Goal: Task Accomplishment & Management: Complete application form

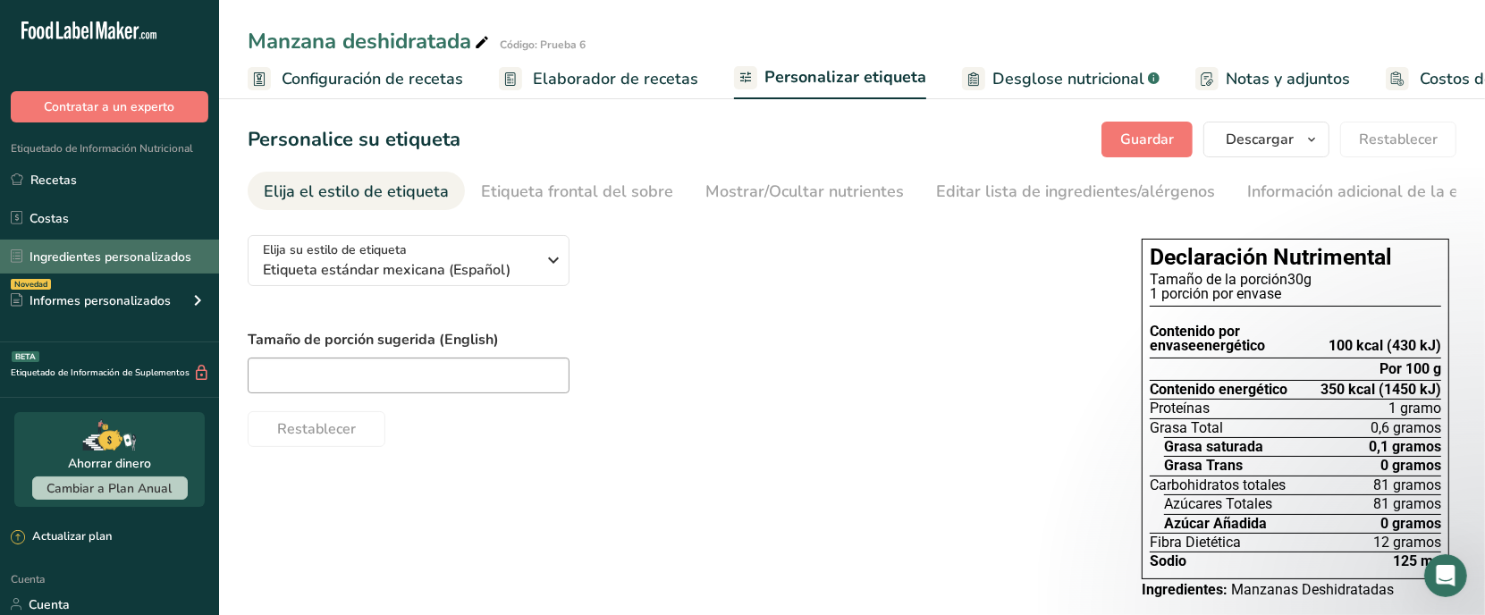
click at [141, 253] on font "Ingredientes personalizados" at bounding box center [111, 257] width 162 height 17
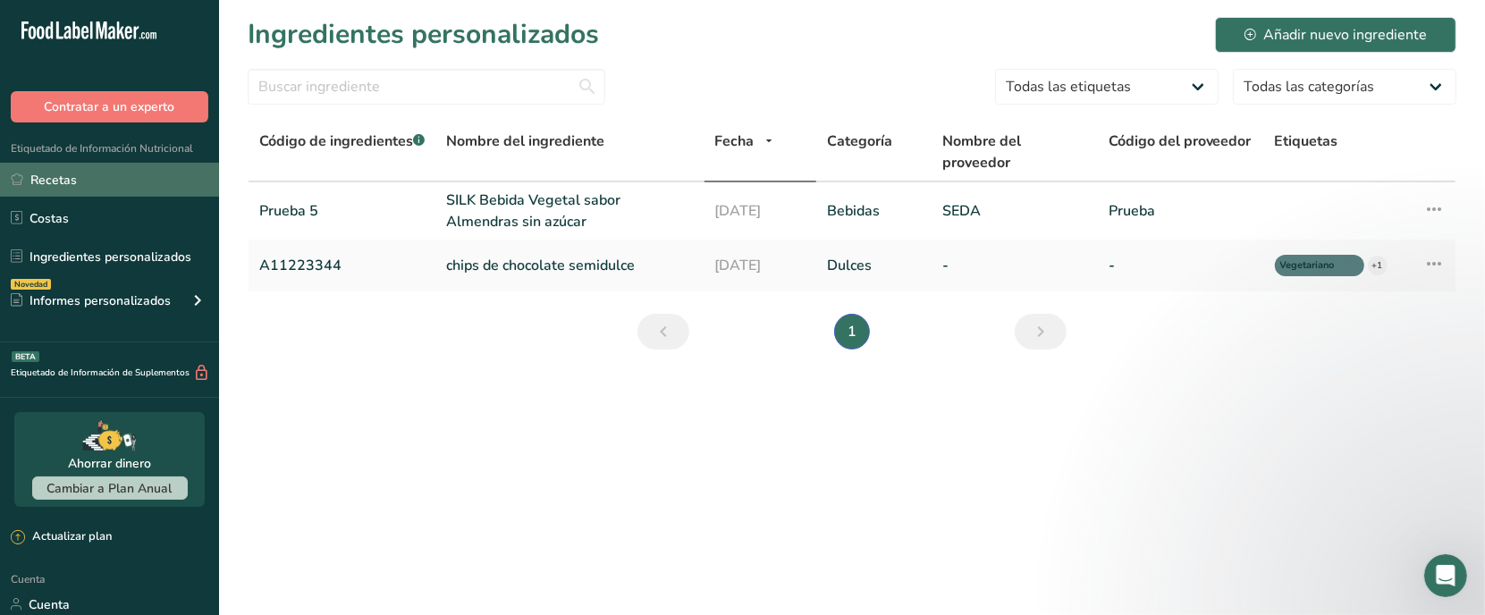
click at [45, 183] on font "Recetas" at bounding box center [53, 180] width 46 height 17
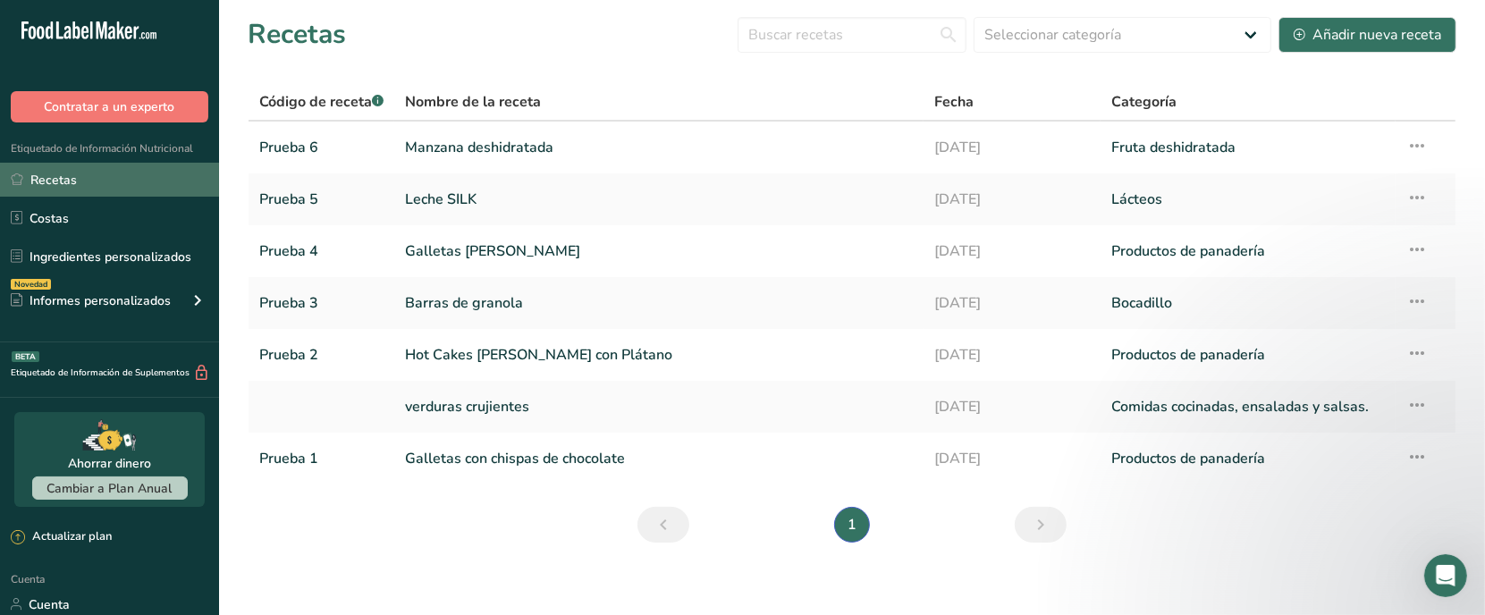
click at [34, 184] on font "Recetas" at bounding box center [53, 180] width 46 height 17
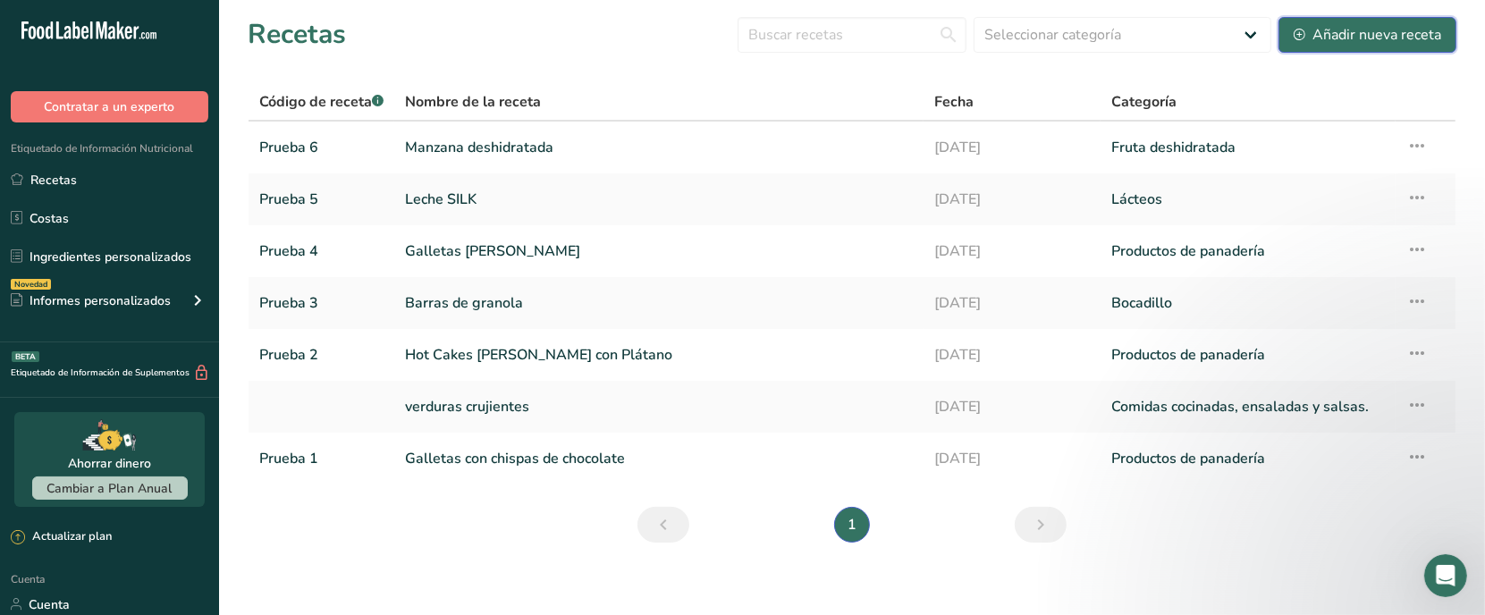
click at [1348, 25] on font "Añadir nueva receta" at bounding box center [1377, 35] width 129 height 20
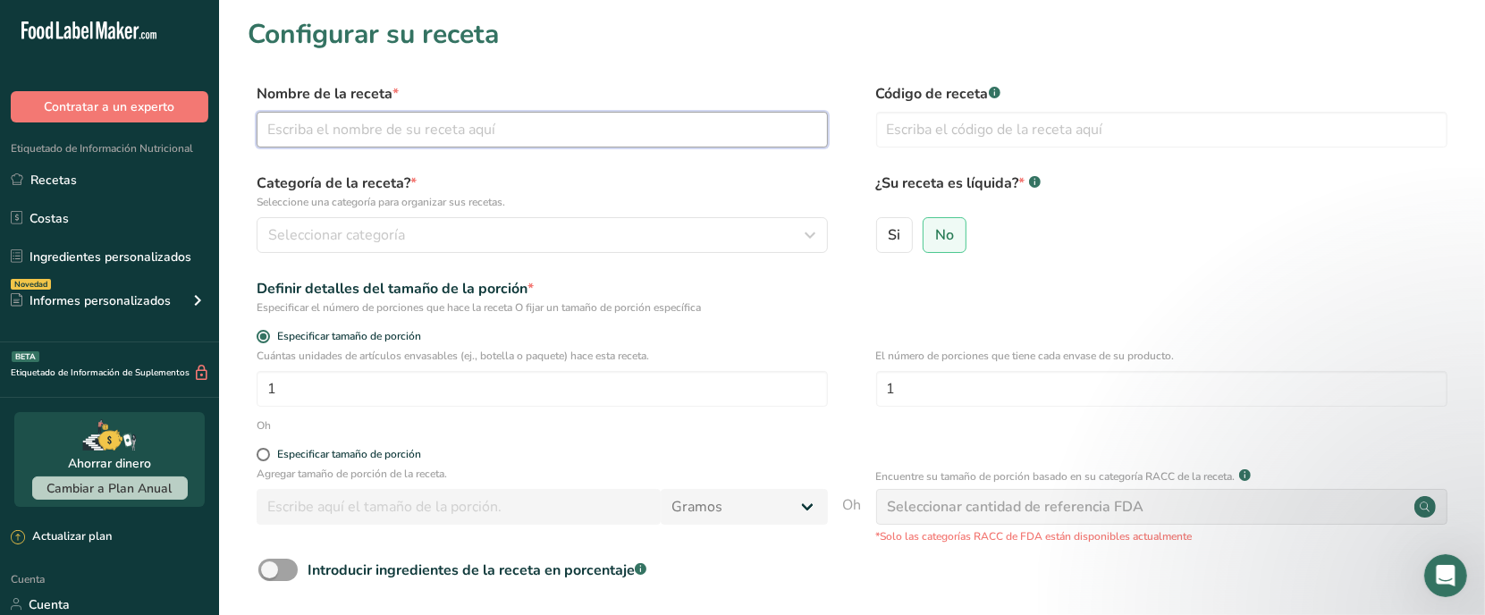
click at [448, 135] on input "text" at bounding box center [542, 130] width 571 height 36
type input "Almendras"
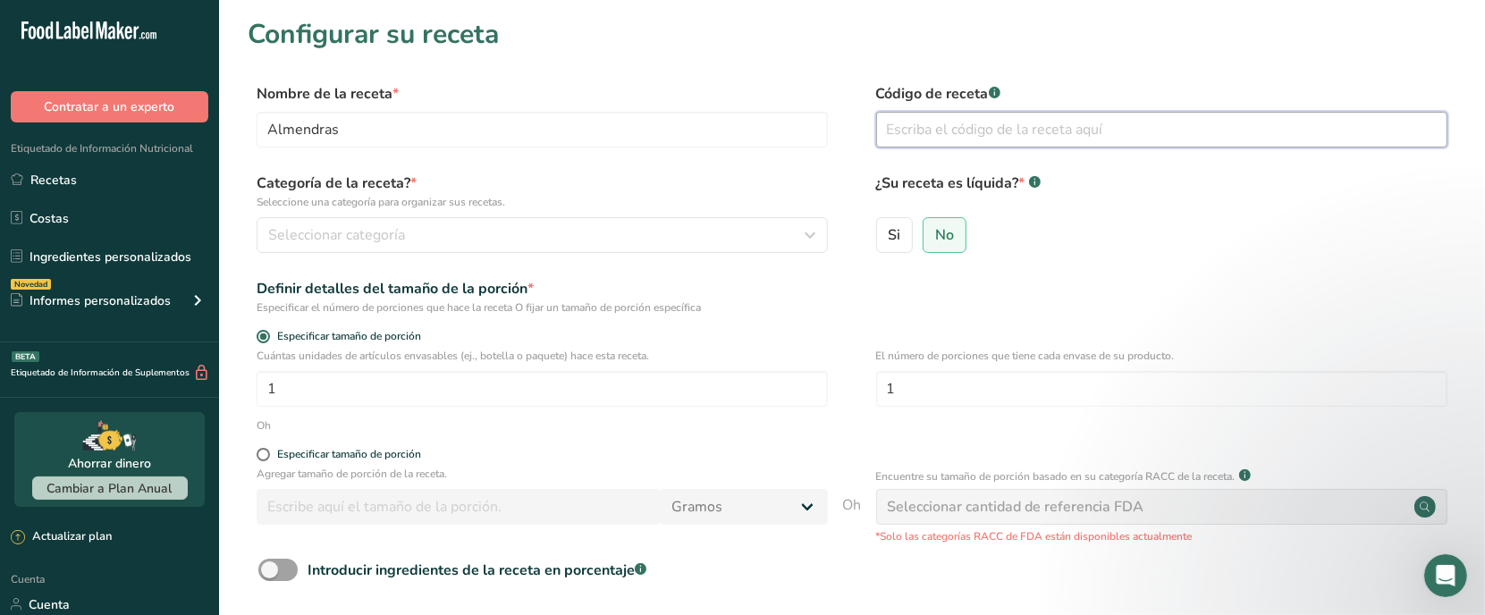
click at [904, 131] on input "text" at bounding box center [1161, 130] width 571 height 36
type input "Prueba 7"
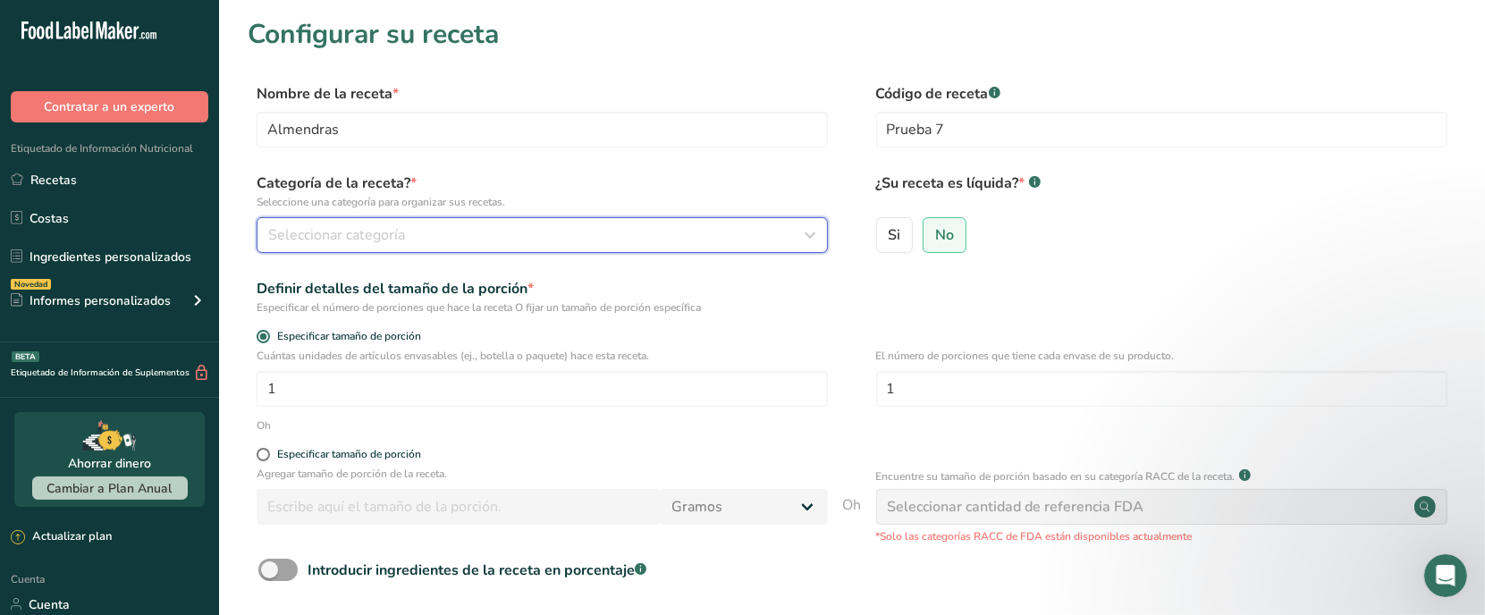
click at [712, 225] on div "Seleccionar categoría" at bounding box center [536, 234] width 537 height 21
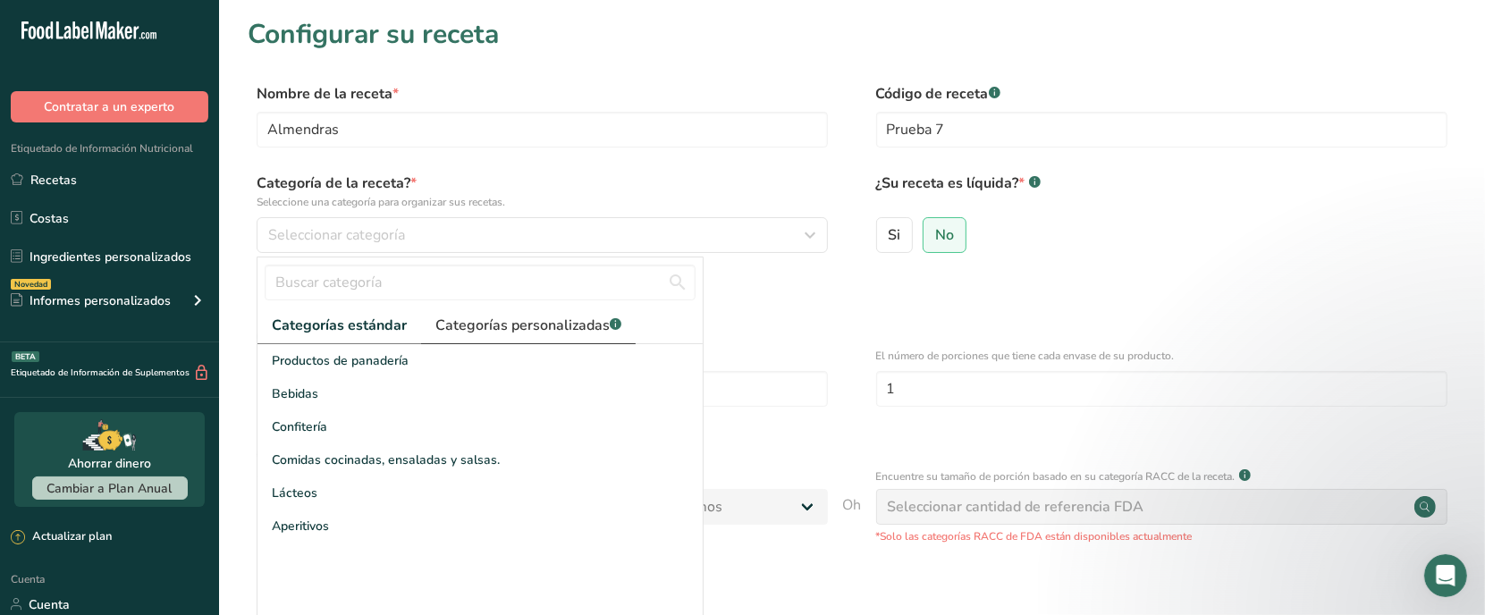
click at [494, 324] on font "Categorías personalizadas" at bounding box center [522, 326] width 174 height 20
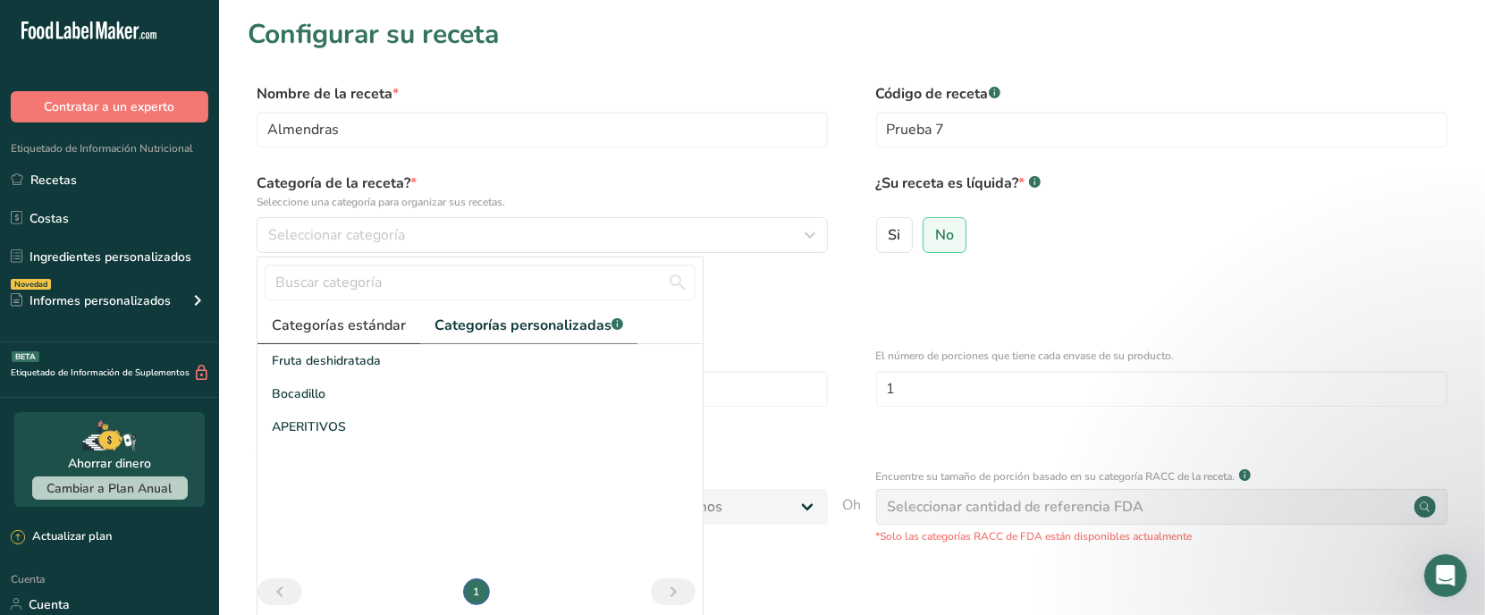
click at [355, 326] on font "Categorías estándar" at bounding box center [339, 326] width 134 height 20
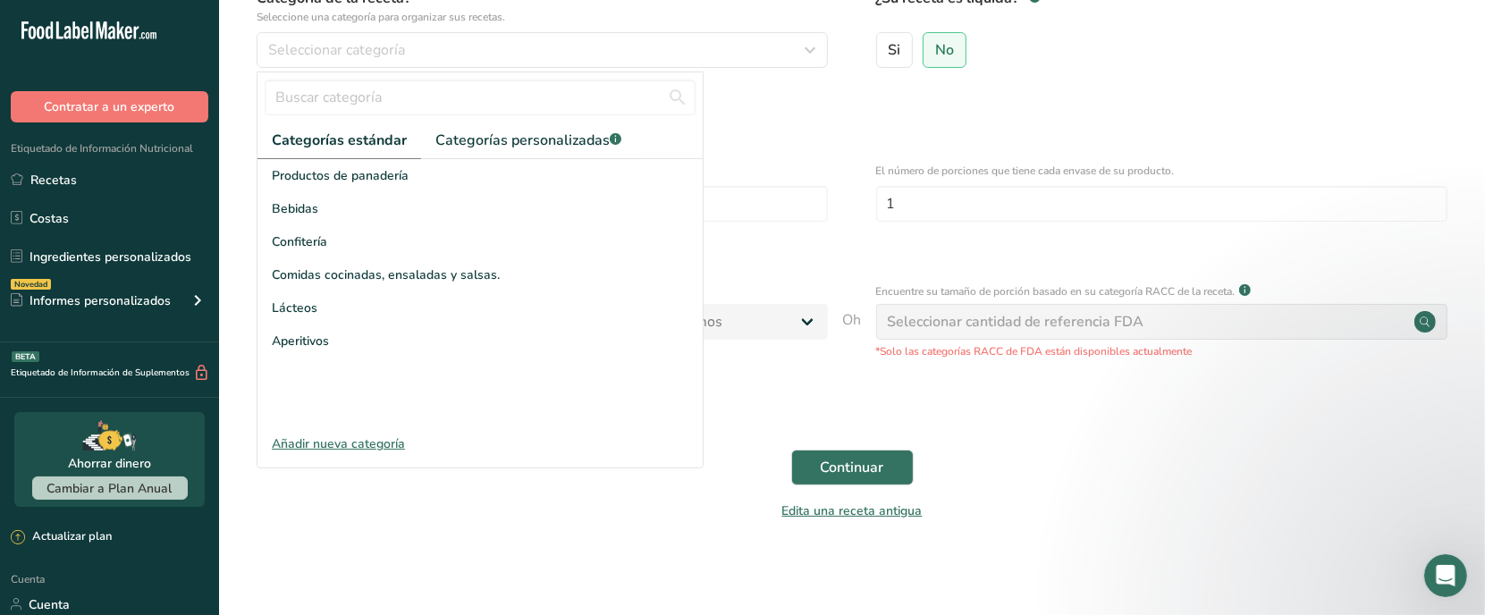
scroll to position [189, 0]
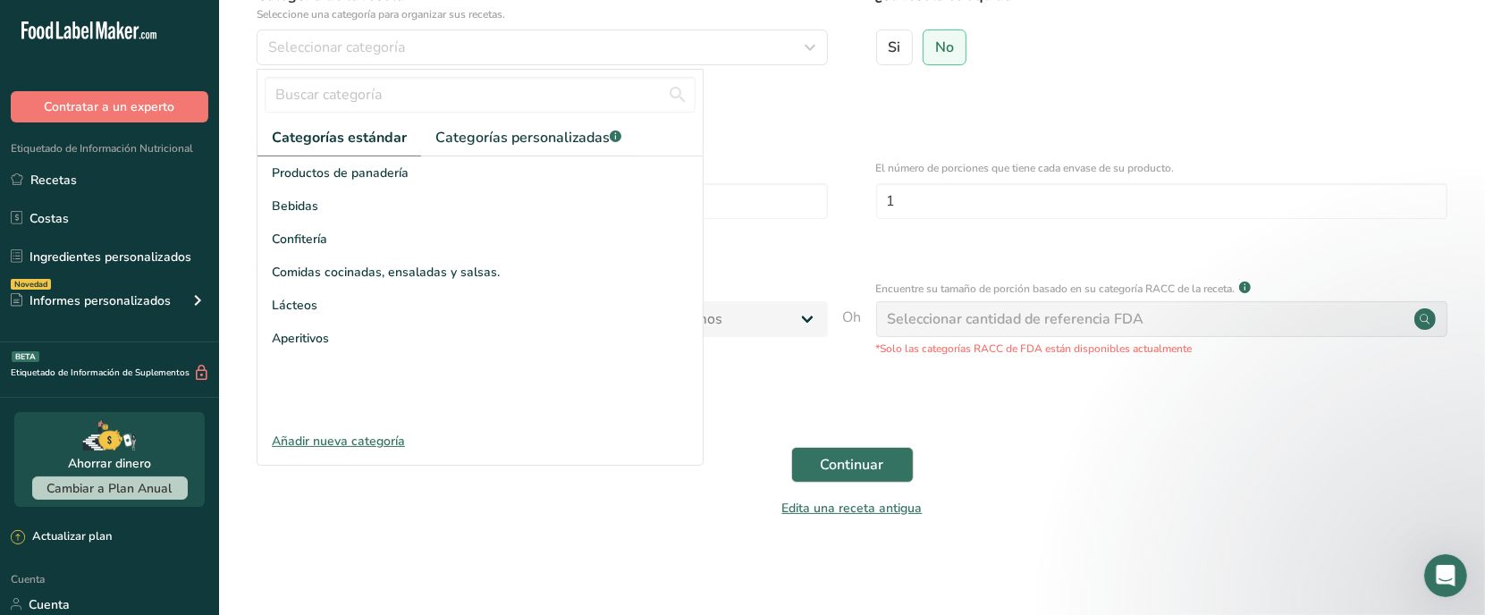
click at [347, 445] on font "Añadir nueva categoría" at bounding box center [338, 441] width 133 height 17
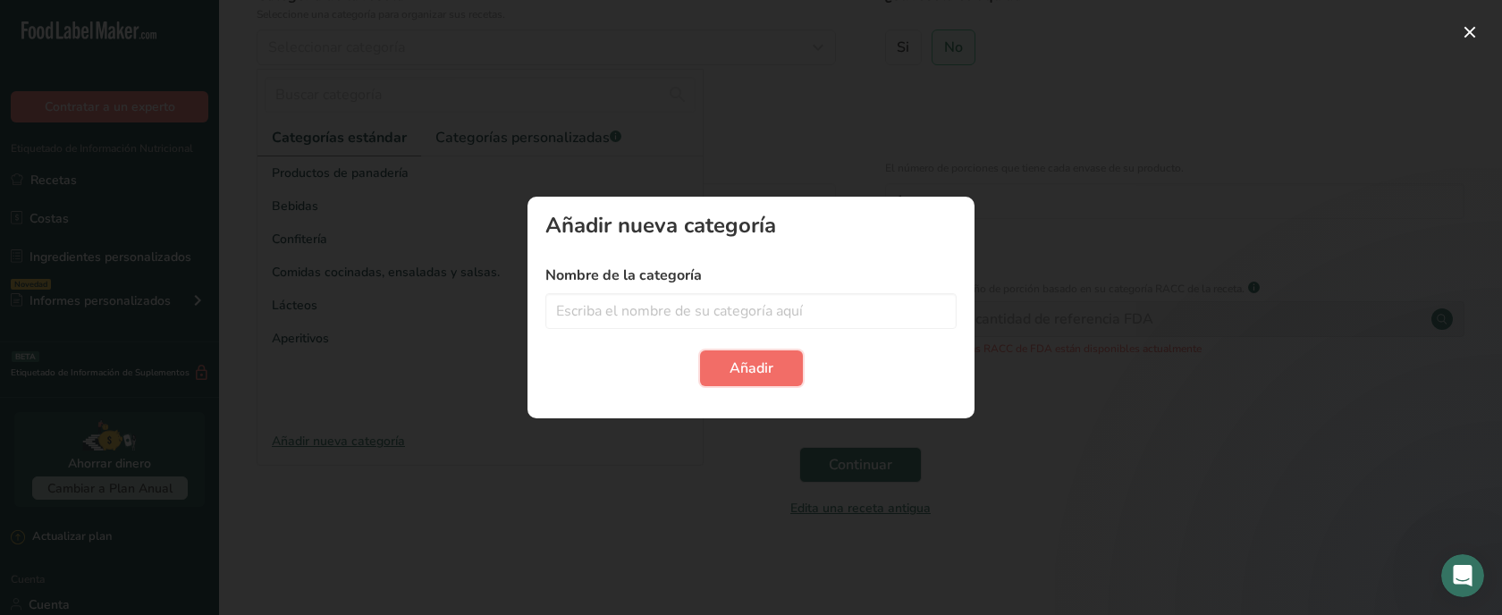
click at [736, 360] on font "Añadir" at bounding box center [752, 369] width 44 height 20
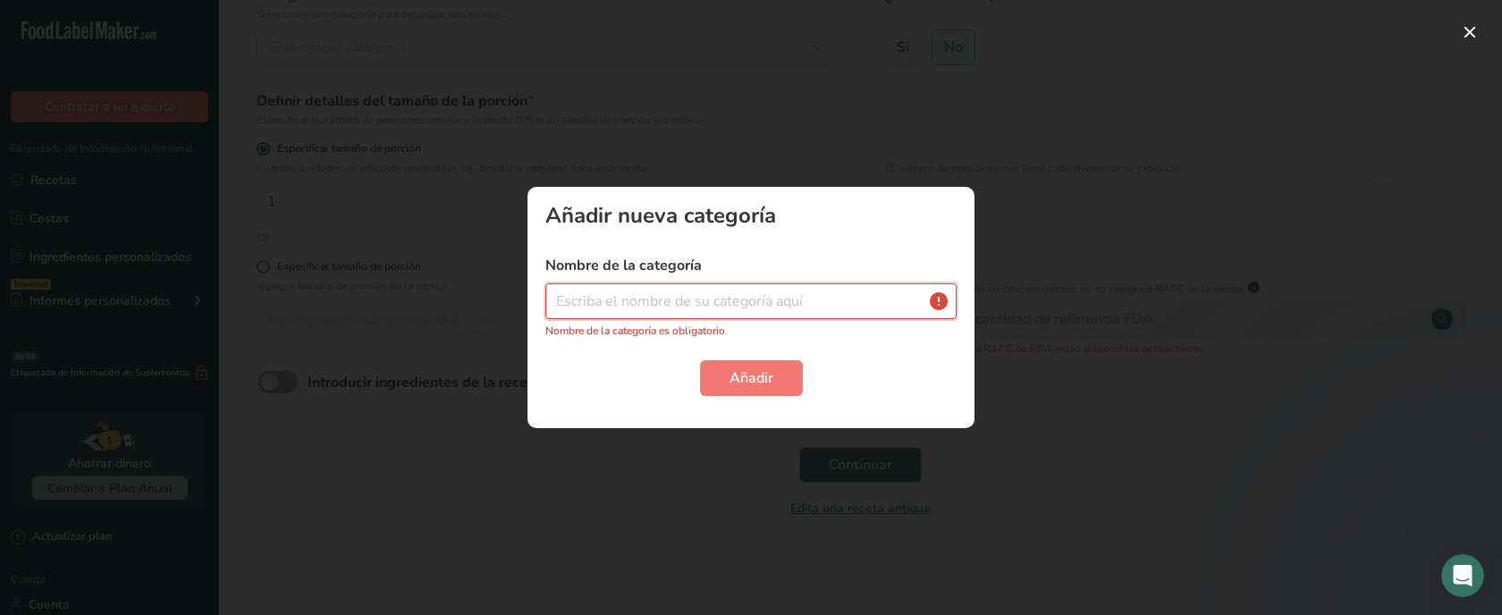
click at [638, 317] on input "text" at bounding box center [750, 301] width 411 height 36
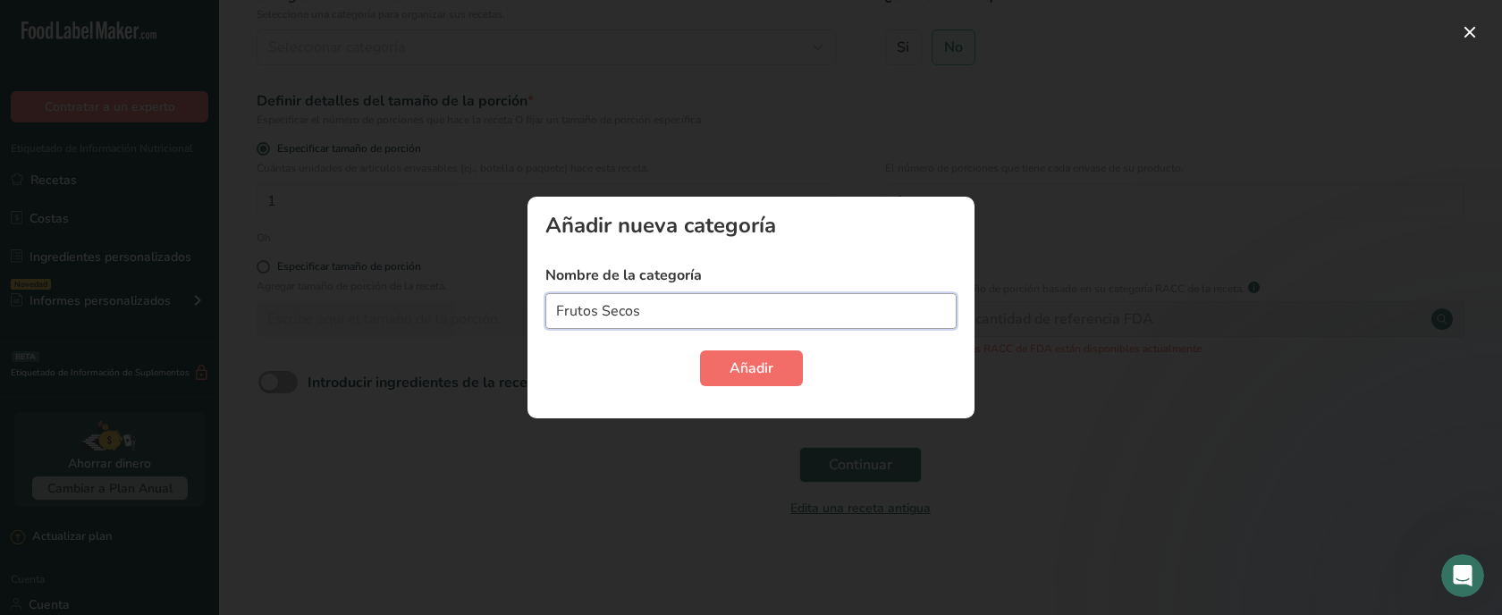
type input "Frutos Secos"
click at [747, 376] on font "Añadir" at bounding box center [752, 369] width 44 height 20
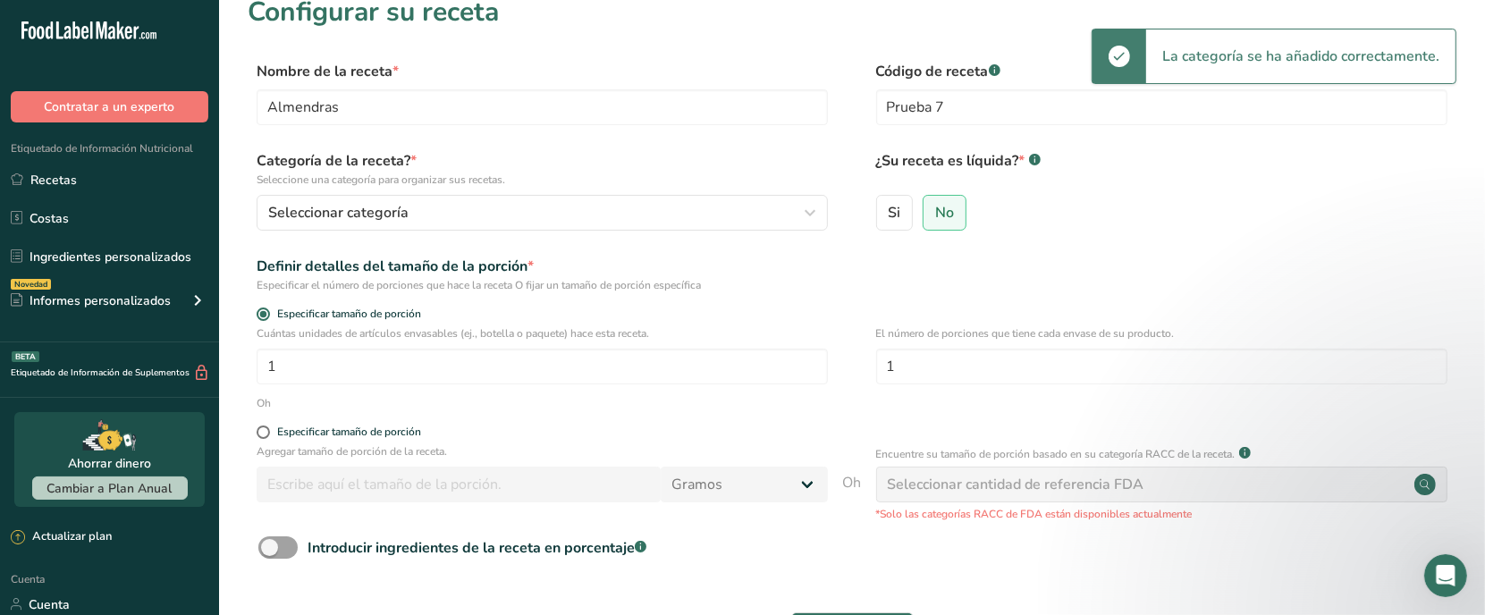
scroll to position [0, 0]
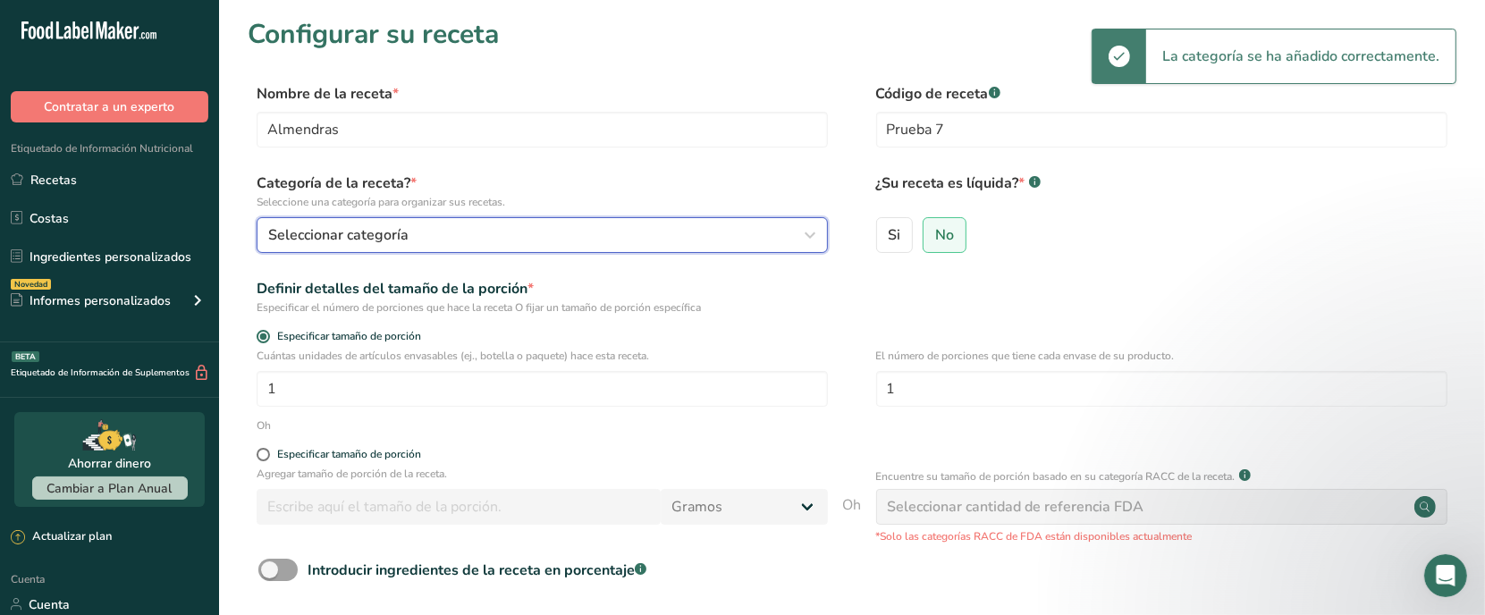
click at [551, 225] on div "Seleccionar categoría" at bounding box center [536, 234] width 537 height 21
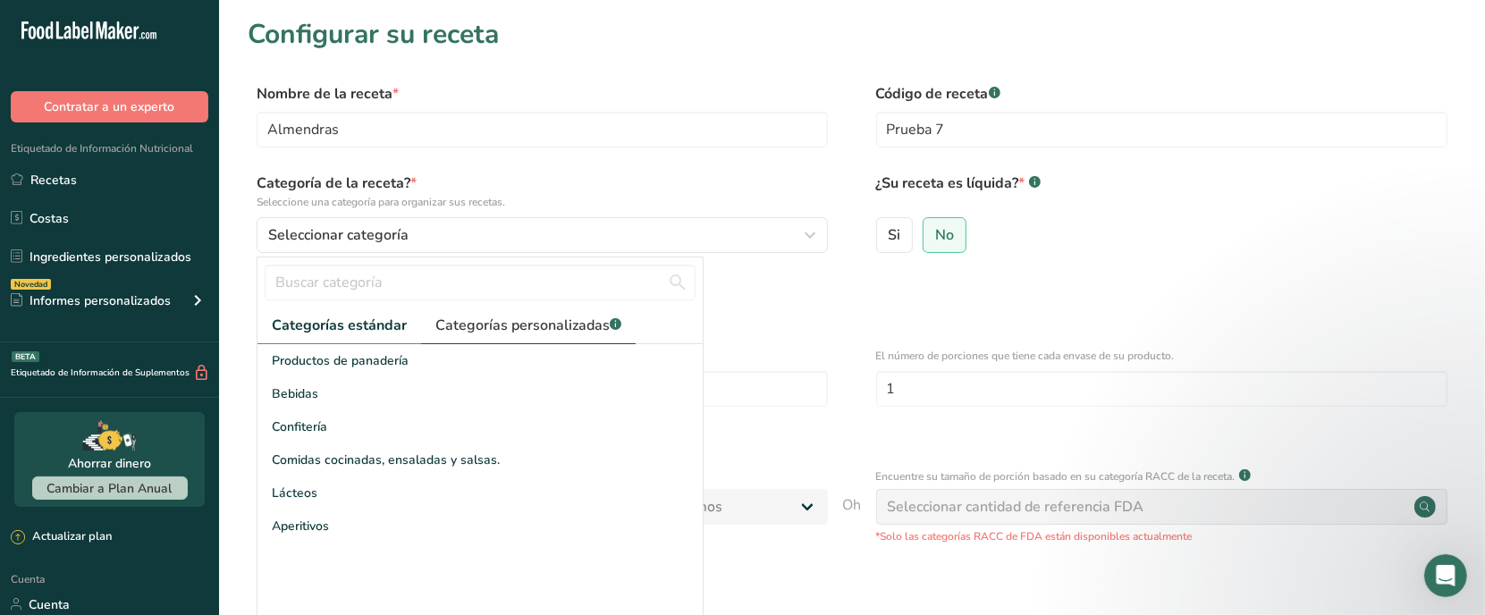
click at [550, 331] on font "Categorías personalizadas" at bounding box center [522, 326] width 174 height 20
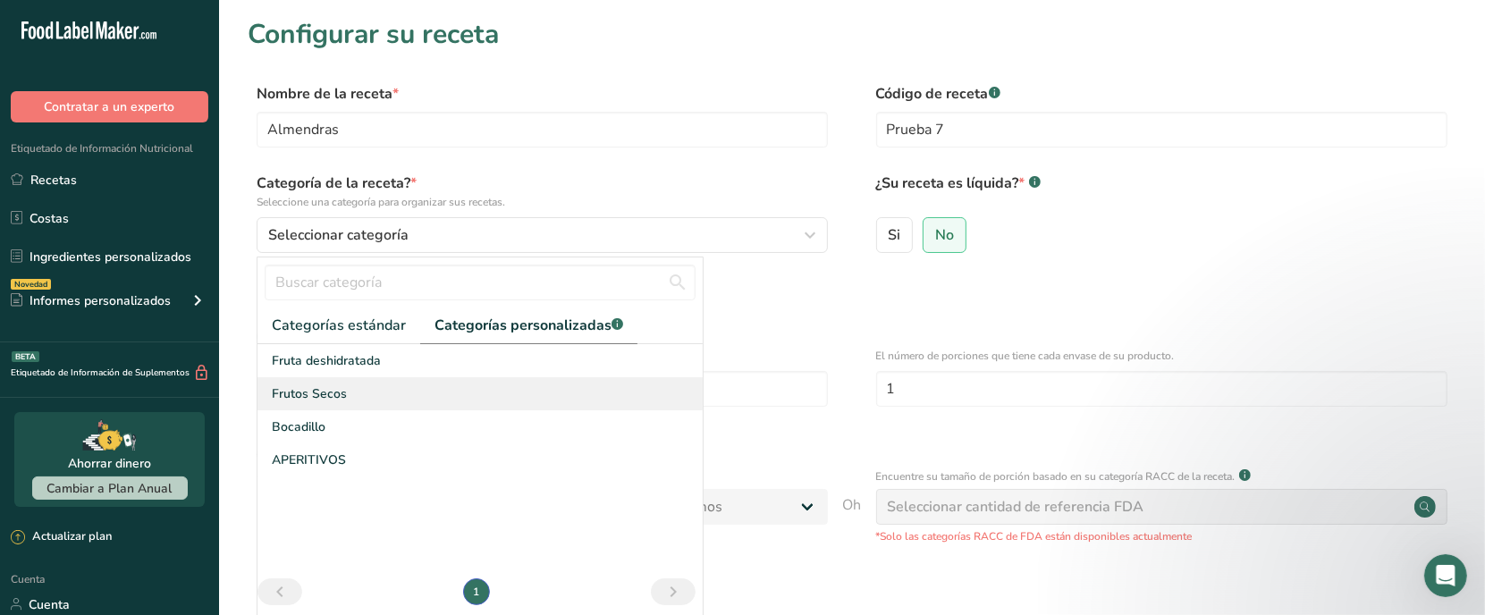
click at [338, 387] on font "Frutos Secos" at bounding box center [309, 393] width 75 height 17
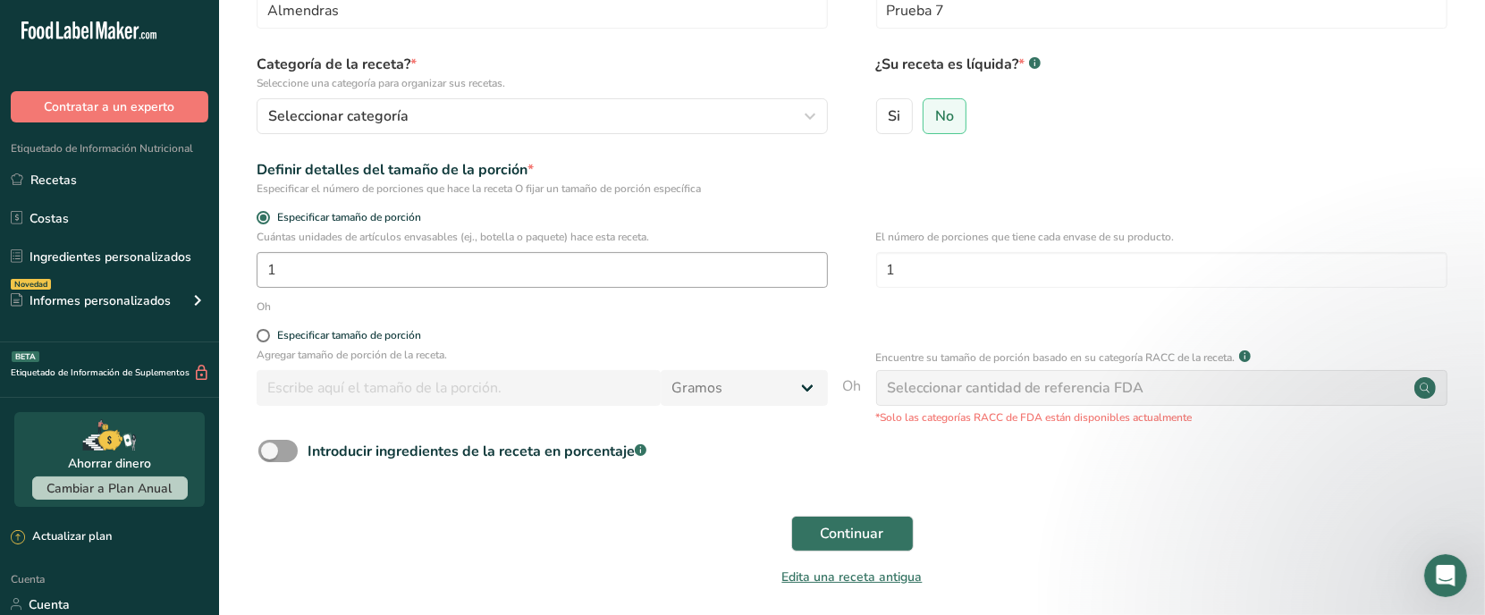
scroll to position [189, 0]
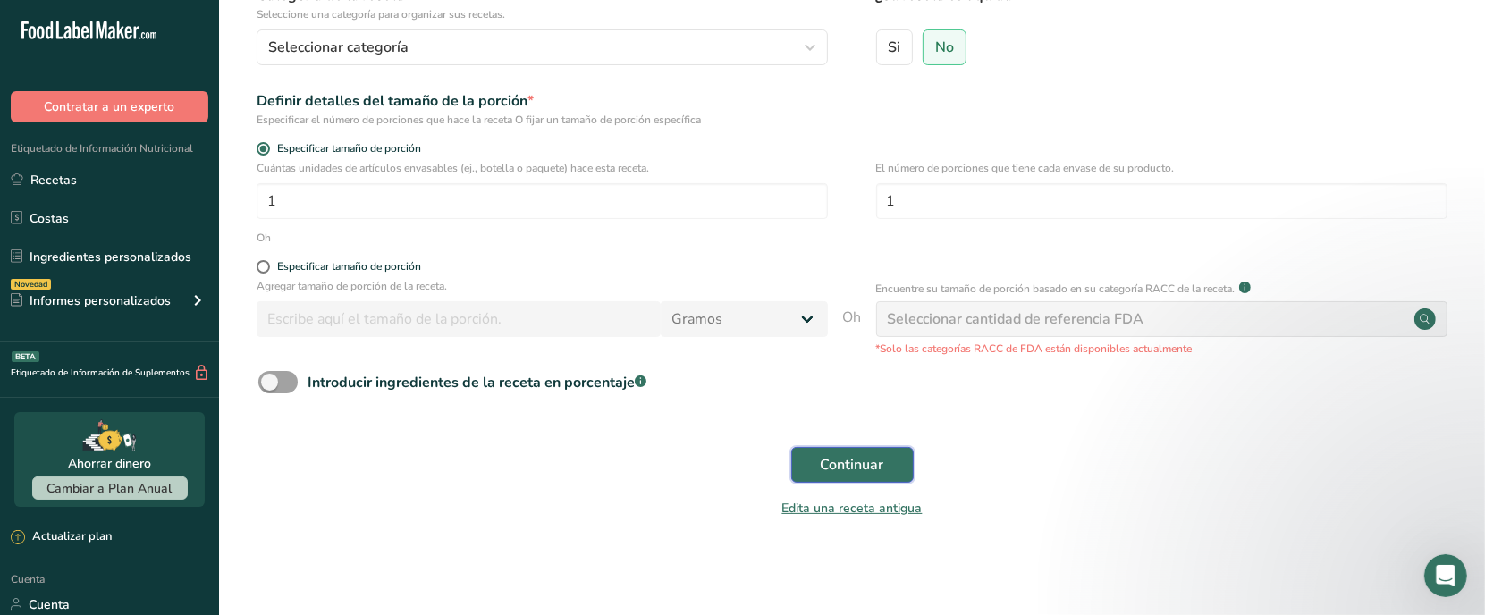
drag, startPoint x: 858, startPoint y: 453, endPoint x: 843, endPoint y: 421, distance: 35.6
click at [856, 456] on font "Continuar" at bounding box center [852, 465] width 63 height 20
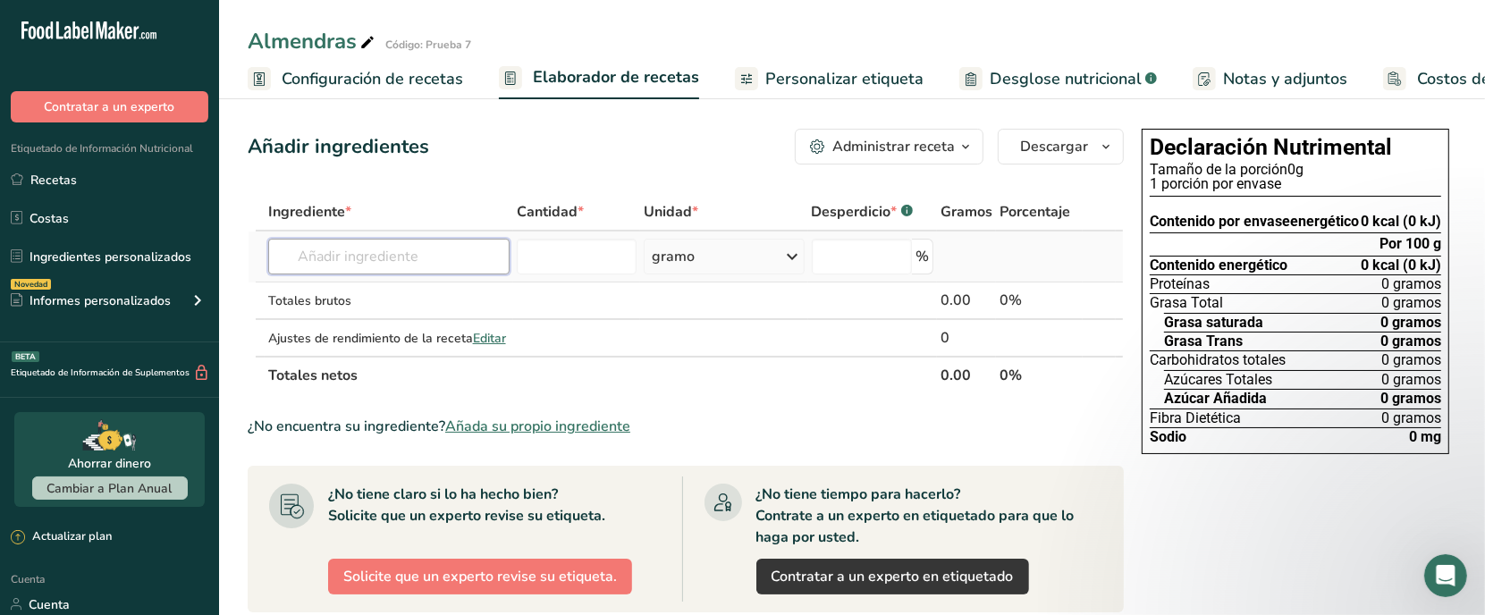
click at [462, 260] on input "text" at bounding box center [389, 257] width 242 height 36
type input "l"
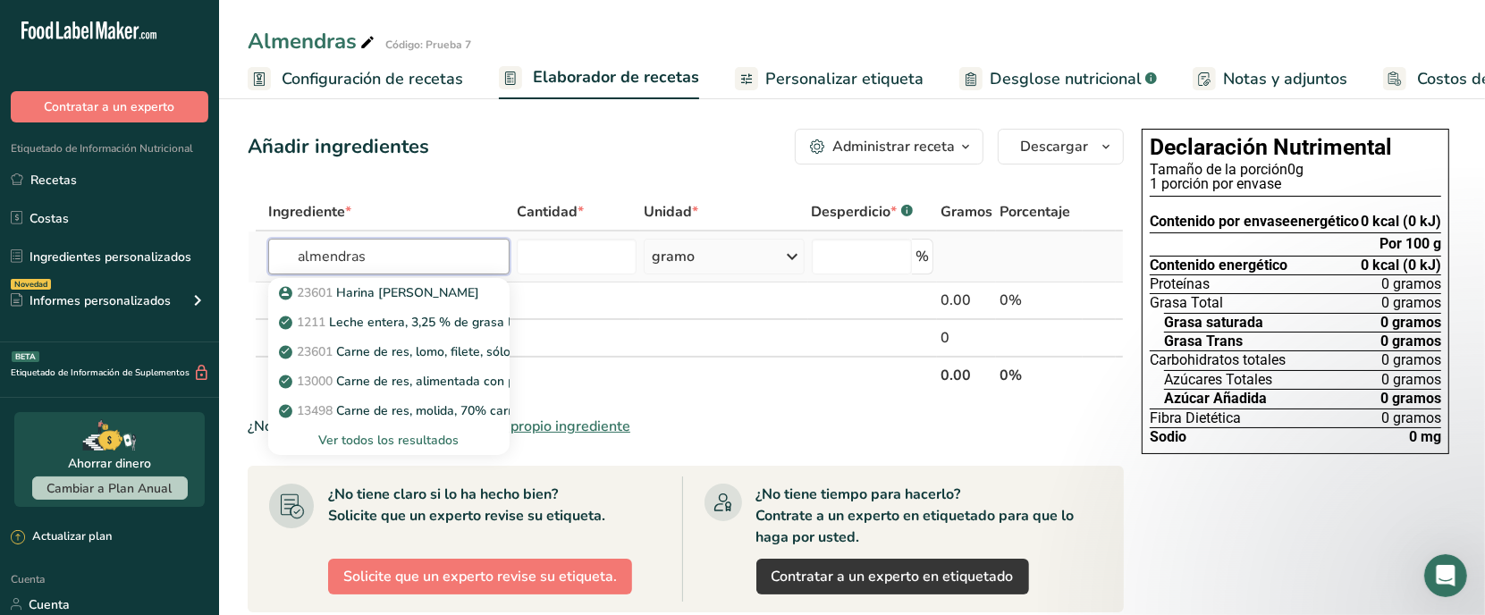
type input "almendras"
click at [436, 444] on font "Ver todos los resultados" at bounding box center [388, 440] width 140 height 17
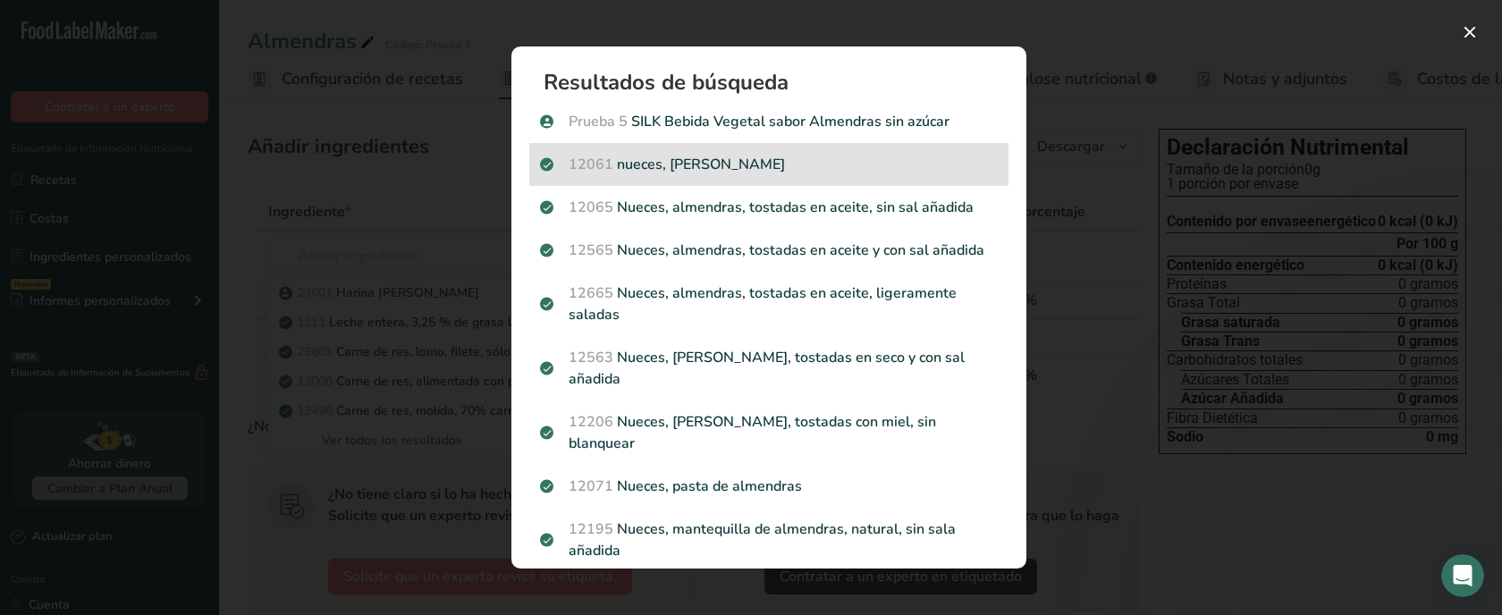
click at [677, 163] on font "nueces, [PERSON_NAME]" at bounding box center [701, 165] width 168 height 20
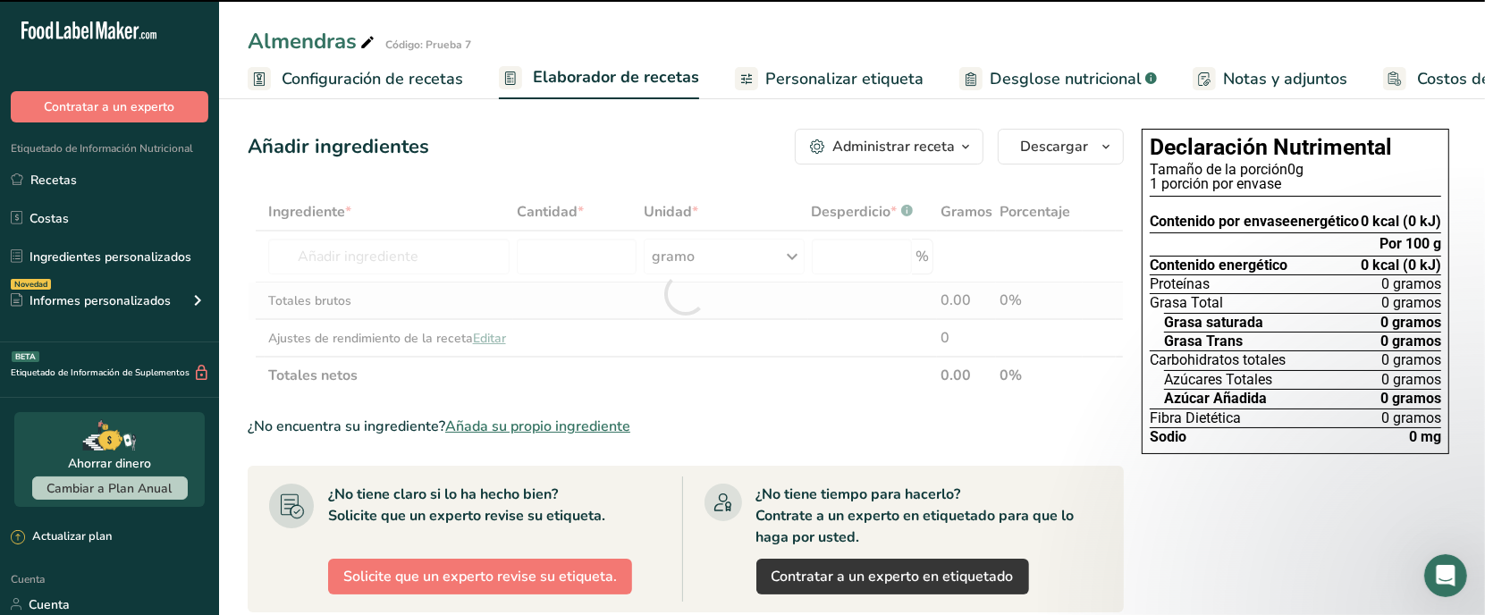
type input "0"
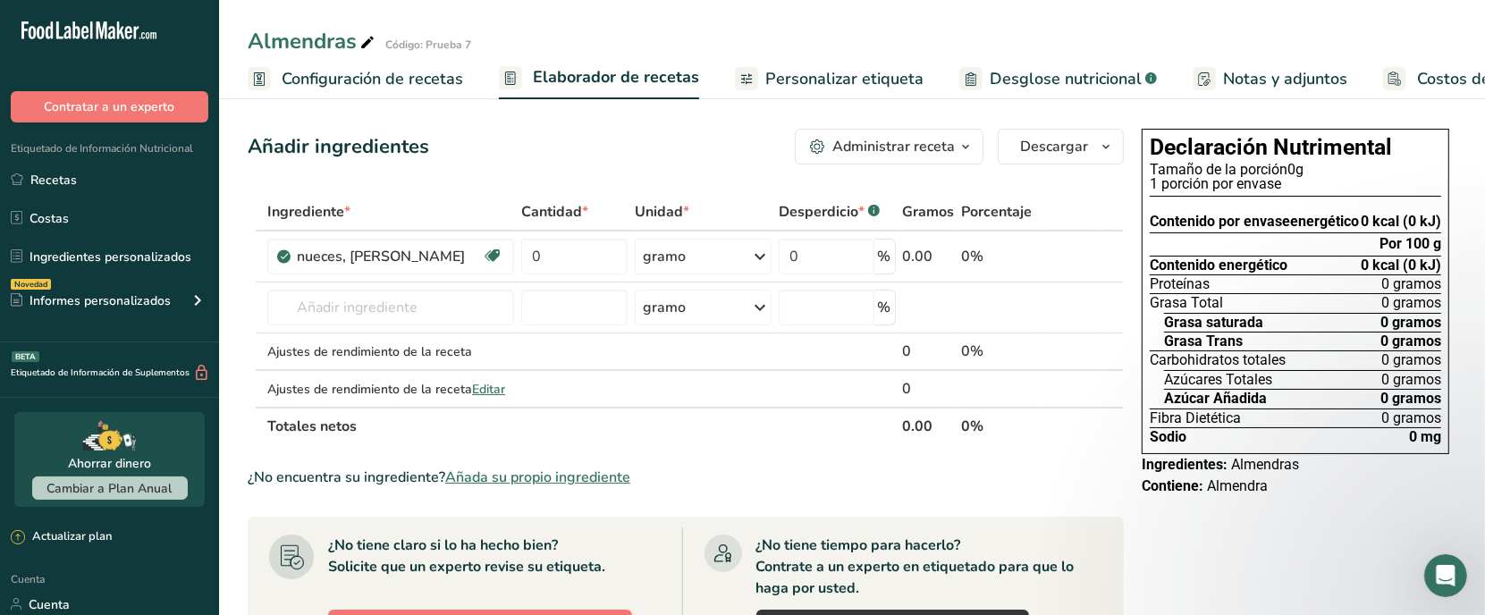
drag, startPoint x: 166, startPoint y: 251, endPoint x: 262, endPoint y: 188, distance: 114.8
click at [166, 251] on font "Ingredientes personalizados" at bounding box center [111, 257] width 162 height 17
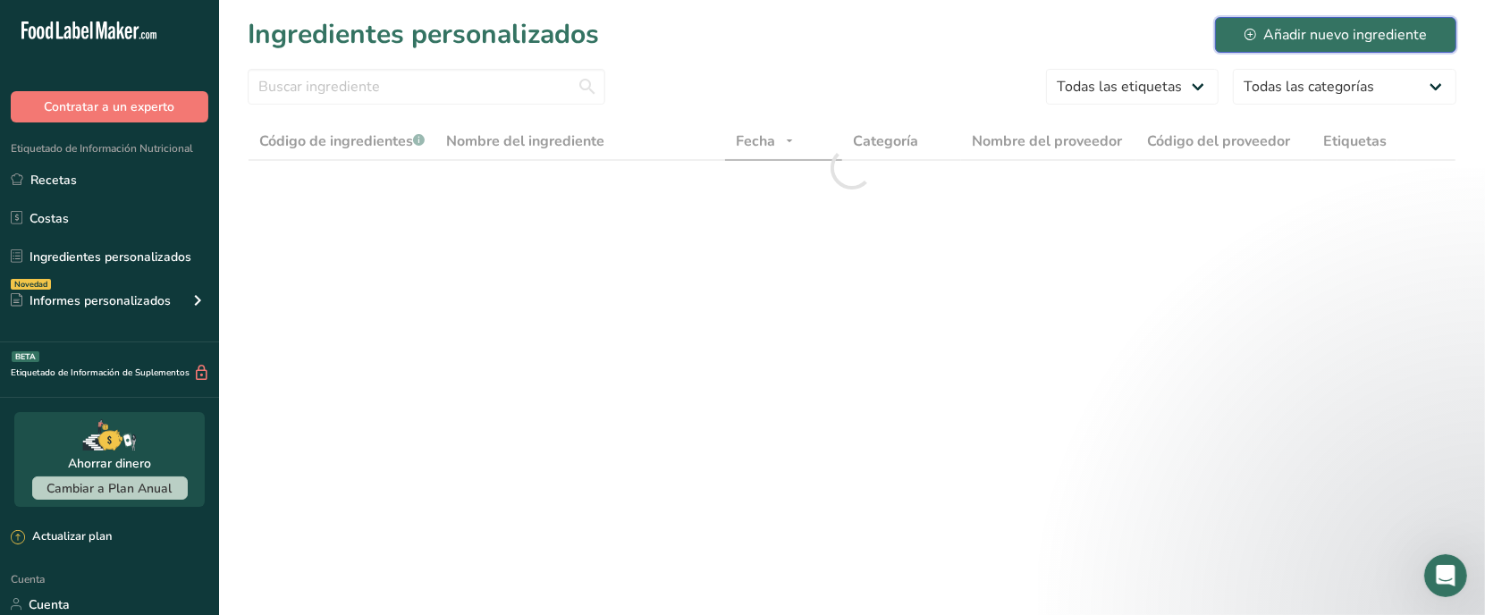
click at [1227, 41] on button "Añadir nuevo ingrediente" at bounding box center [1335, 35] width 241 height 36
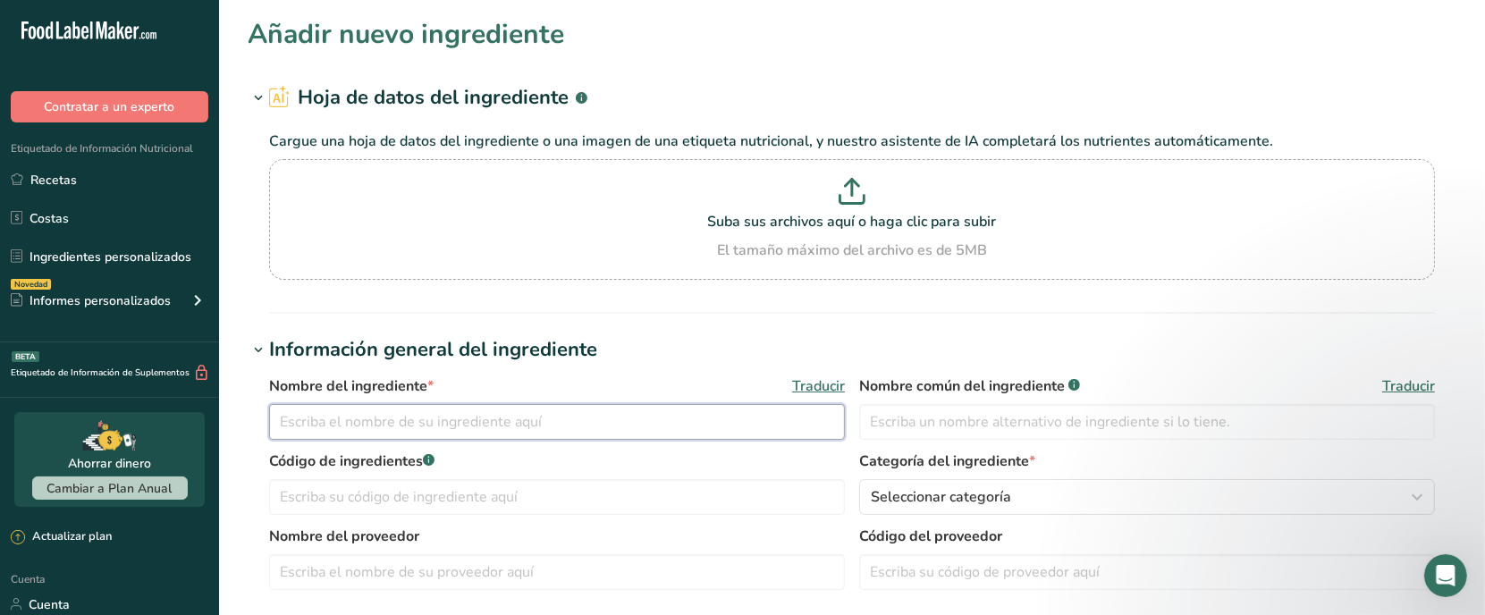
click at [447, 425] on input "text" at bounding box center [557, 422] width 576 height 36
type input "Almendras"
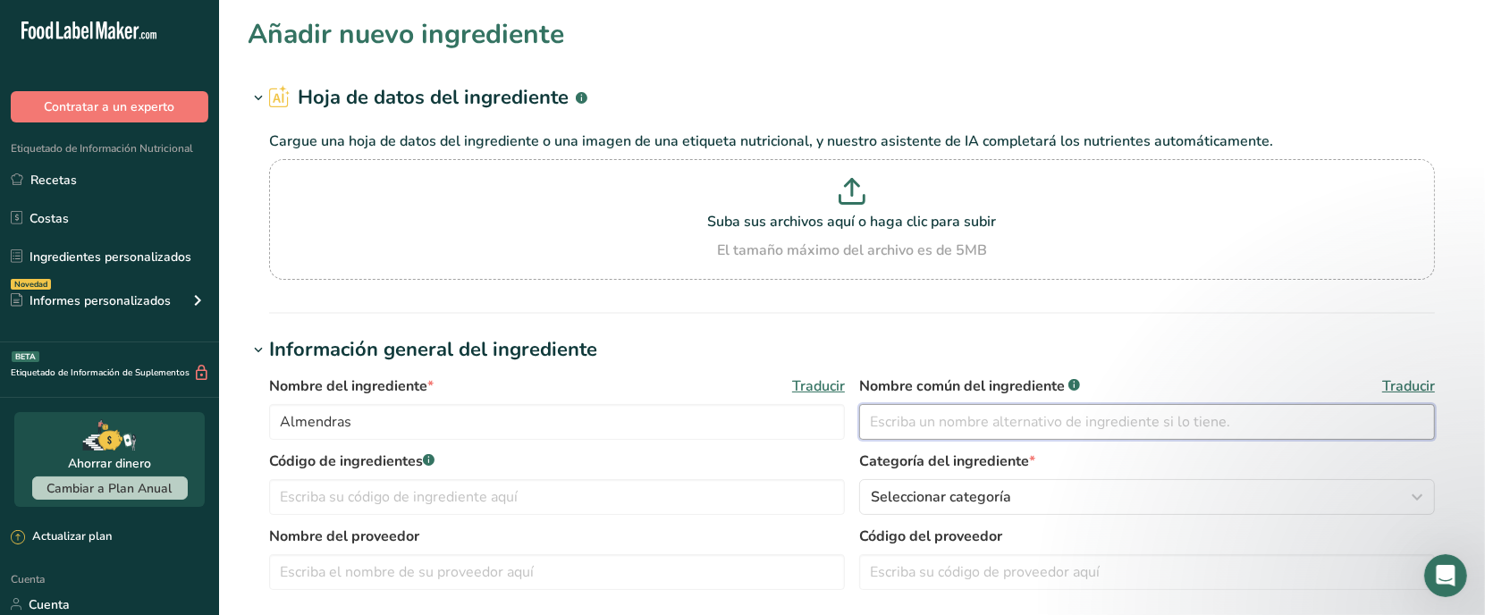
click at [1002, 432] on input "text" at bounding box center [1147, 422] width 576 height 36
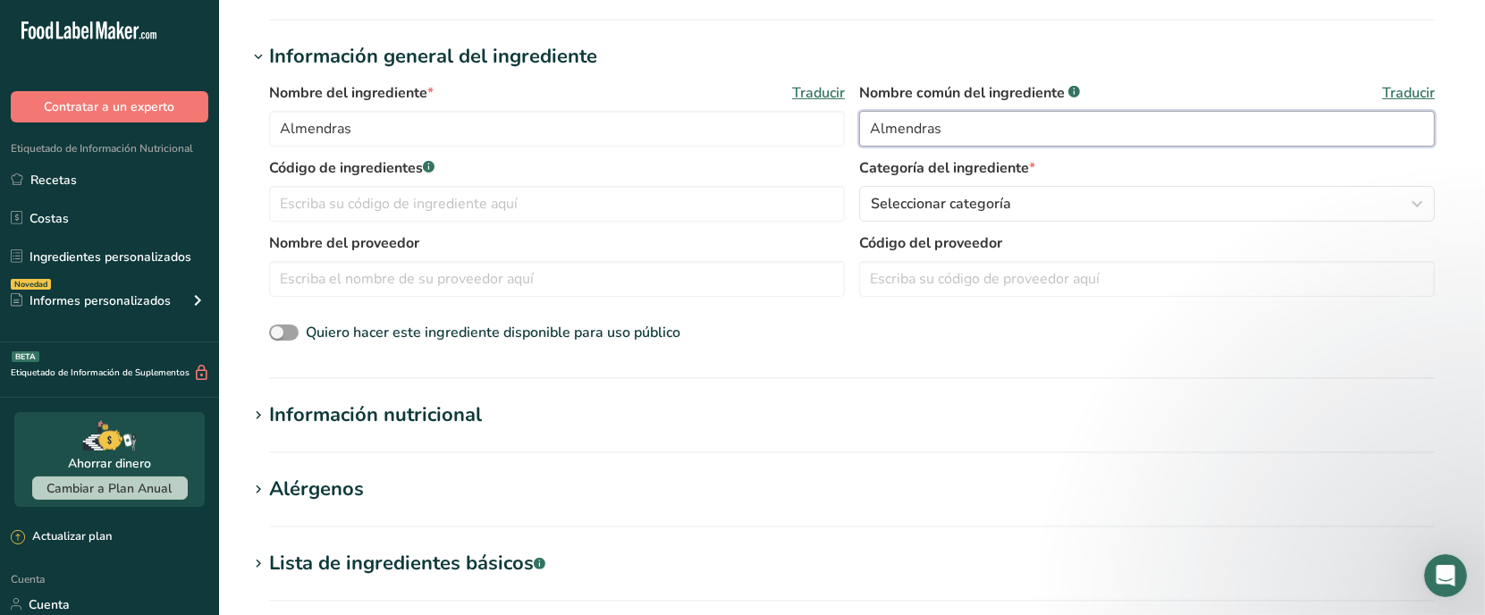
scroll to position [335, 0]
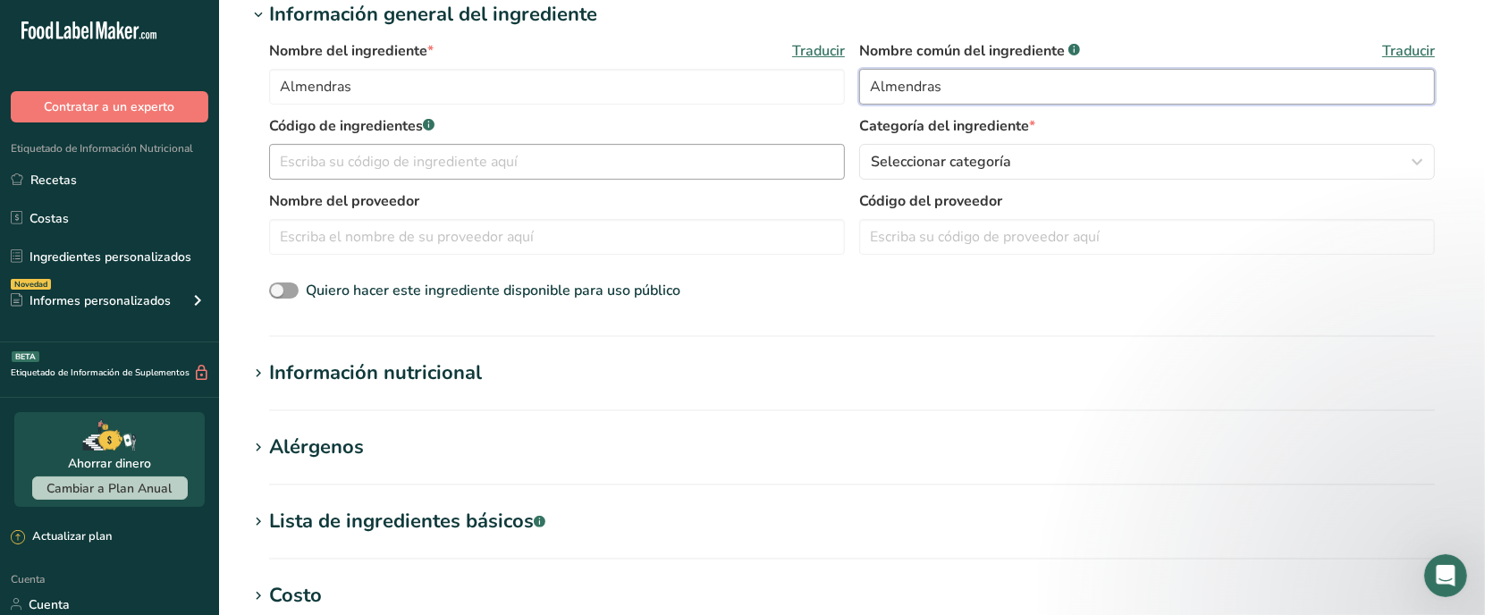
type input "Almendras"
click at [614, 170] on input "text" at bounding box center [557, 162] width 576 height 36
type input "Prueba 8"
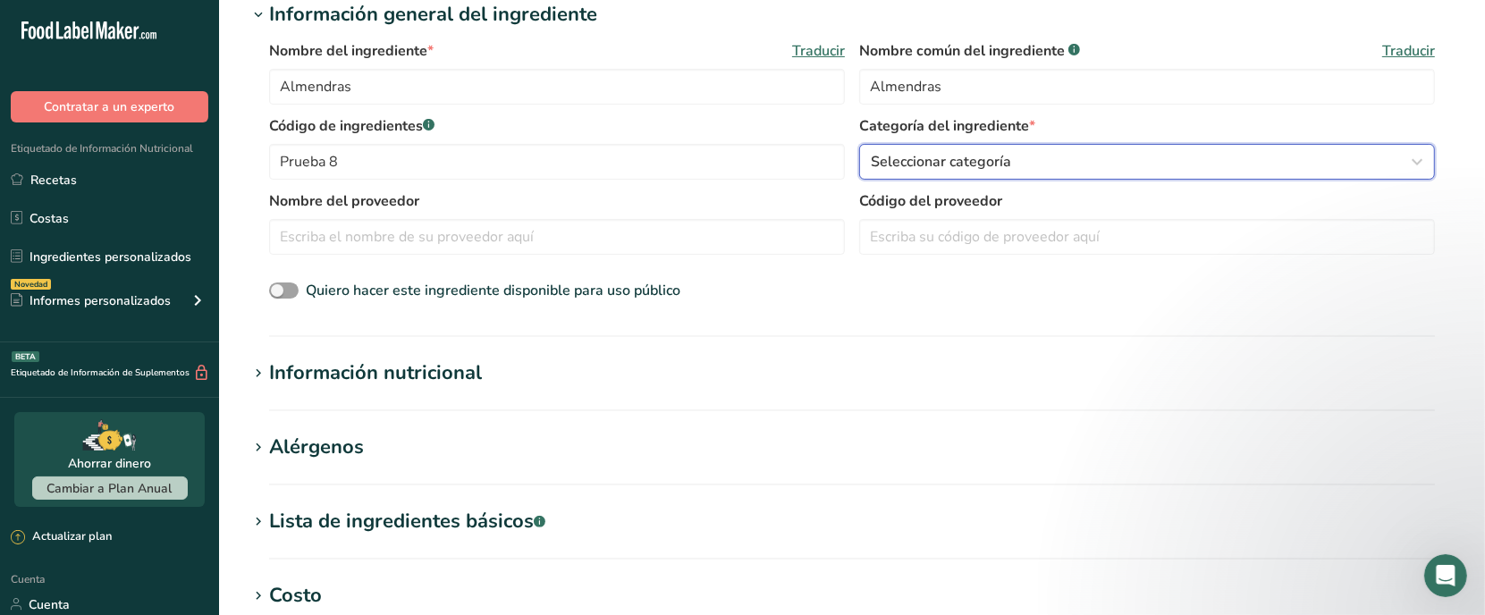
click at [931, 171] on font "Seleccionar categoría" at bounding box center [941, 162] width 140 height 20
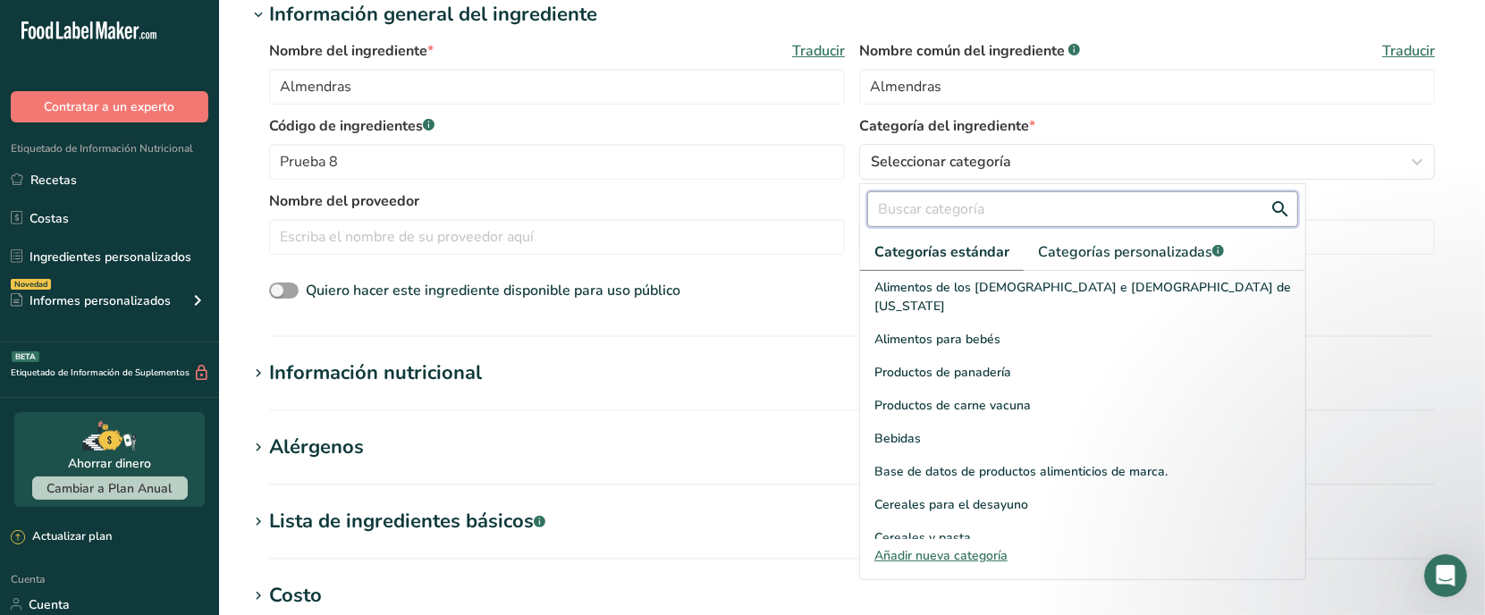
click at [988, 216] on input "text" at bounding box center [1082, 209] width 431 height 36
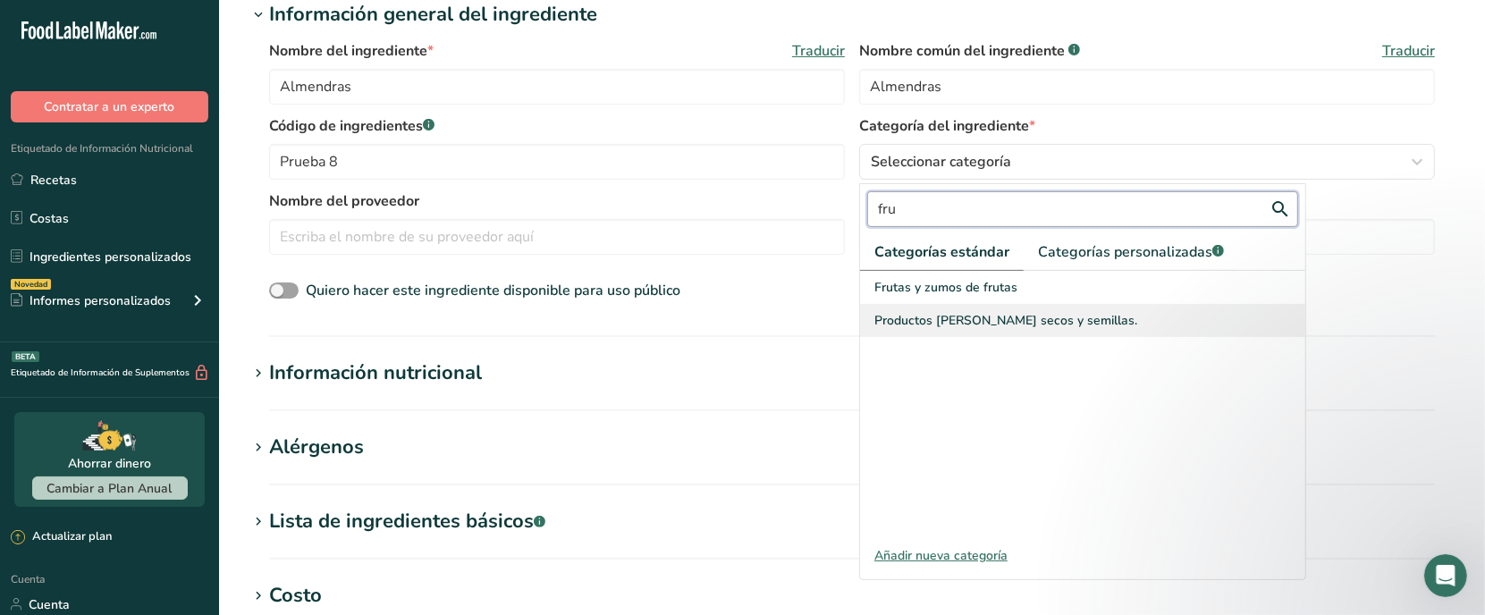
type input "fru"
click at [963, 315] on font "Productos [PERSON_NAME] secos y semillas." at bounding box center [1005, 320] width 263 height 17
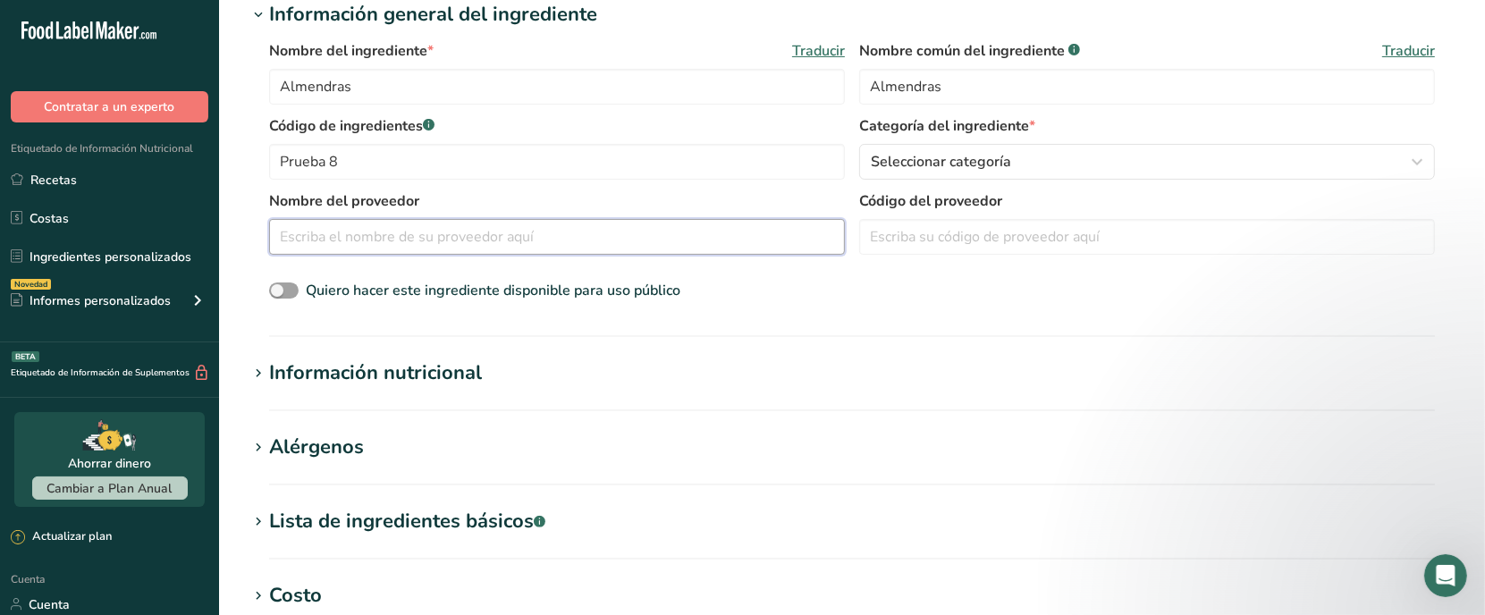
click at [623, 241] on input "text" at bounding box center [557, 237] width 576 height 36
type input "S"
type input "[PERSON_NAME]´s"
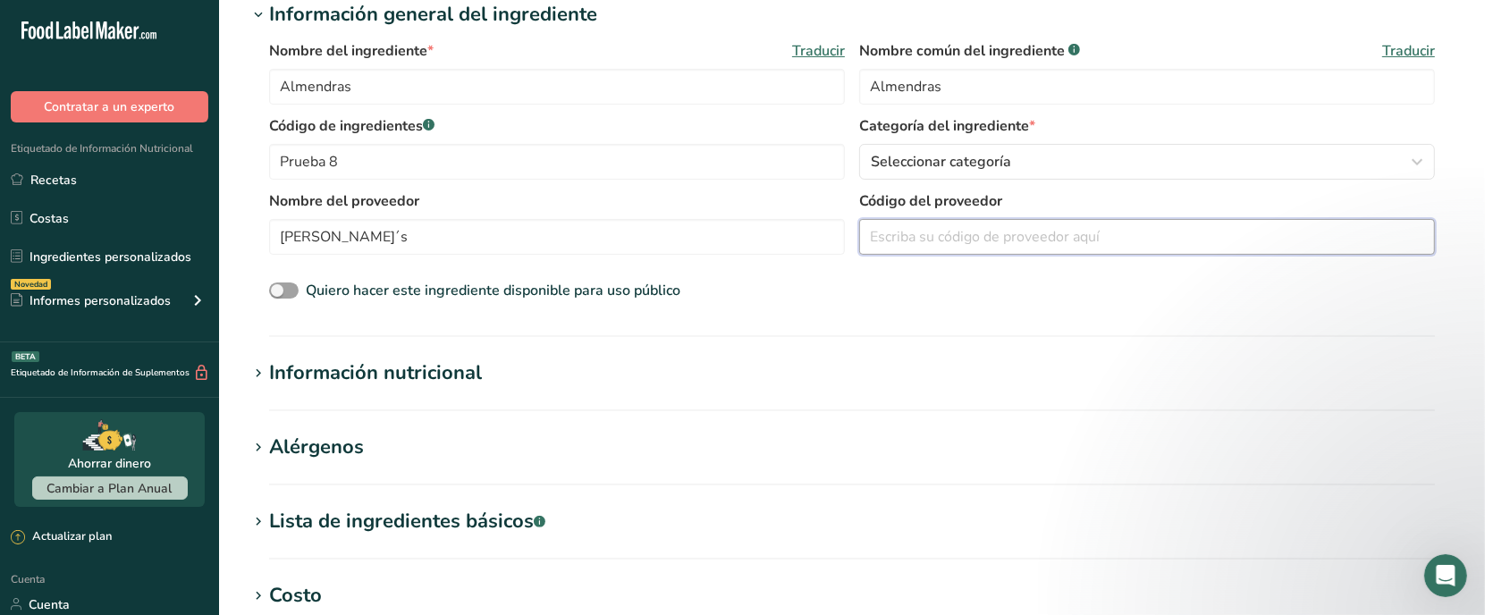
click at [917, 240] on input "text" at bounding box center [1147, 237] width 576 height 36
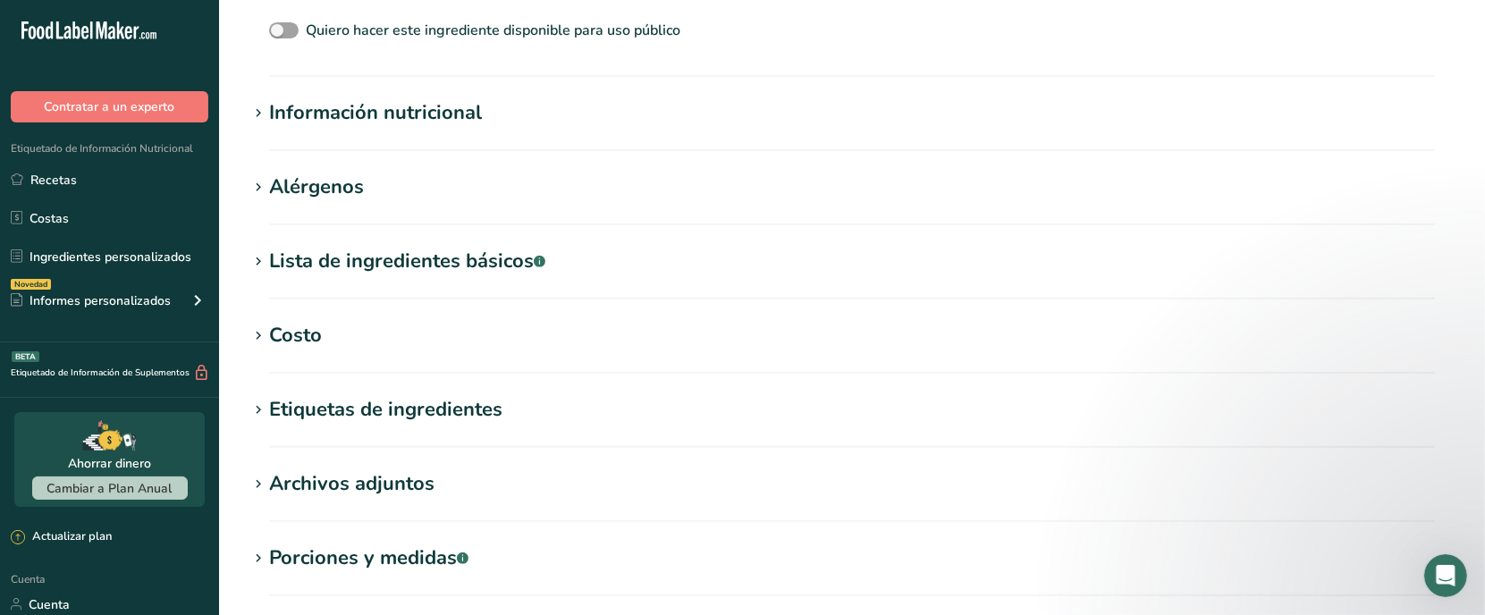
scroll to position [559, 0]
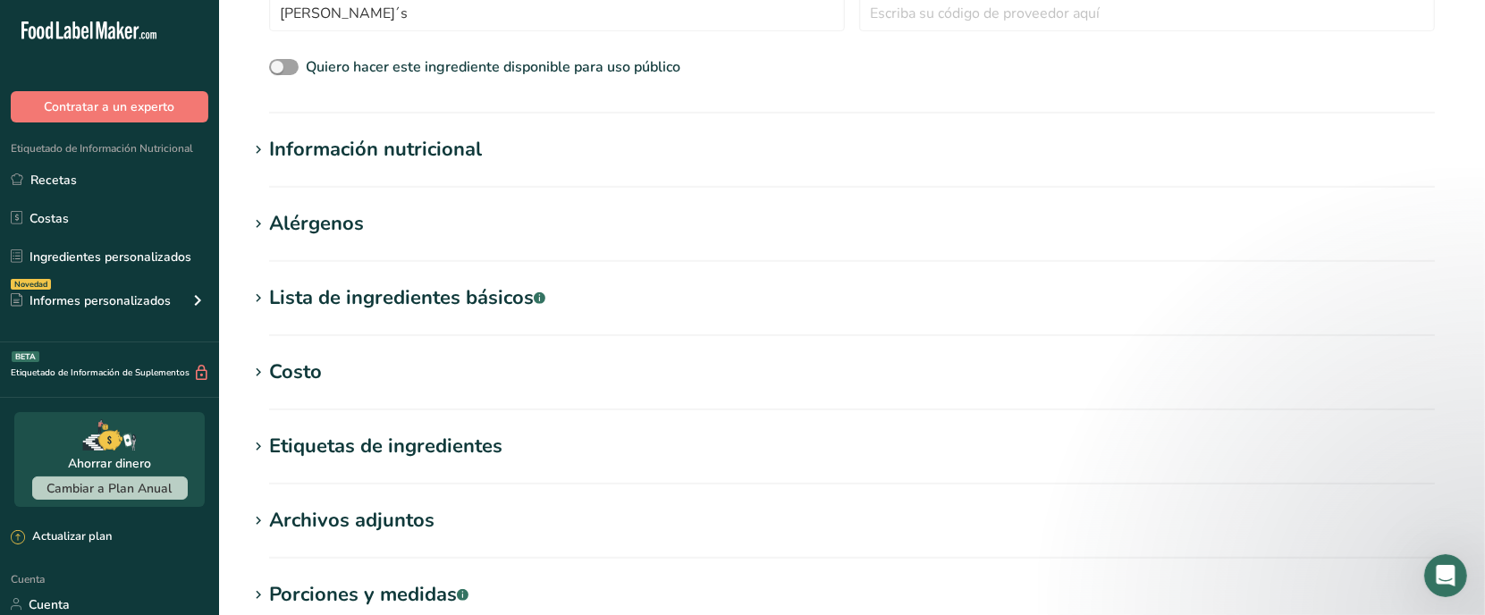
click at [360, 168] on section "Información nutricional Tamaño de la porción .a-a{fill:#347362;}.b-a{fill:#fff;…" at bounding box center [852, 161] width 1209 height 53
click at [287, 159] on font "Información nutricional" at bounding box center [375, 149] width 213 height 27
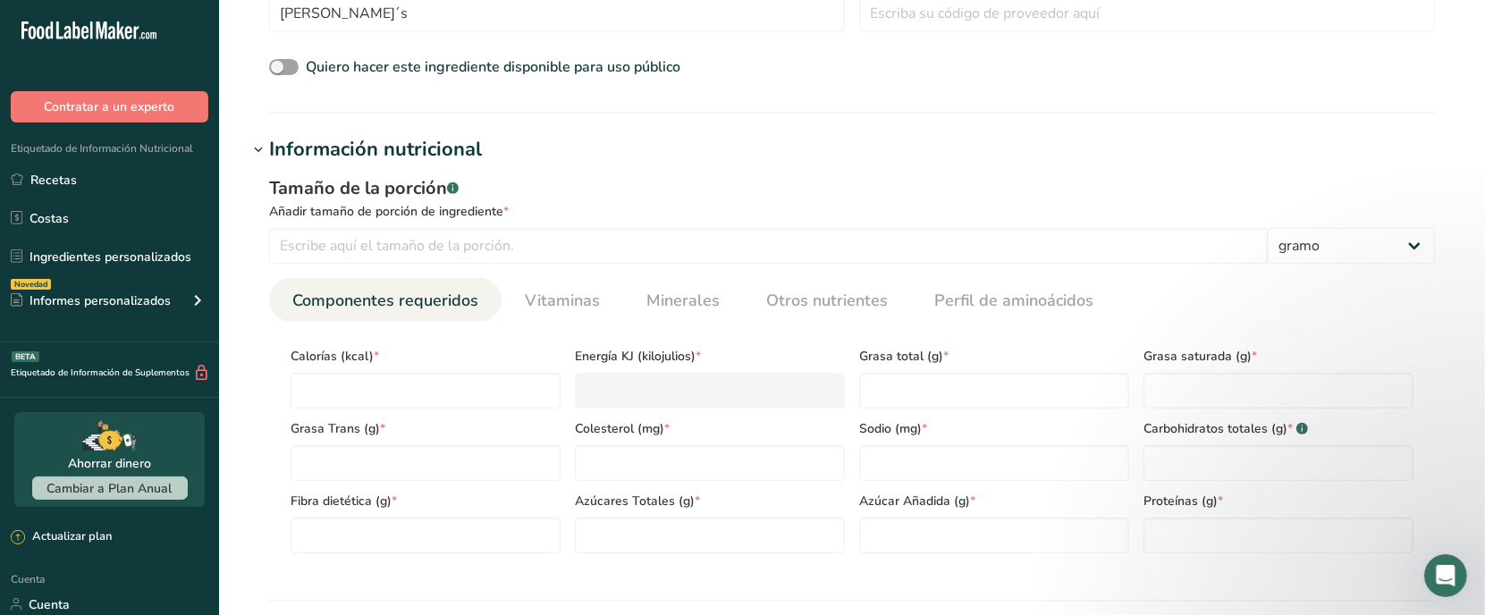
scroll to position [671, 0]
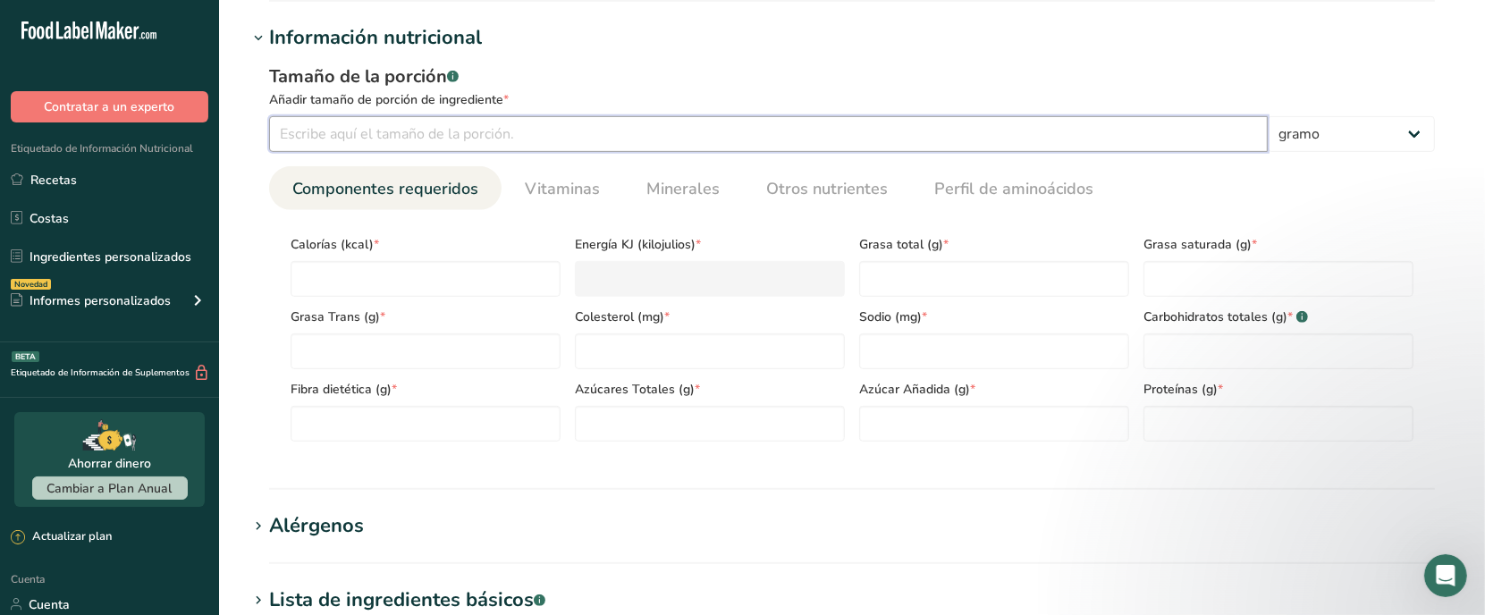
click at [389, 136] on input "number" at bounding box center [768, 134] width 999 height 36
click at [418, 284] on input "number" at bounding box center [426, 279] width 270 height 36
click at [436, 131] on input "907" at bounding box center [768, 134] width 999 height 36
type input "9"
type input "100"
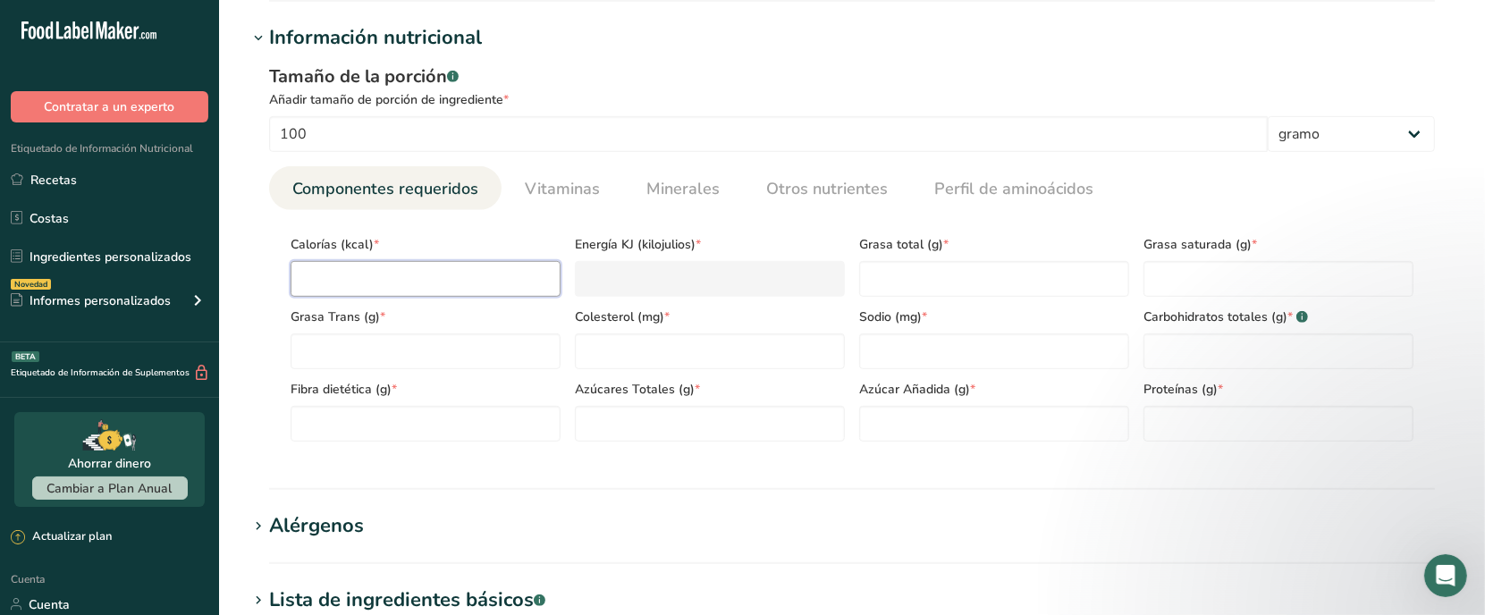
click at [435, 282] on input "number" at bounding box center [426, 279] width 270 height 36
type input "4"
type KJ "16.7"
type input "48"
type KJ "200.8"
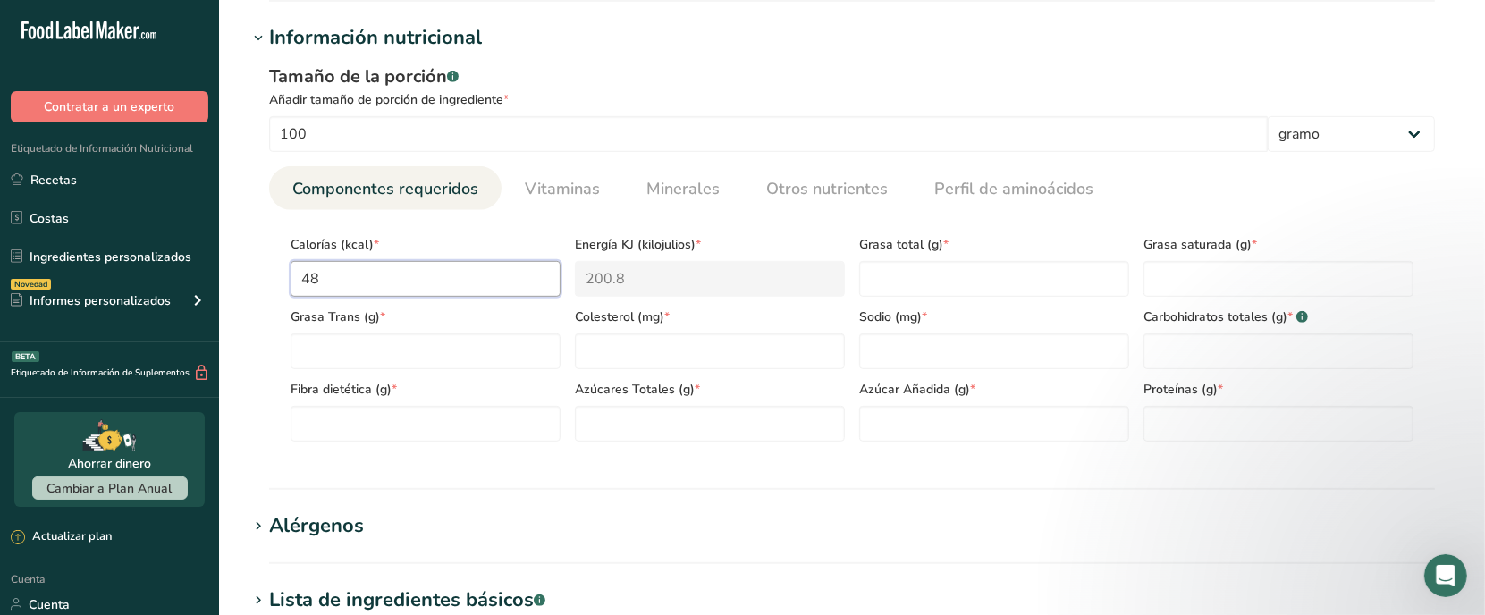
type input "486"
type KJ "2033.4"
type input "486.8"
type KJ "2036.8"
type input "486.8"
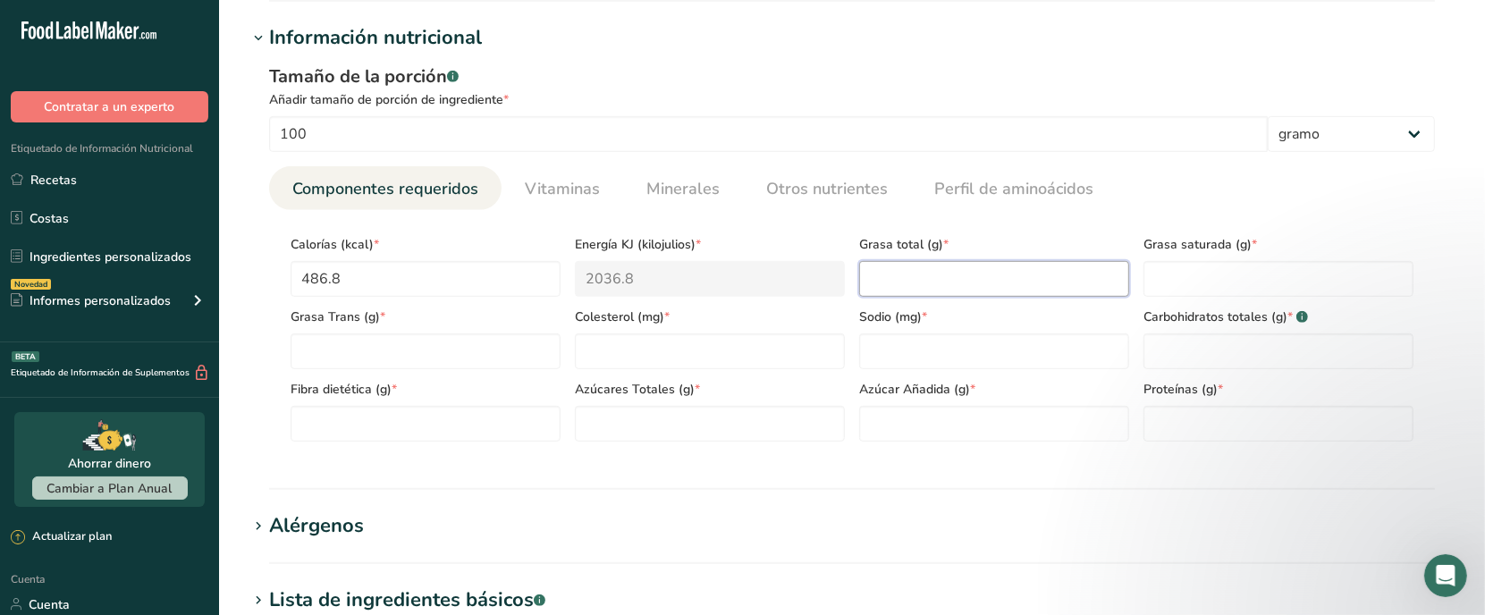
click at [912, 280] on Fat "number" at bounding box center [994, 279] width 270 height 36
type Fat "33.2"
click at [1201, 266] on Fat "number" at bounding box center [1279, 279] width 270 height 36
type Fat "2.9"
click at [520, 349] on Fat "number" at bounding box center [426, 352] width 270 height 36
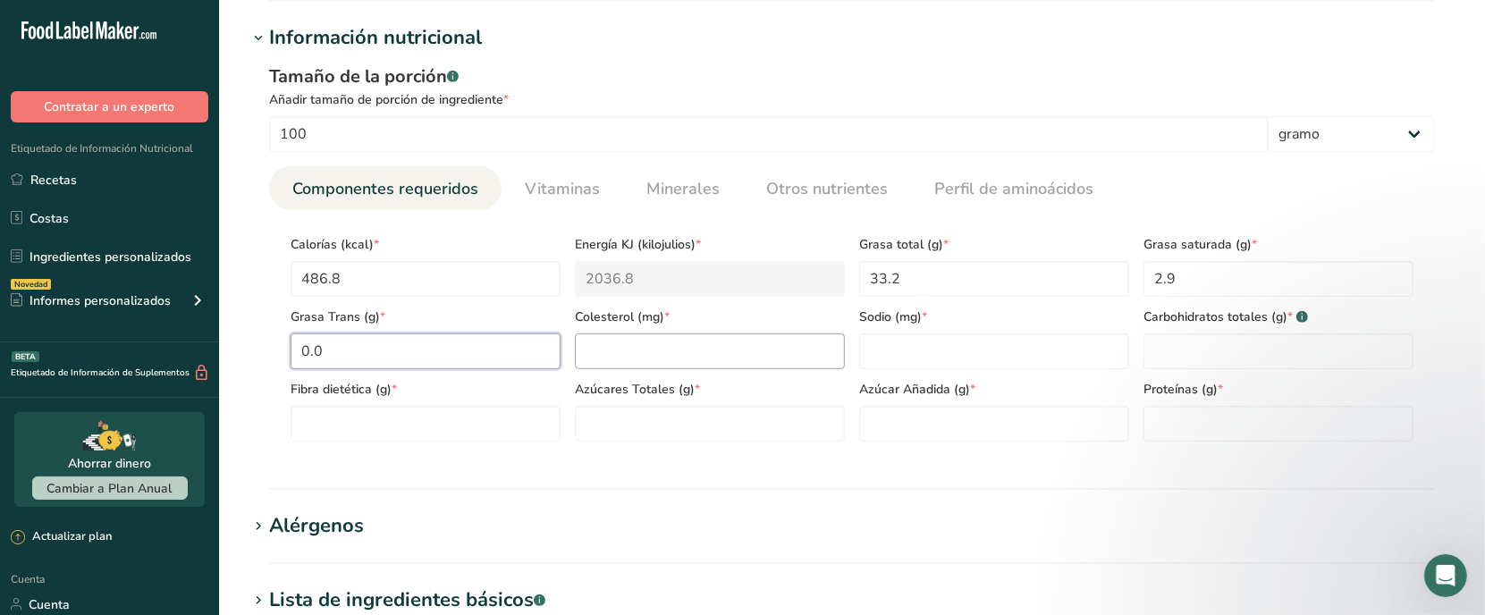
type Fat "0.0"
click at [600, 356] on input "number" at bounding box center [710, 352] width 270 height 36
click at [935, 341] on input "number" at bounding box center [994, 352] width 270 height 36
type input "0.0"
click at [1210, 340] on Carbohydrates "number" at bounding box center [1279, 352] width 270 height 36
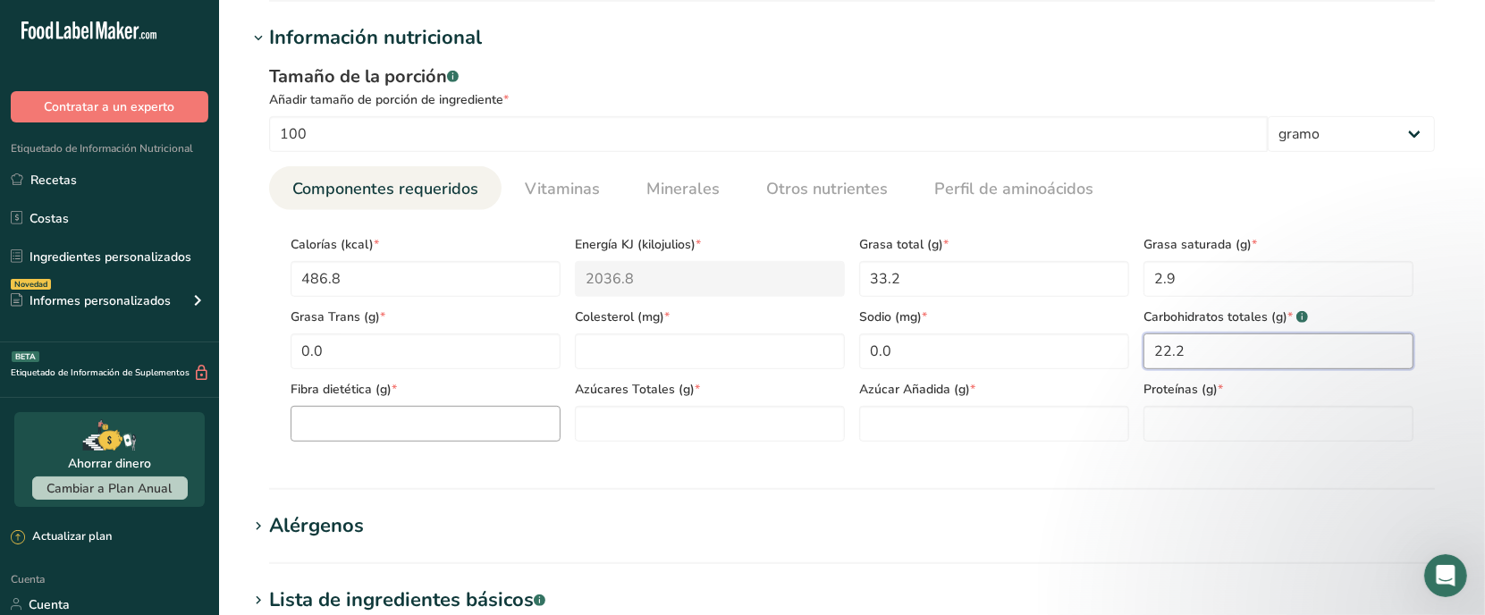
type Carbohydrates "22.2"
click at [349, 414] on Fiber "number" at bounding box center [426, 424] width 270 height 36
type Fiber "12.8"
click at [645, 421] on Sugars "number" at bounding box center [710, 424] width 270 height 36
type Sugars "4.2"
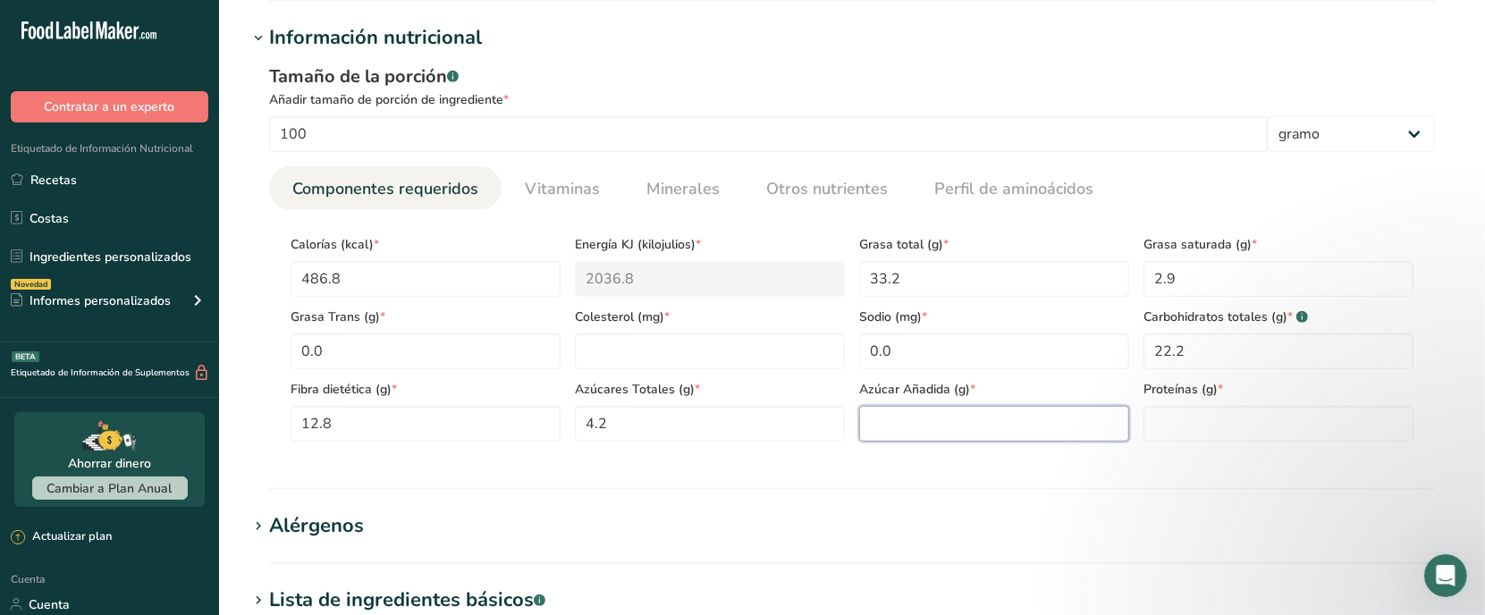
click at [950, 441] on Sugars "number" at bounding box center [994, 424] width 270 height 36
type Sugars "0.0"
click at [1204, 436] on input "number" at bounding box center [1279, 424] width 270 height 36
type input "24.8"
click at [1111, 477] on section "Información nutricional Tamaño de la porción .a-a{fill:#347362;}.b-a{fill:#fff;…" at bounding box center [852, 256] width 1209 height 467
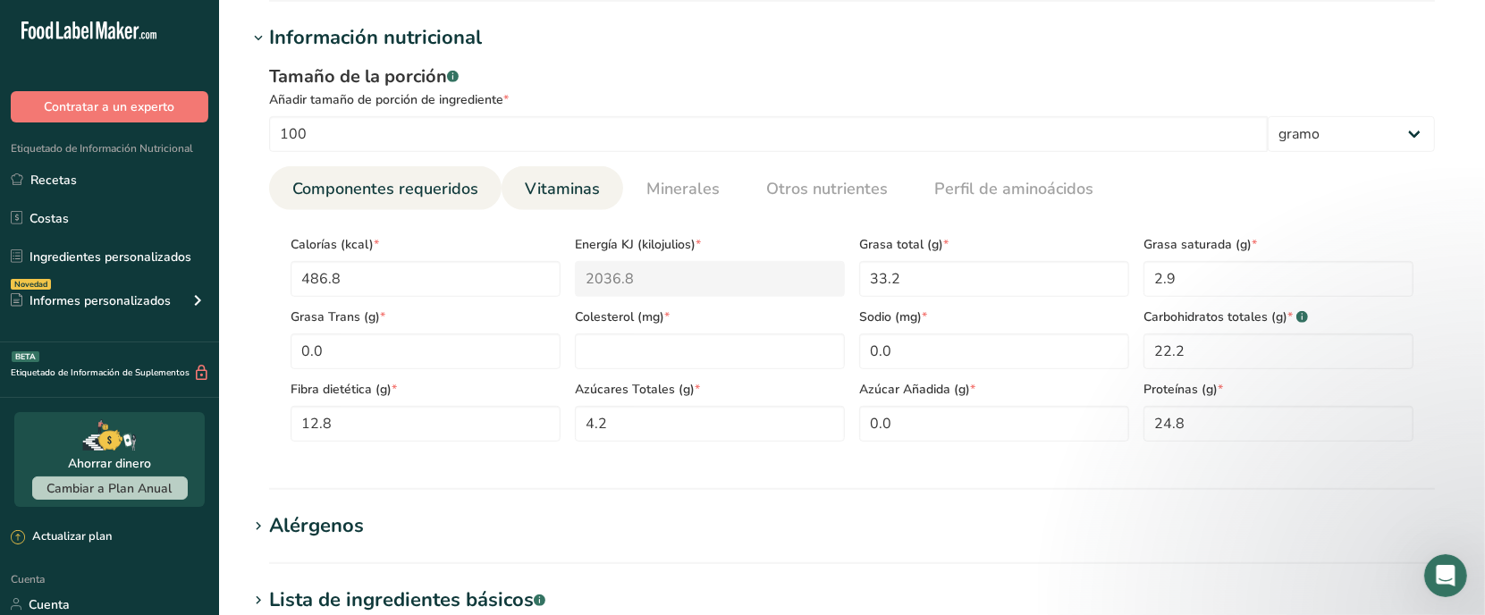
click at [575, 201] on span "Vitaminas" at bounding box center [562, 189] width 75 height 24
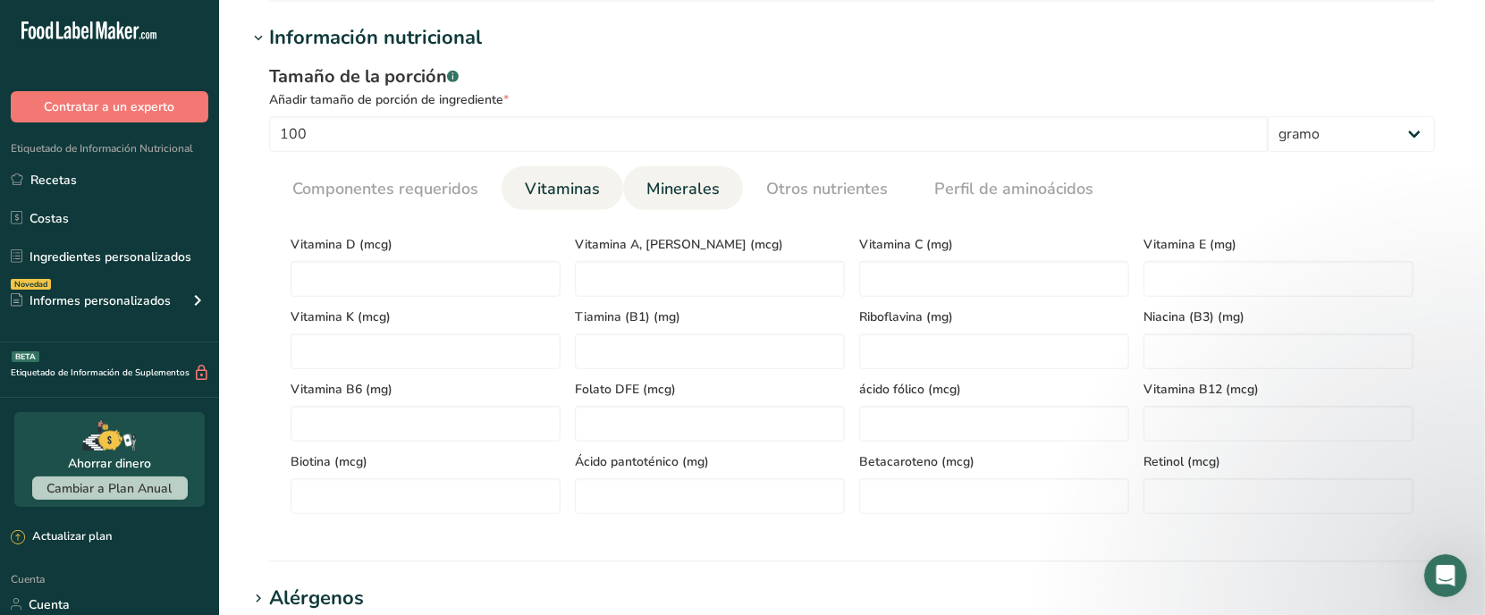
click at [713, 192] on font "Minerales" at bounding box center [682, 188] width 73 height 21
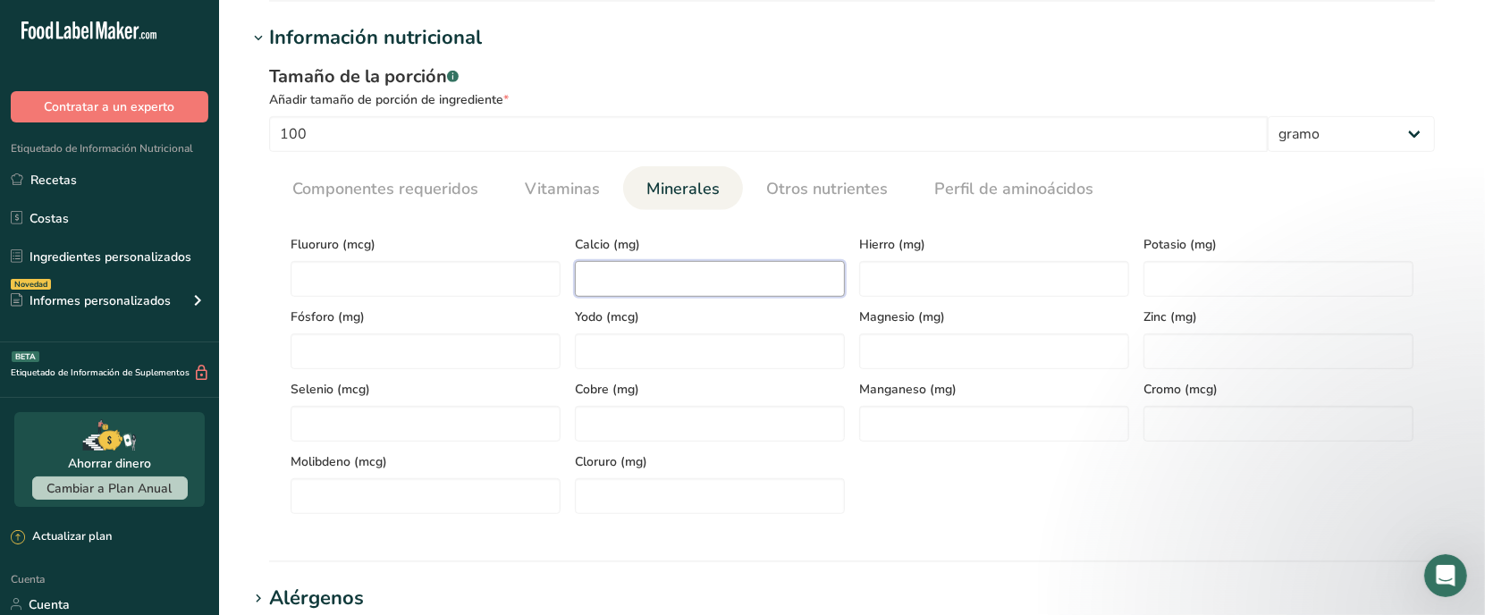
click at [748, 284] on input "number" at bounding box center [710, 279] width 270 height 36
type input "276.6"
click at [1169, 293] on input "number" at bounding box center [1279, 279] width 270 height 36
type input "700.0"
click at [1067, 259] on div "Hierro (mg)" at bounding box center [994, 260] width 284 height 72
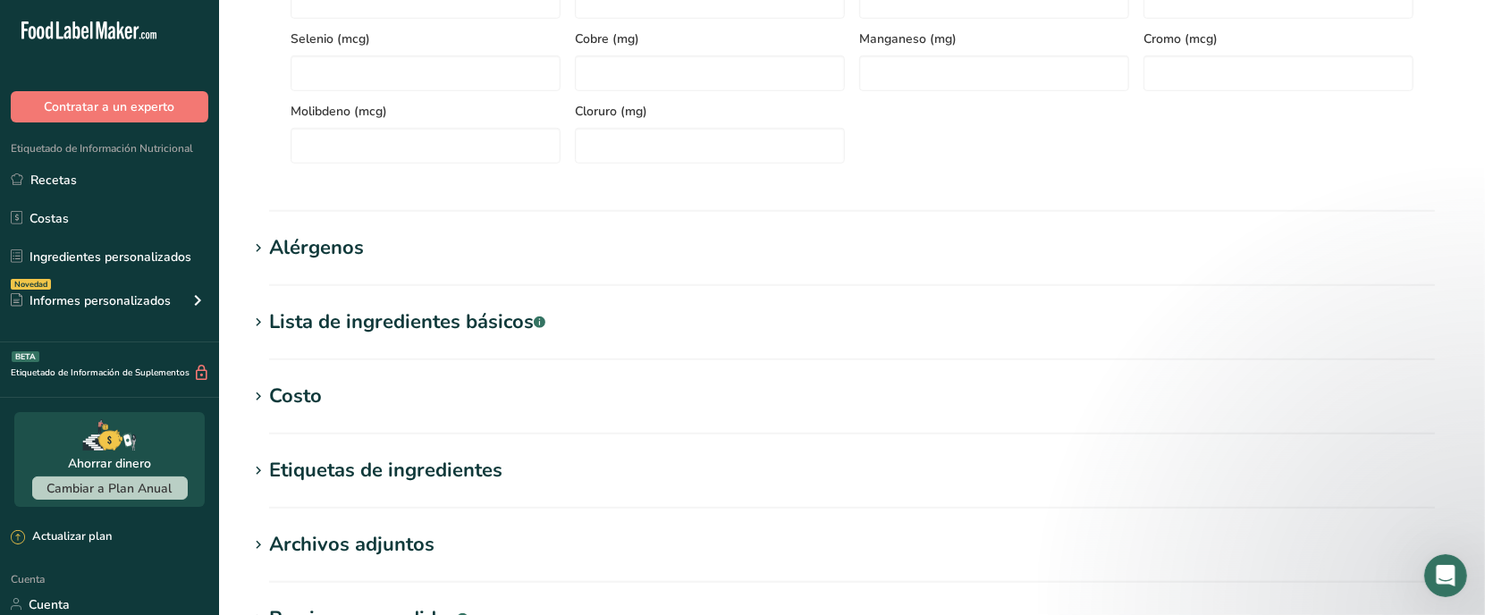
scroll to position [1280, 0]
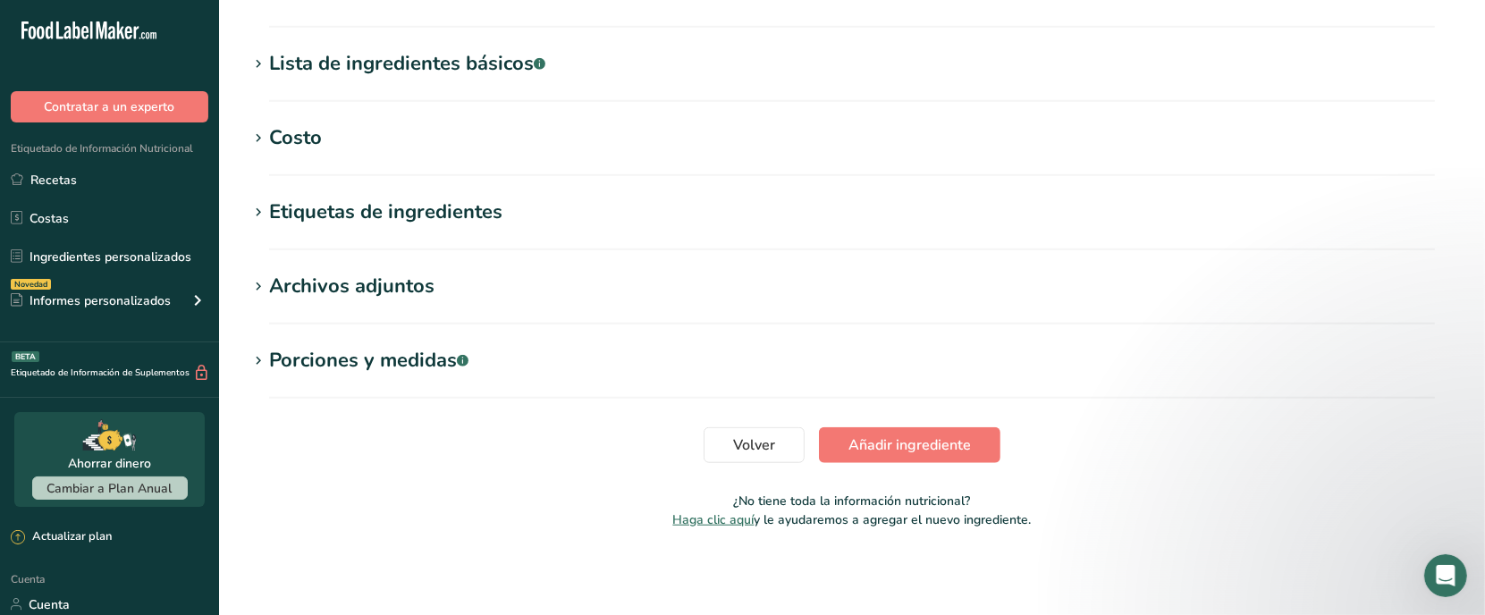
click at [264, 145] on icon at bounding box center [258, 138] width 16 height 25
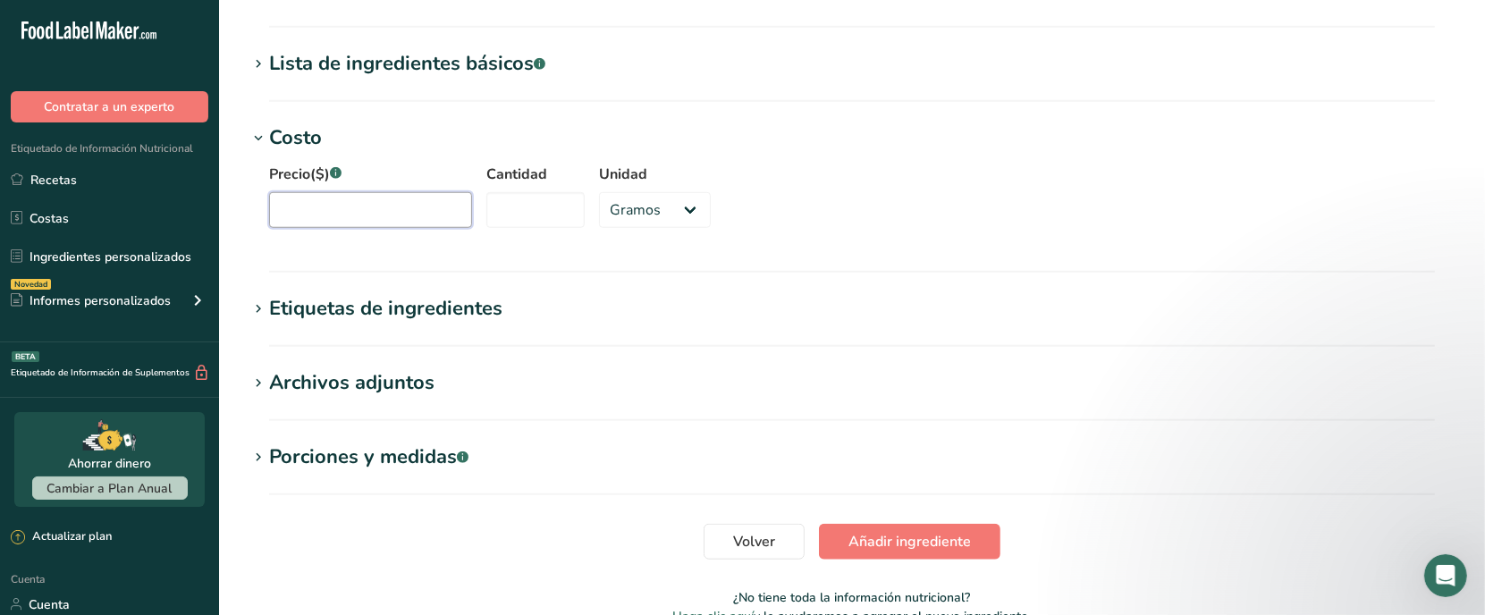
click at [422, 203] on input "Precio($) .a-a{fill:#347362;}.b-a{fill:#fff;}" at bounding box center [370, 210] width 203 height 36
type input "230.17"
click at [565, 215] on input "Cantidad" at bounding box center [535, 210] width 98 height 36
type input "907"
click at [556, 266] on section "Costo Precio($) .a-a{fill:#347362;}.b-a{fill:#fff;} 230.17 Cantidad 907 Unidad …" at bounding box center [852, 197] width 1209 height 149
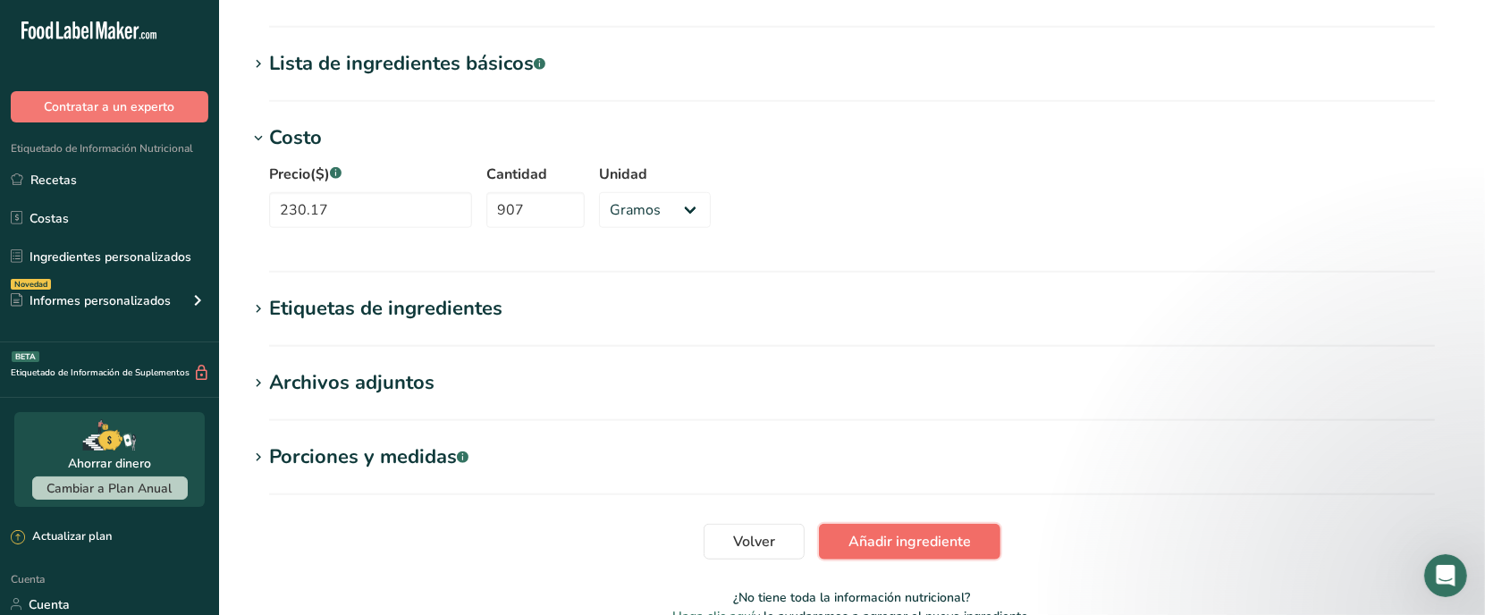
click at [896, 542] on font "Añadir ingrediente" at bounding box center [910, 542] width 122 height 20
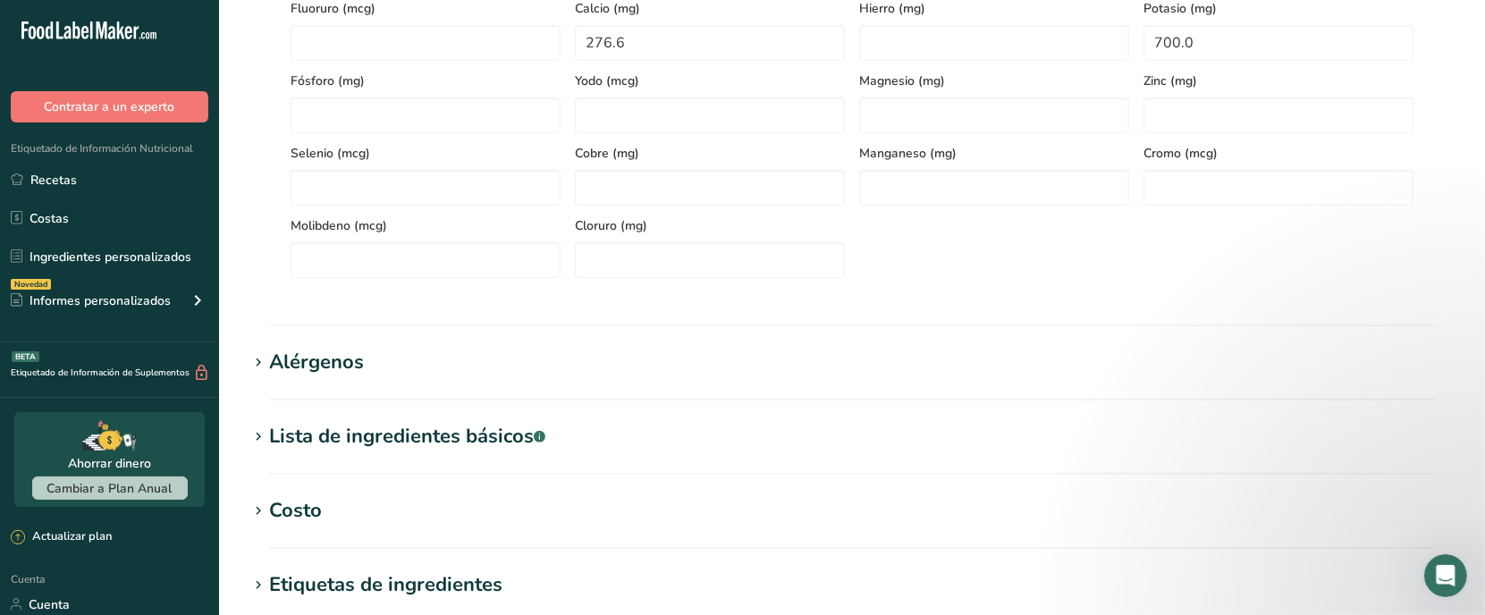
scroll to position [136, 0]
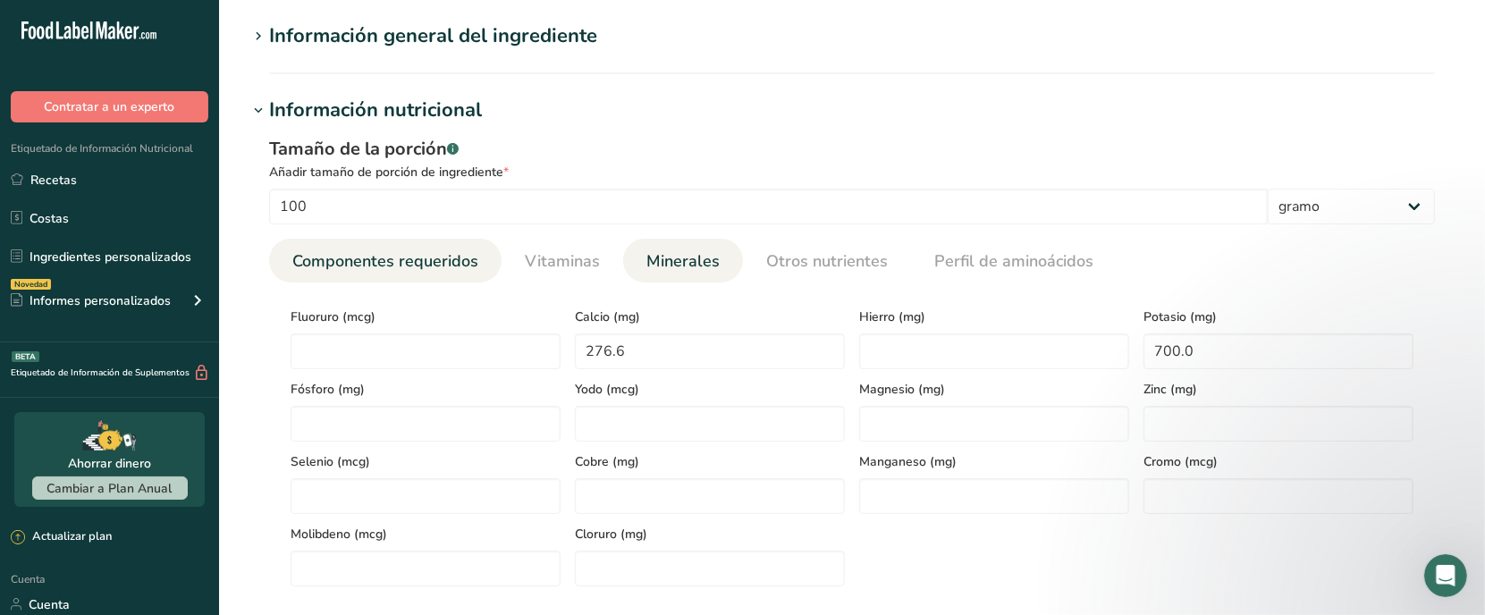
click at [387, 262] on font "Componentes requeridos" at bounding box center [385, 260] width 186 height 21
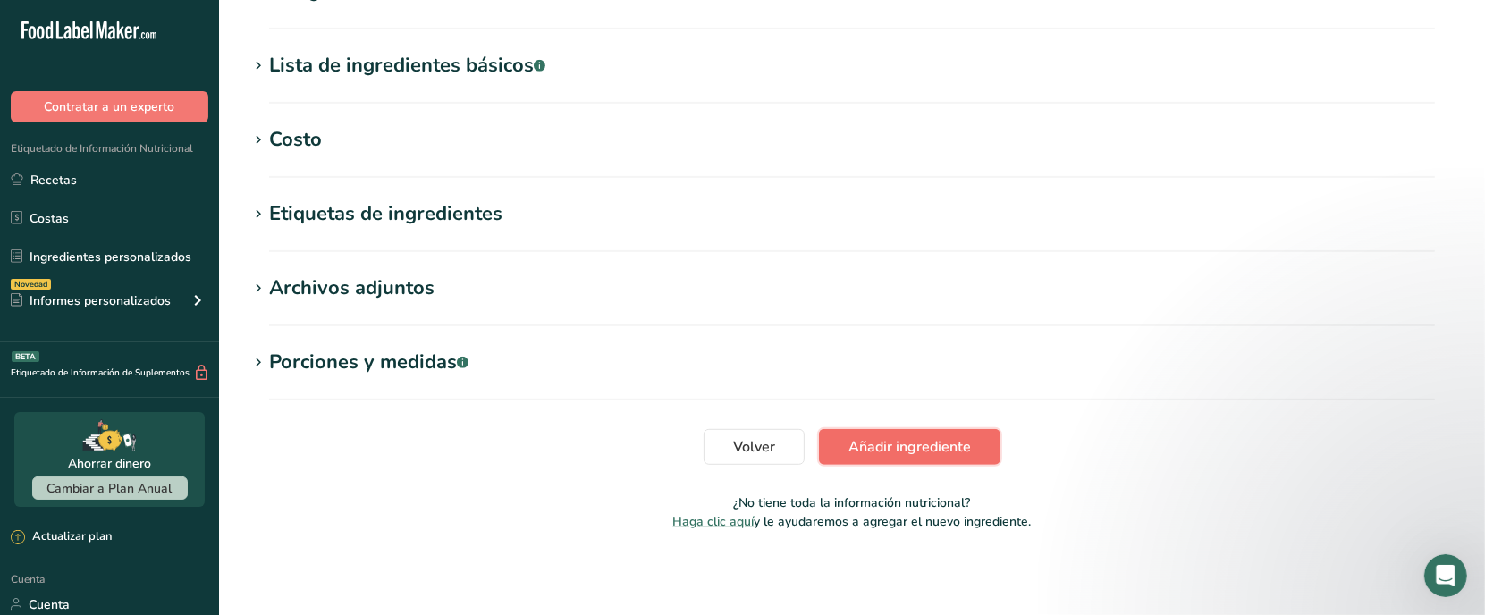
click at [897, 447] on font "Añadir ingrediente" at bounding box center [910, 447] width 122 height 20
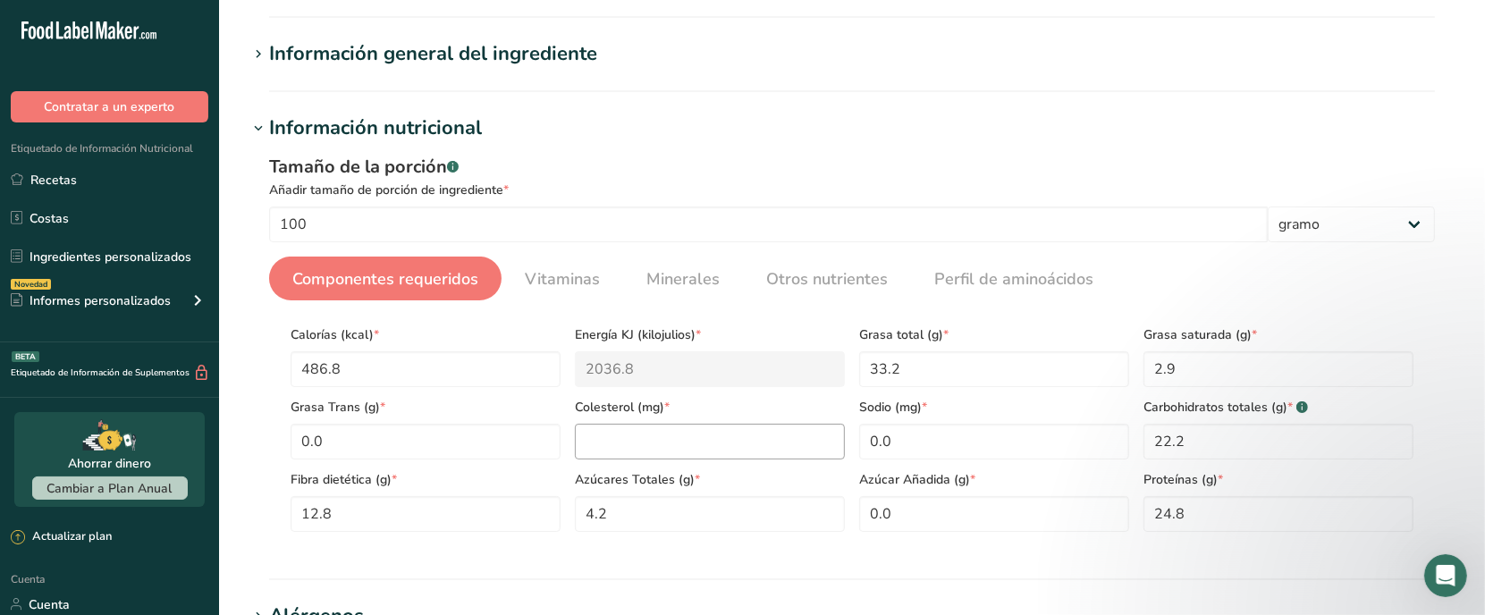
scroll to position [0, 0]
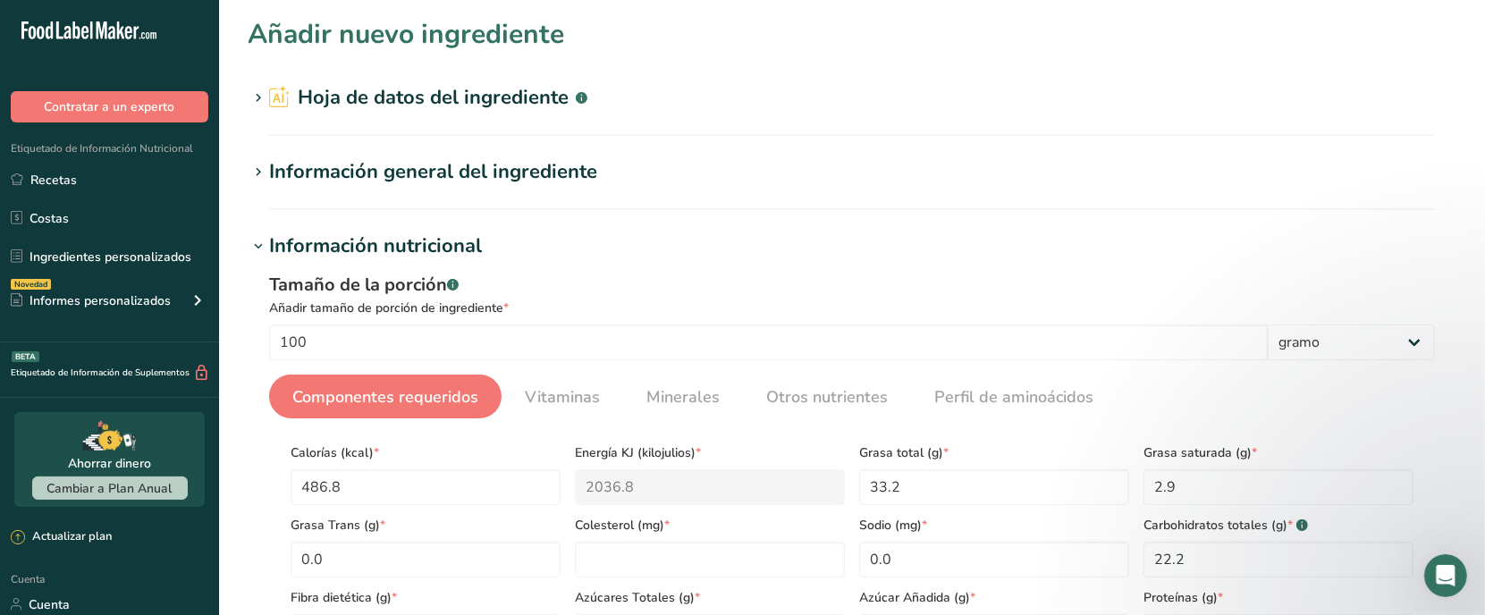
click at [418, 159] on font "Información general del ingrediente" at bounding box center [433, 171] width 328 height 27
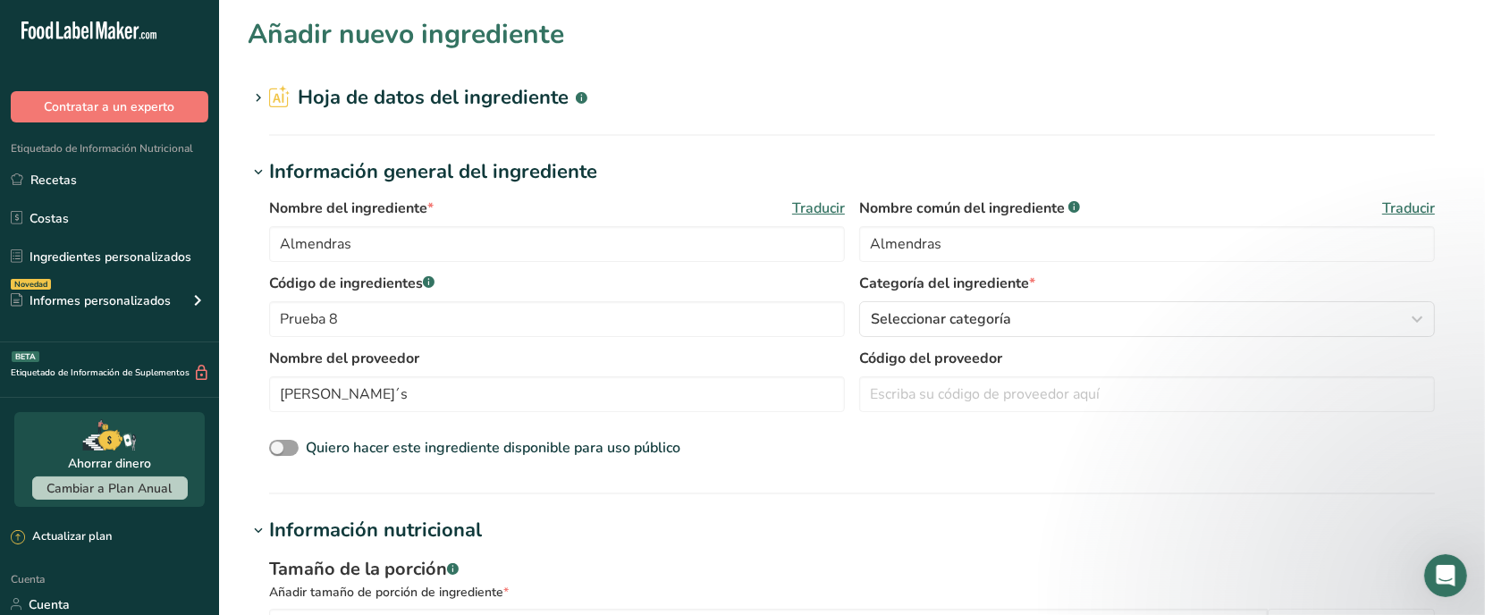
click at [399, 164] on font "Información general del ingrediente" at bounding box center [433, 171] width 328 height 27
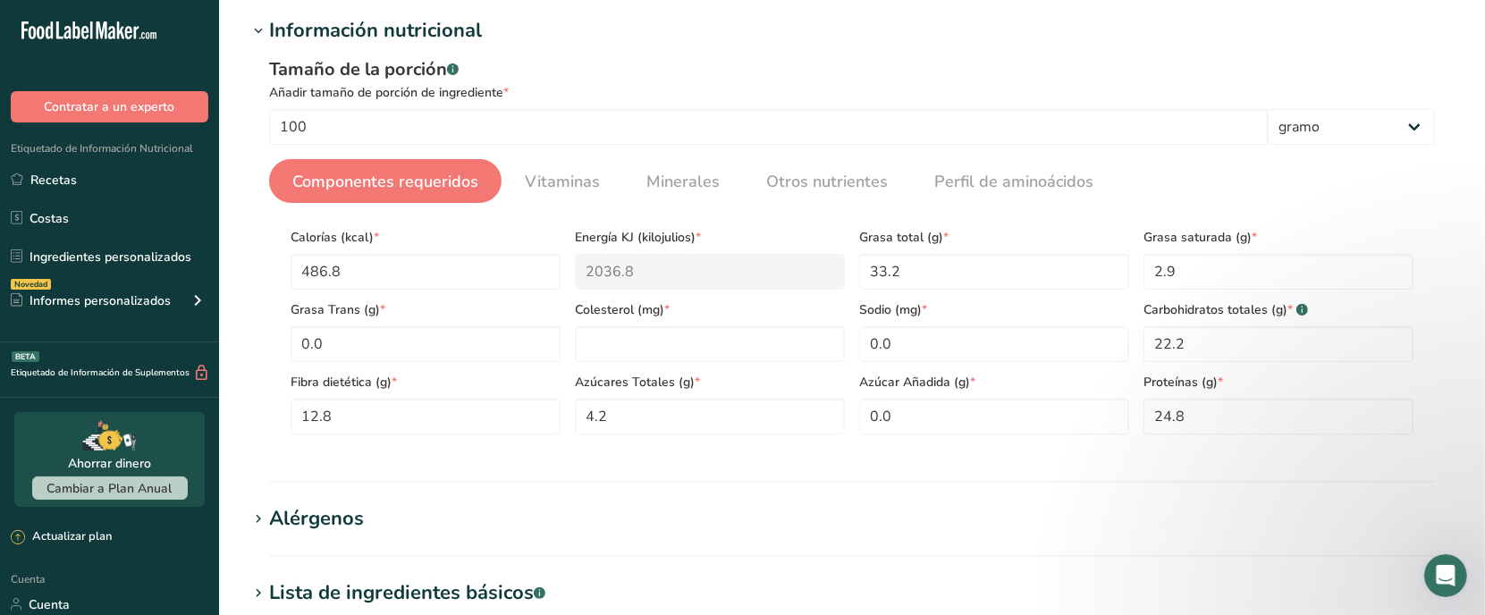
scroll to position [224, 0]
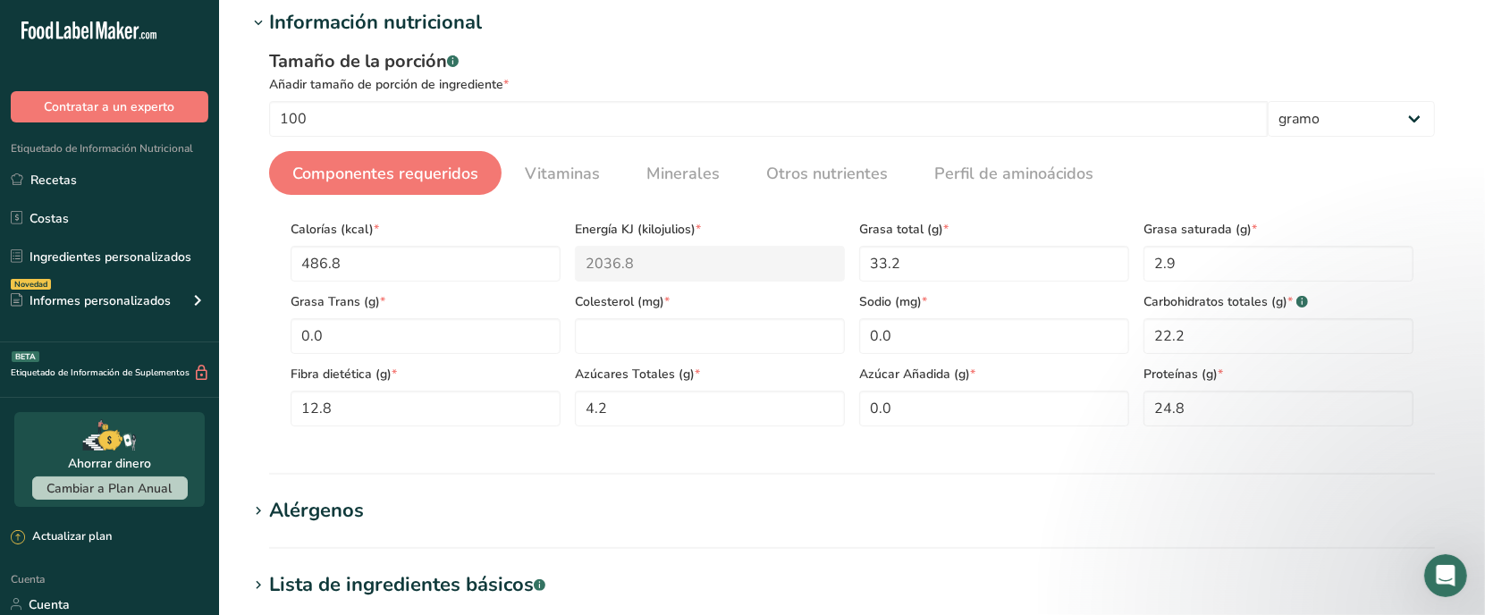
click at [640, 85] on div "Añadir tamaño de porción de ingrediente *" at bounding box center [852, 84] width 1166 height 19
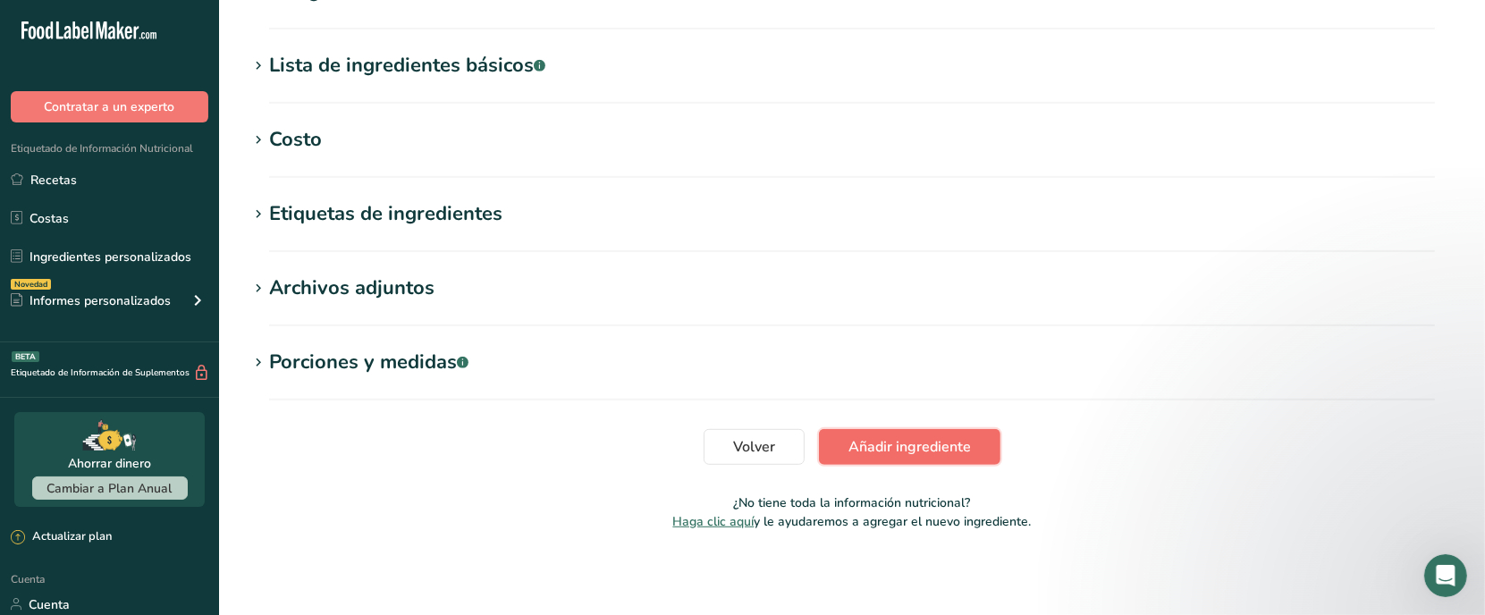
click at [894, 441] on font "Añadir ingrediente" at bounding box center [910, 447] width 122 height 20
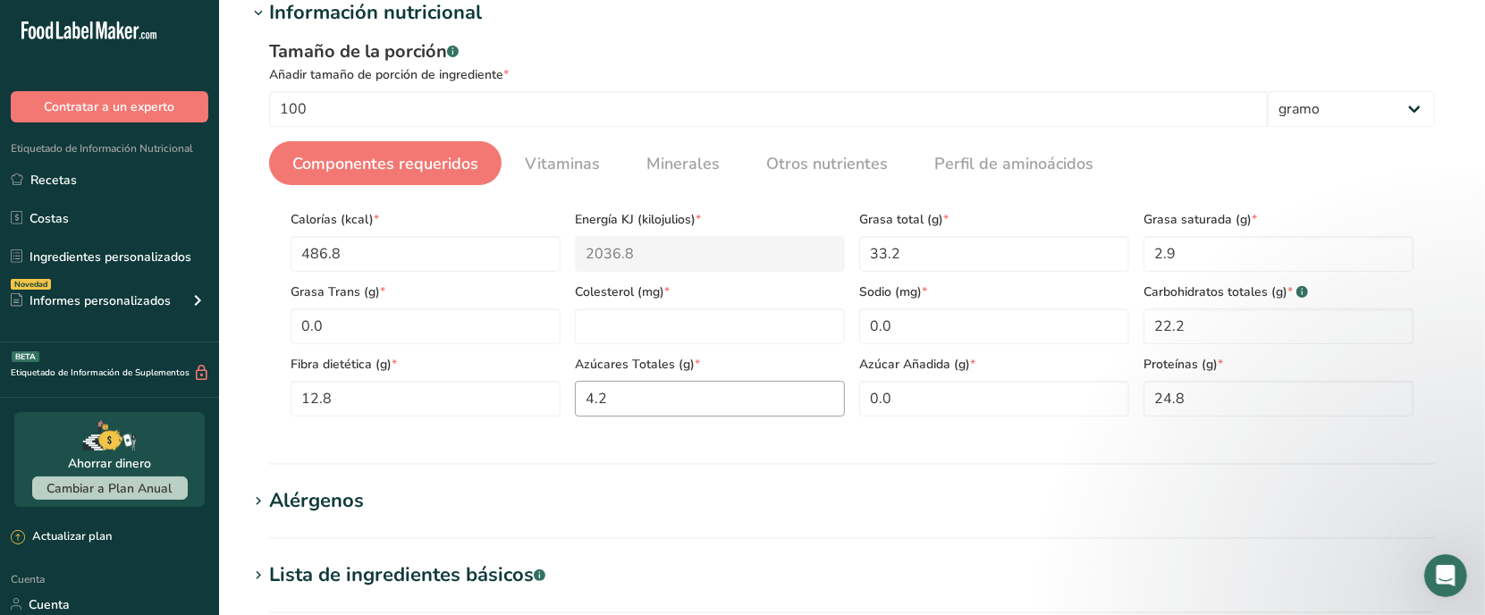
scroll to position [231, 0]
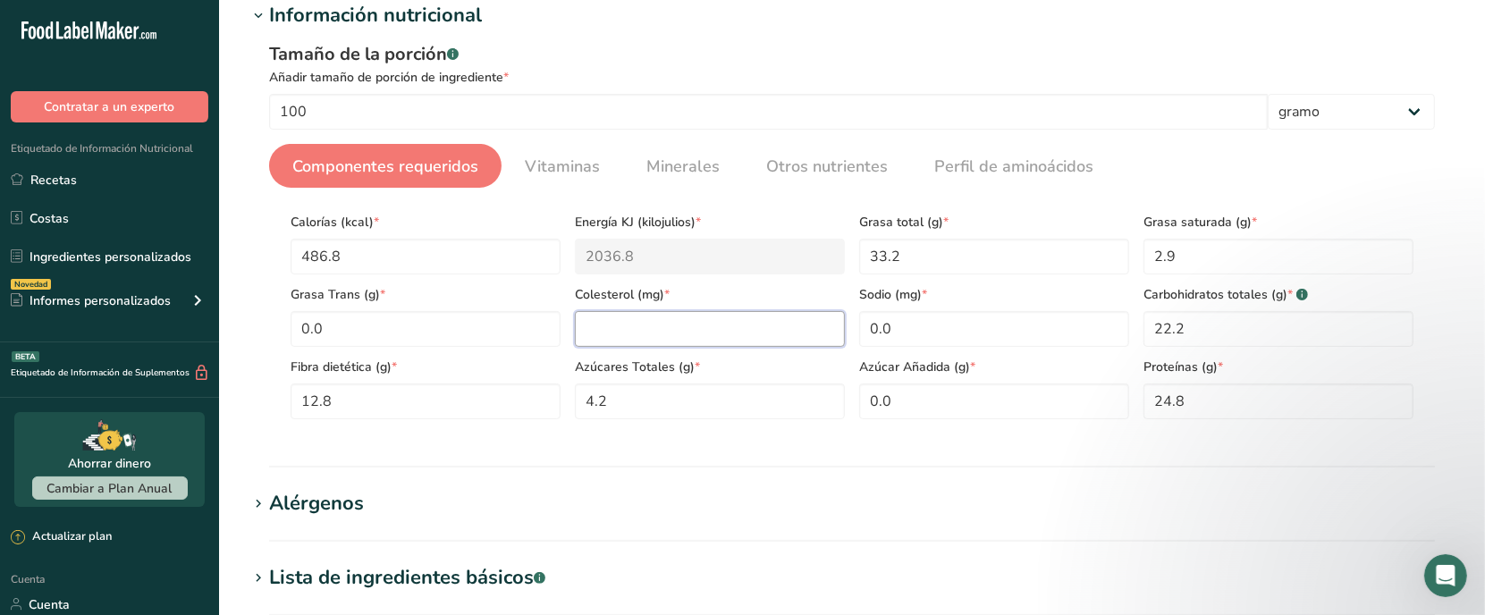
click at [682, 315] on input "number" at bounding box center [710, 329] width 270 height 36
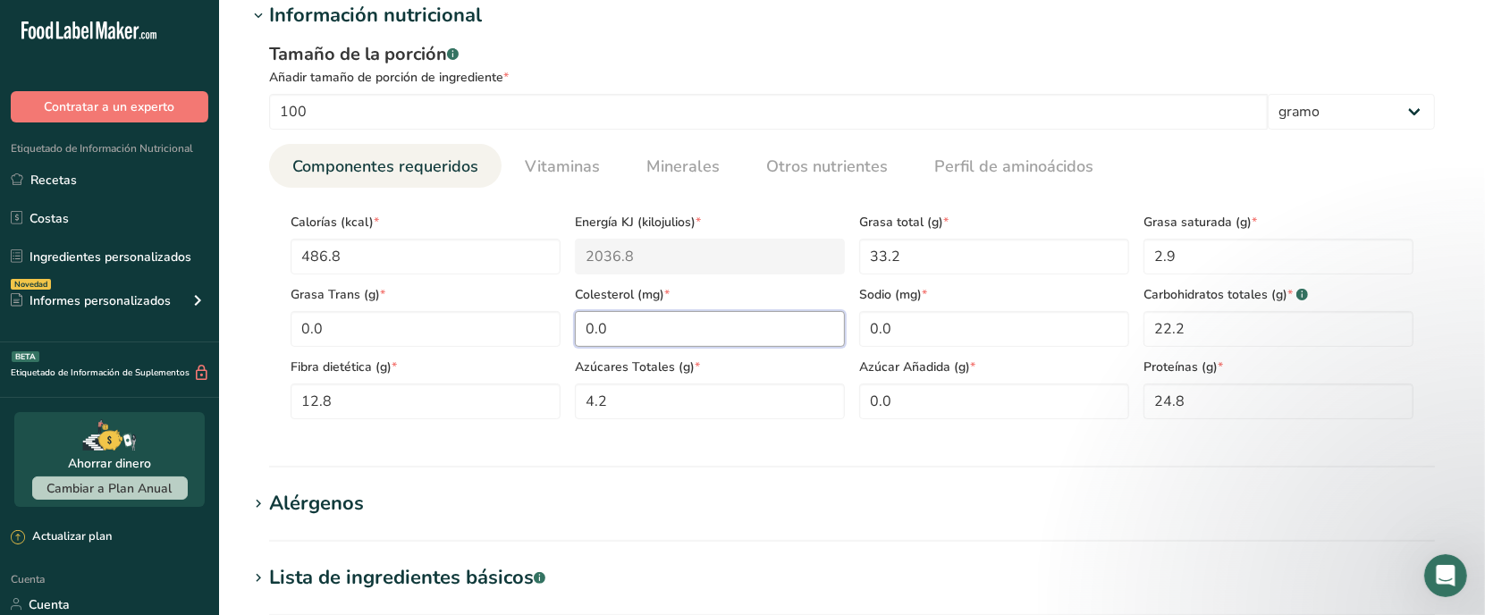
type input "0.0"
click at [800, 456] on section "Información nutricional Tamaño de la porción .a-a{fill:#347362;}.b-a{fill:#fff;…" at bounding box center [852, 234] width 1209 height 467
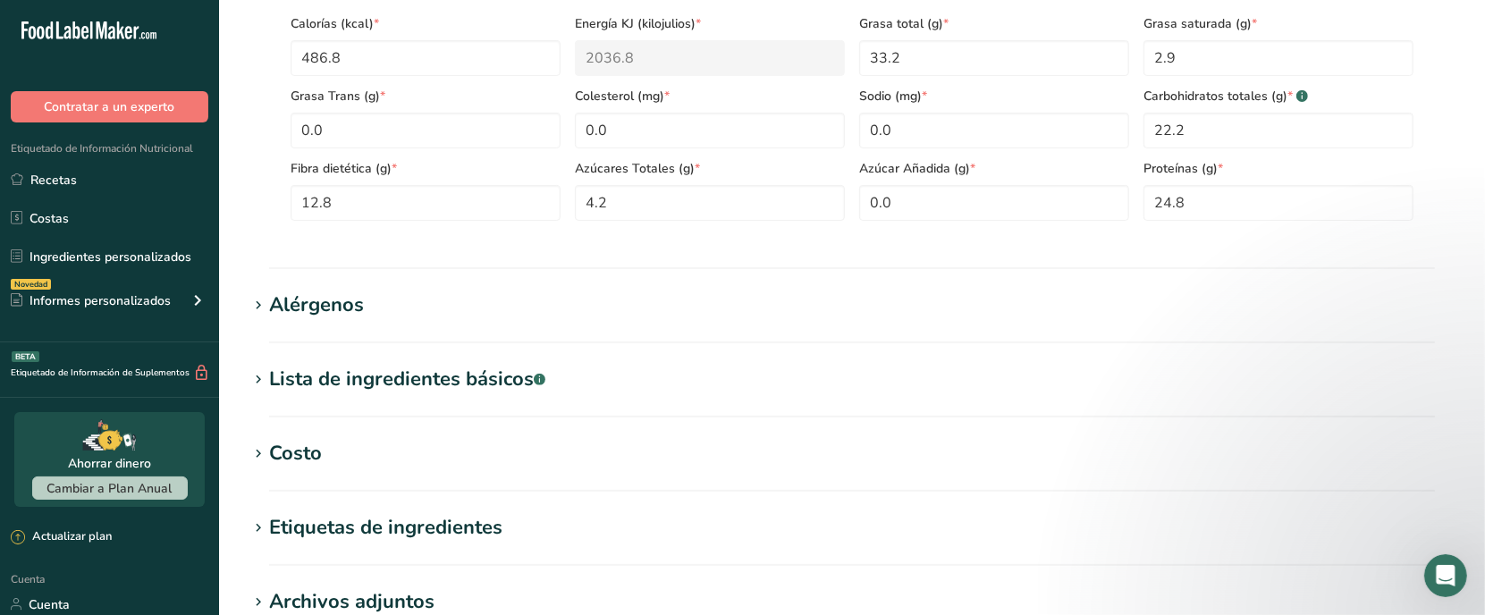
scroll to position [743, 0]
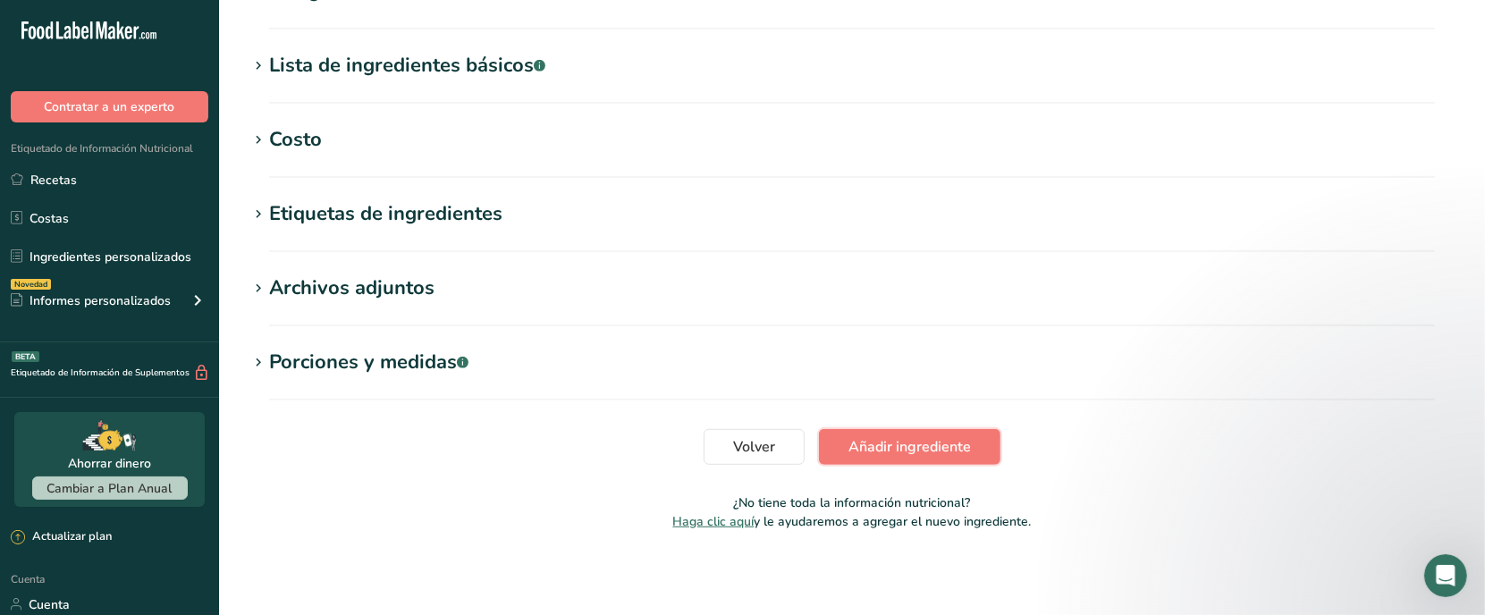
click at [908, 440] on font "Añadir ingrediente" at bounding box center [910, 447] width 122 height 20
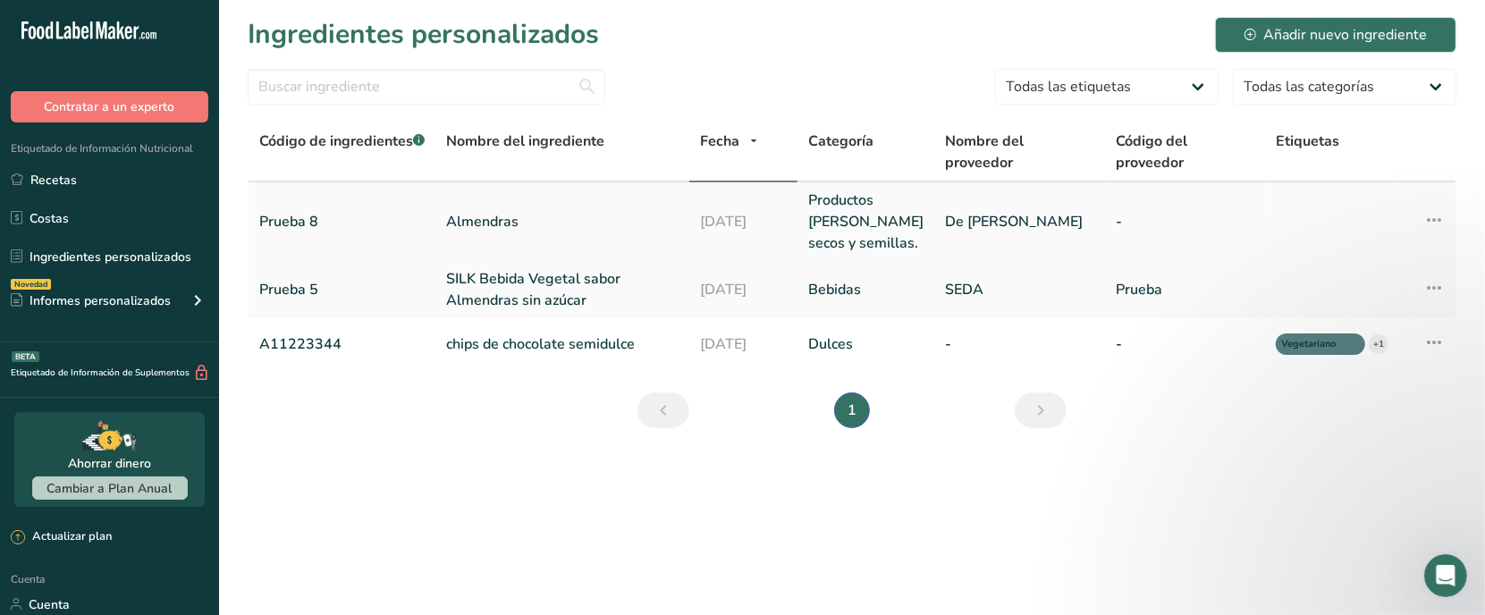
click at [973, 219] on font "De [PERSON_NAME]" at bounding box center [1014, 222] width 138 height 20
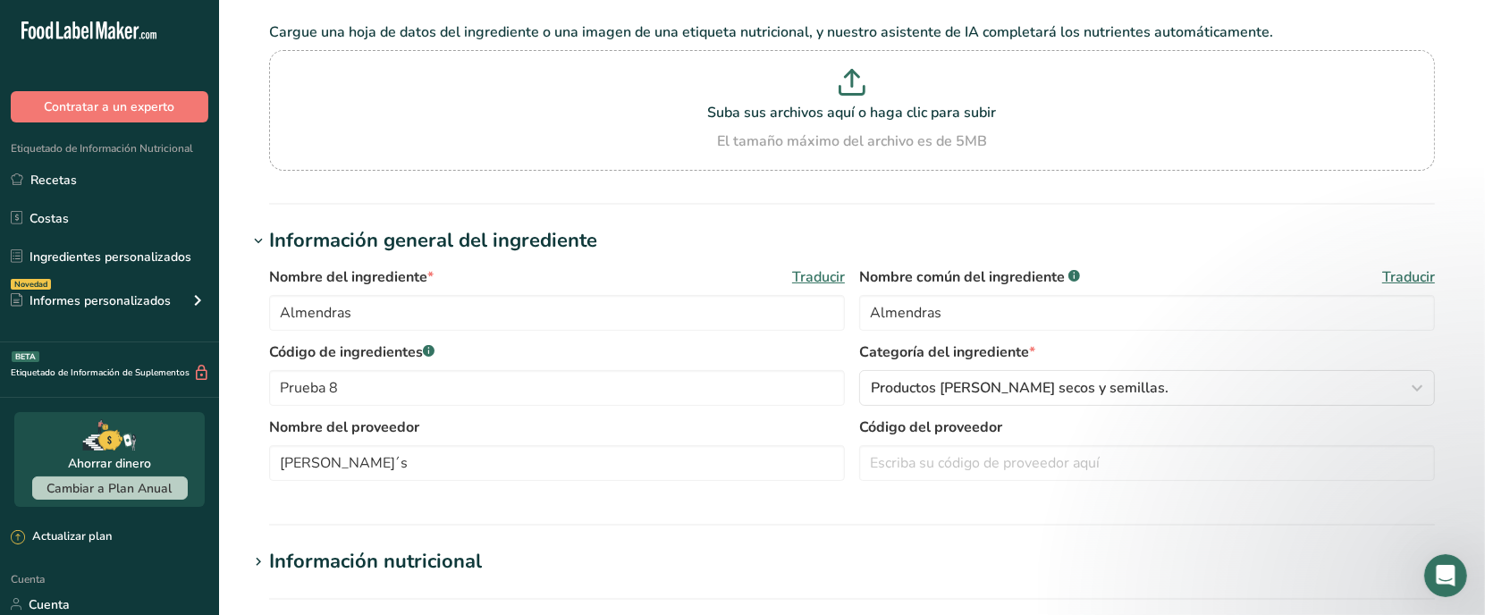
scroll to position [335, 0]
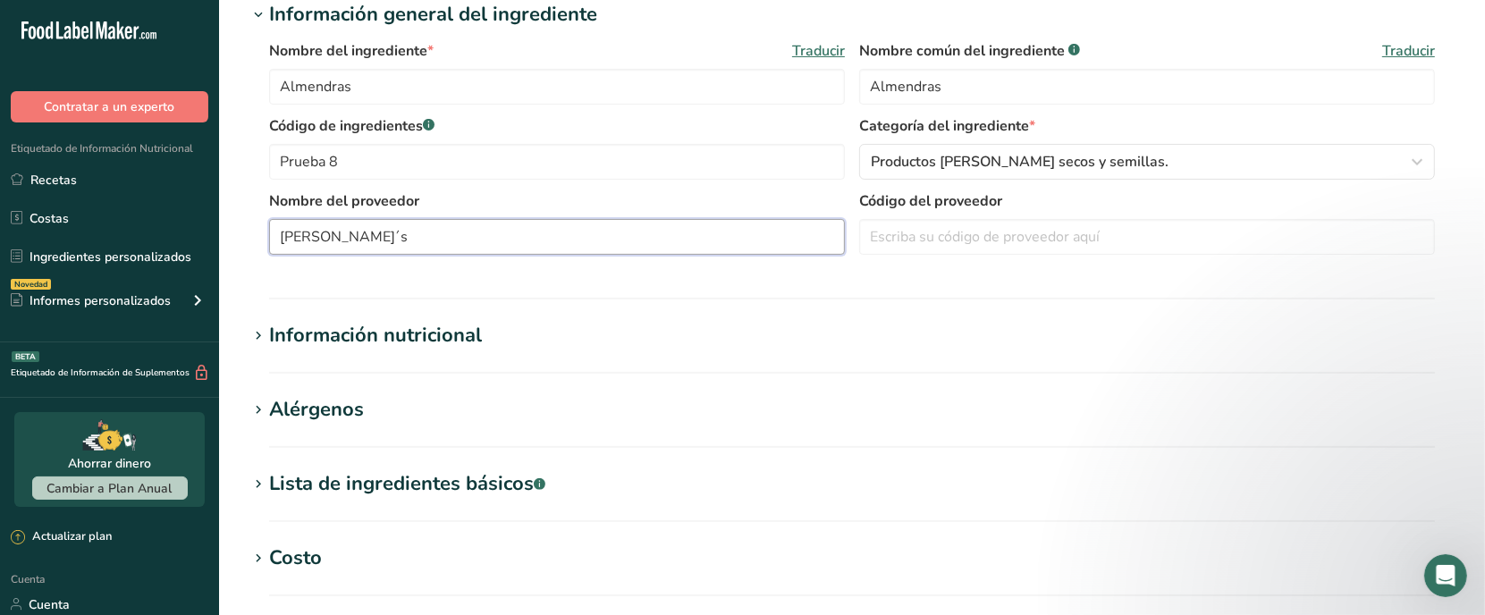
click at [333, 237] on input "[PERSON_NAME]´s" at bounding box center [557, 237] width 576 height 36
drag, startPoint x: 552, startPoint y: 269, endPoint x: 550, endPoint y: 253, distance: 16.2
click at [551, 269] on div "Nombre del ingrediente * Traducir Almendras Nombre común del ingrediente .a-a{f…" at bounding box center [852, 153] width 1209 height 247
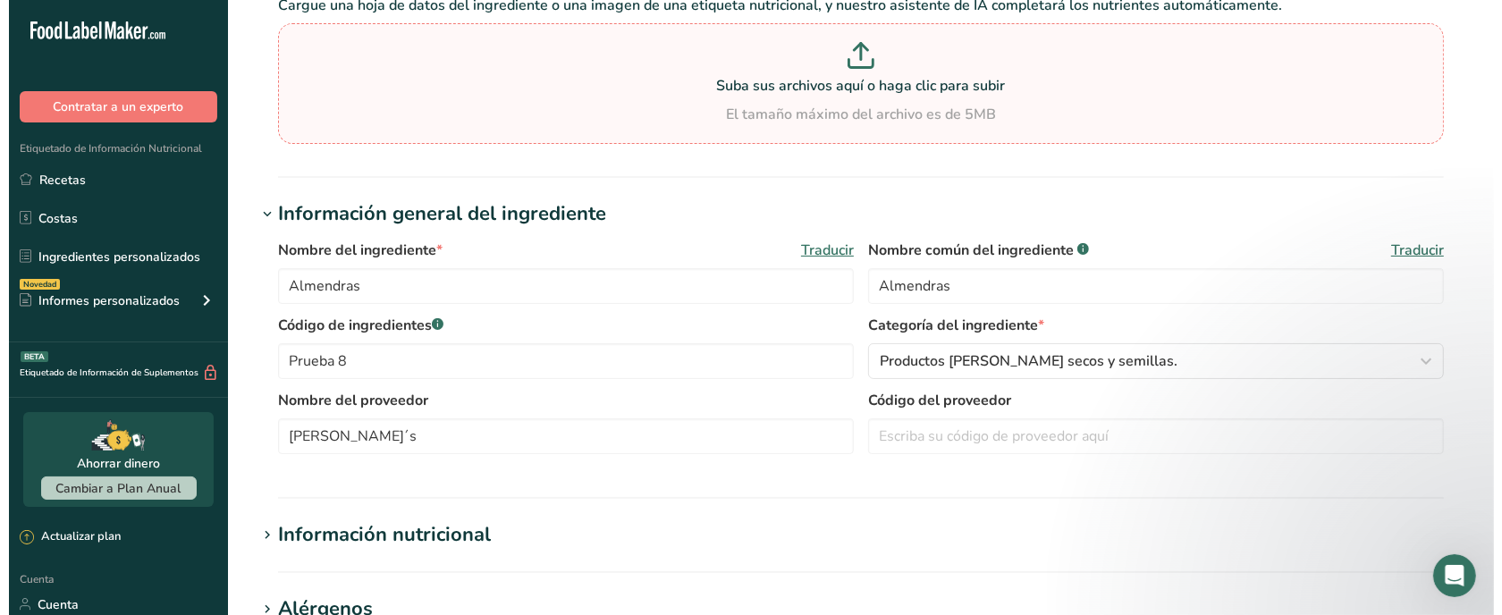
scroll to position [0, 0]
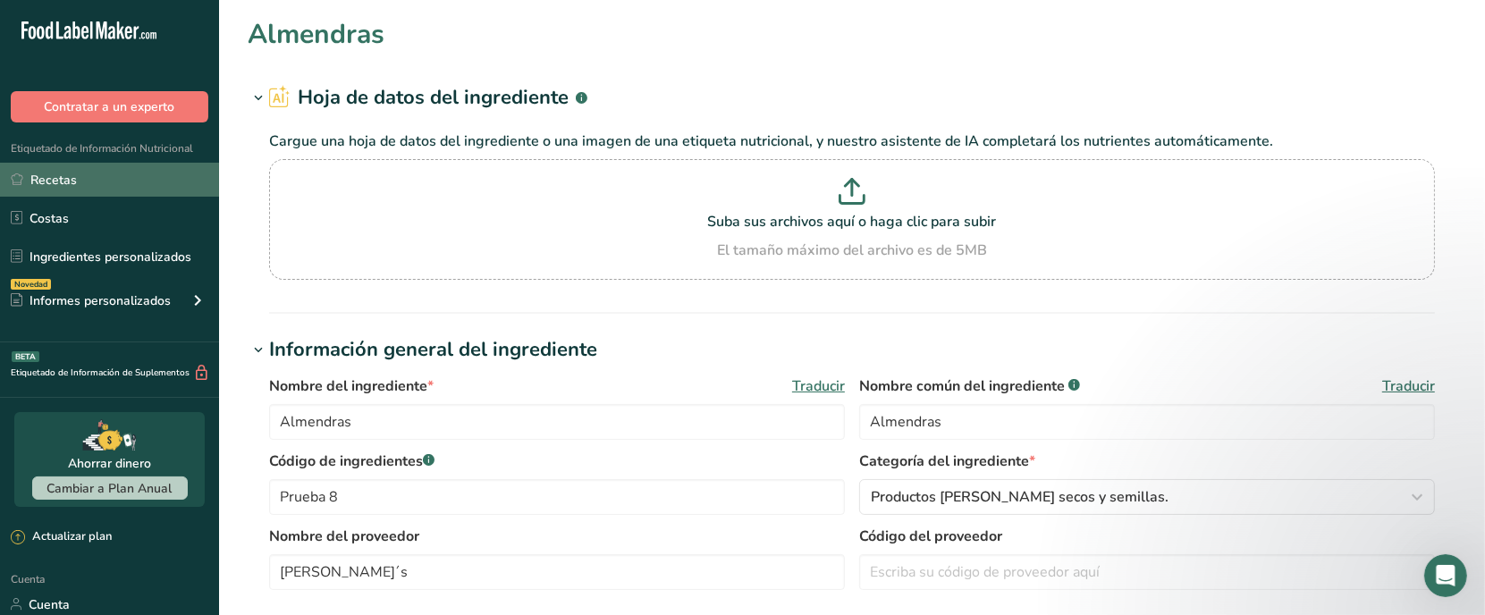
click at [122, 172] on link "Recetas" at bounding box center [109, 180] width 219 height 34
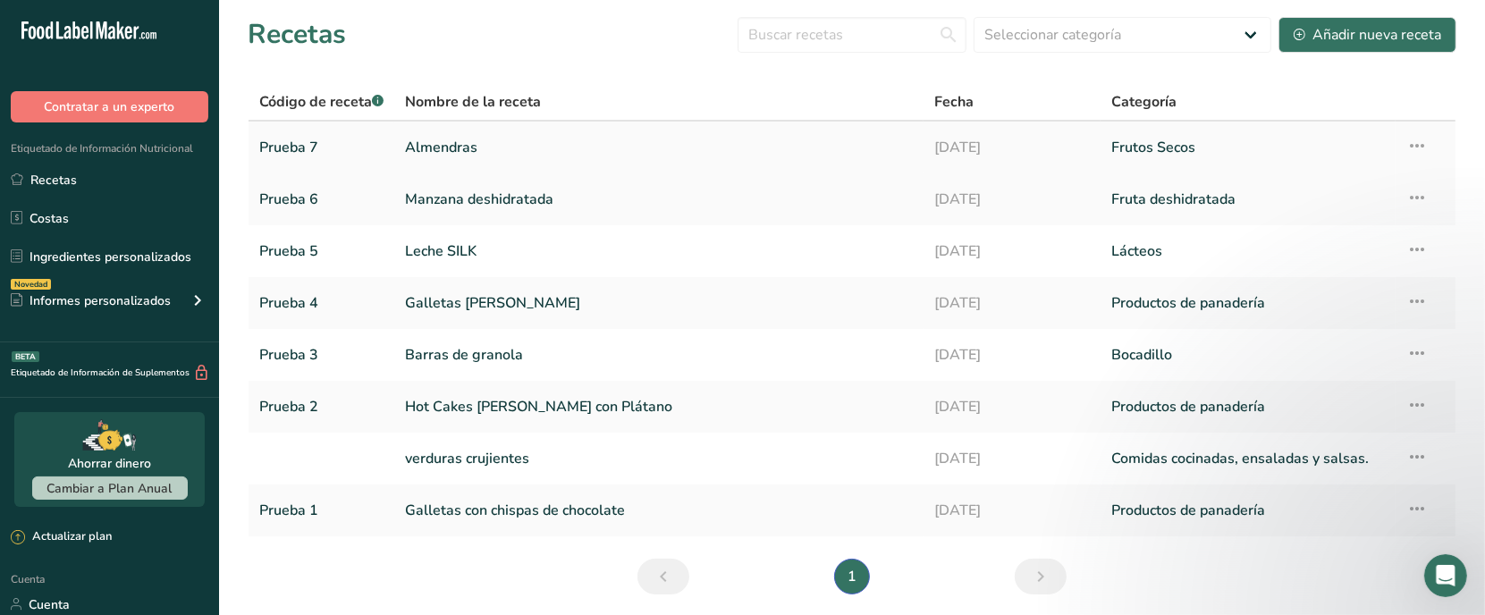
click at [441, 158] on link "Almendras" at bounding box center [659, 148] width 508 height 38
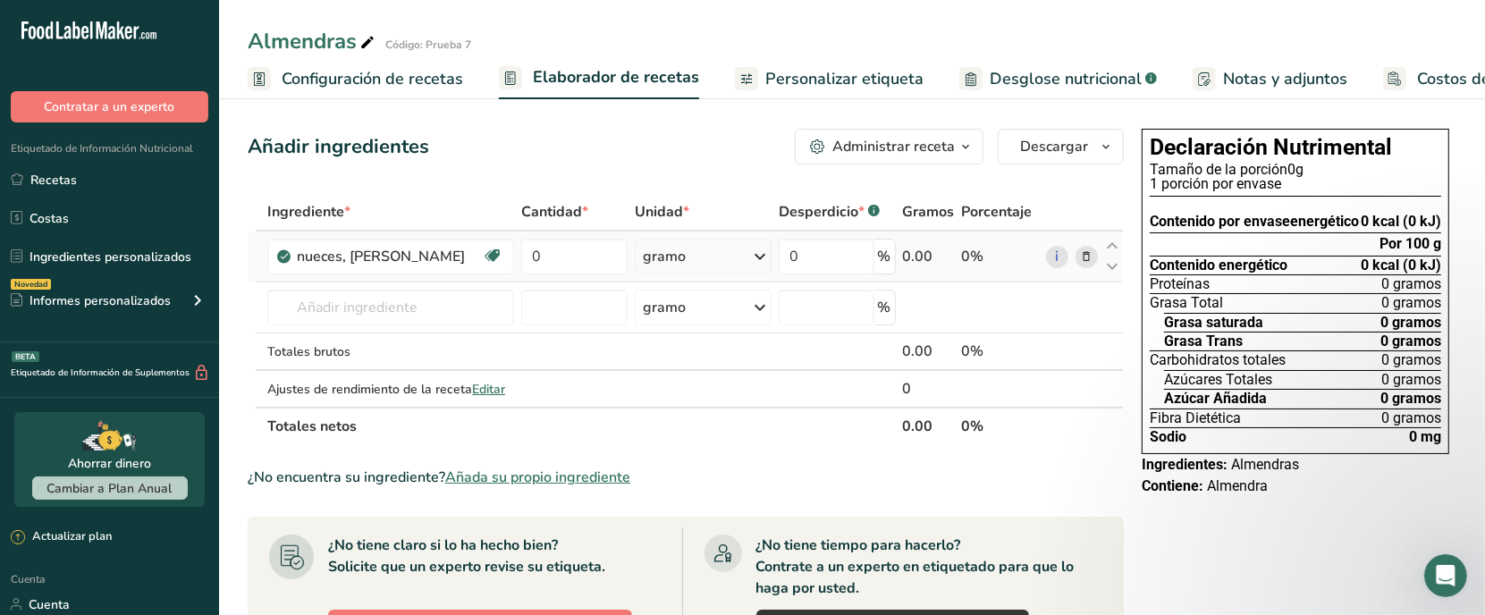
click at [1083, 264] on icon at bounding box center [1086, 257] width 13 height 19
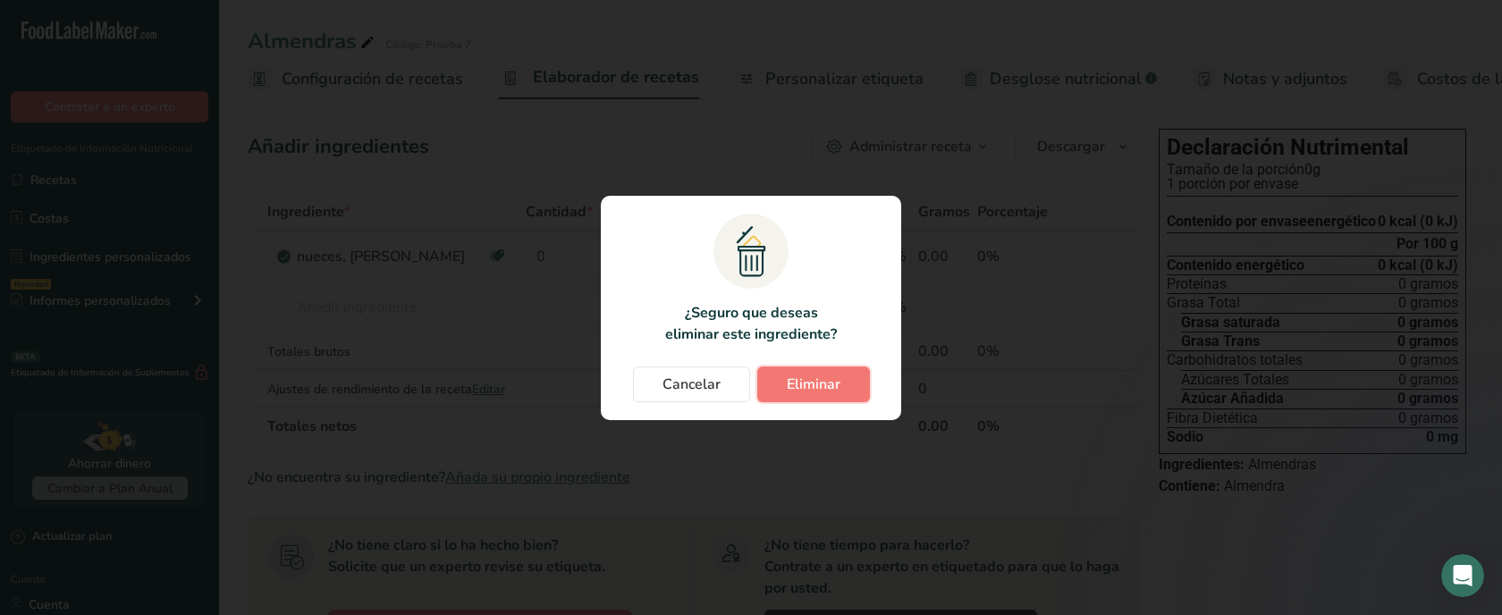
click at [806, 367] on button "Eliminar" at bounding box center [813, 385] width 113 height 36
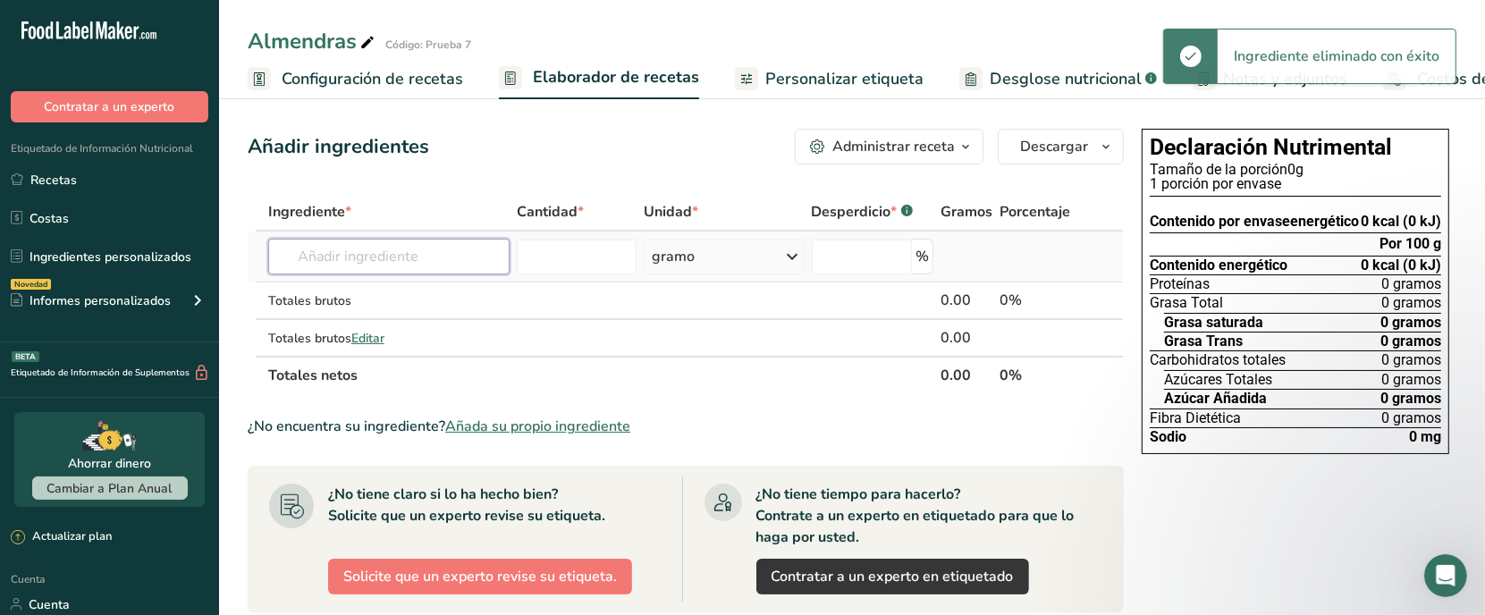
click at [351, 261] on input "text" at bounding box center [389, 257] width 242 height 36
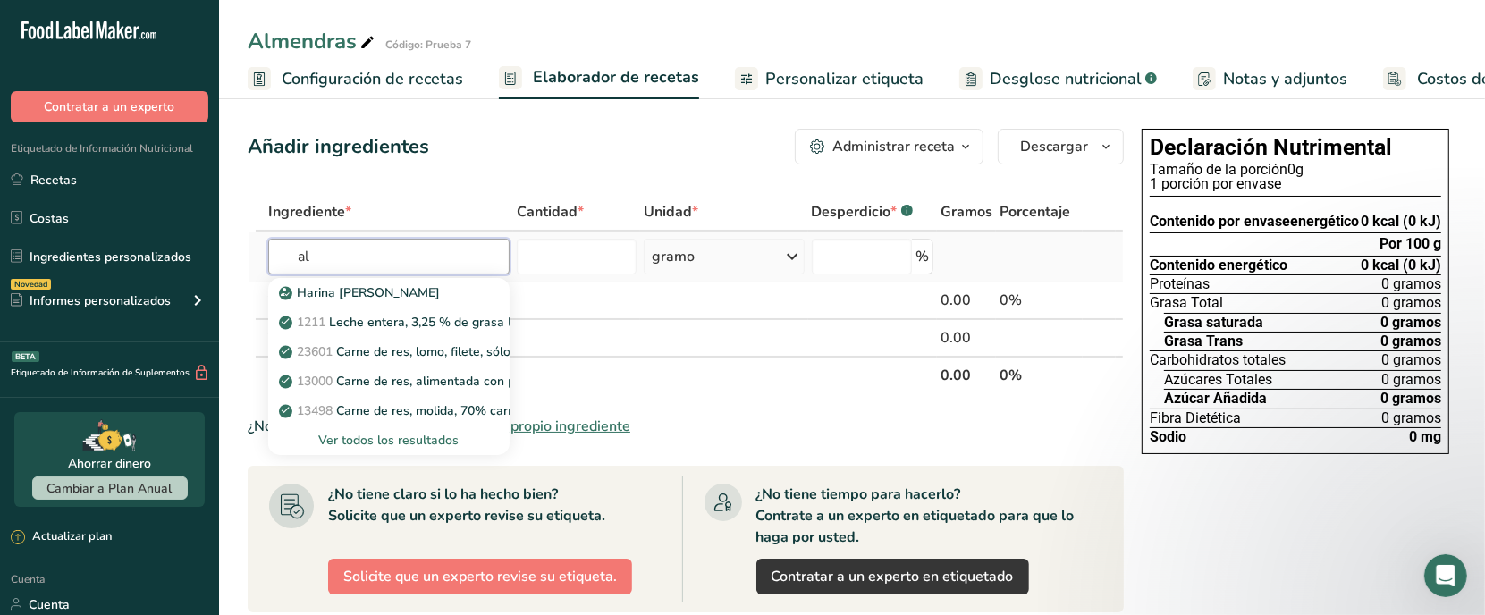
type input "al"
click at [392, 439] on font "Ver todos los resultados" at bounding box center [388, 440] width 140 height 17
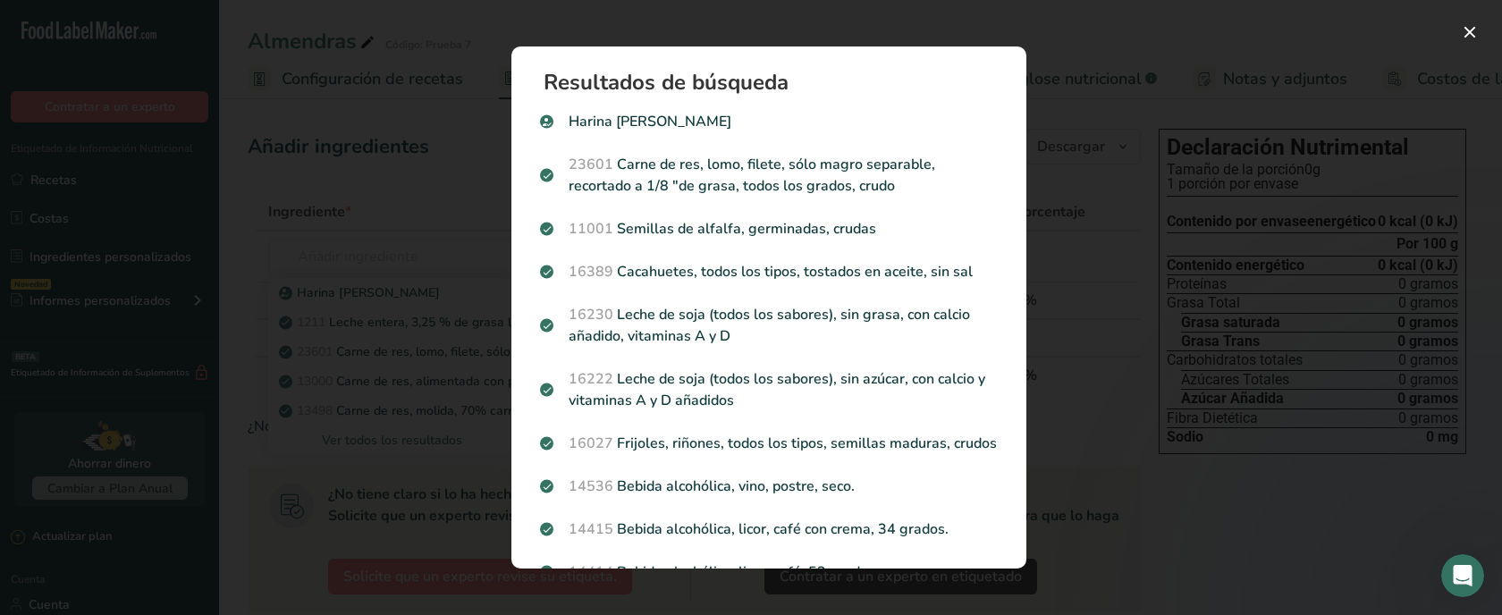
click at [881, 32] on div "Resultados de búsqueda [PERSON_NAME] 23601 Carne de res, lomo, filete, sólo mag…" at bounding box center [769, 307] width 572 height 579
click at [396, 34] on div "Resultados de búsqueda modal" at bounding box center [751, 307] width 1502 height 615
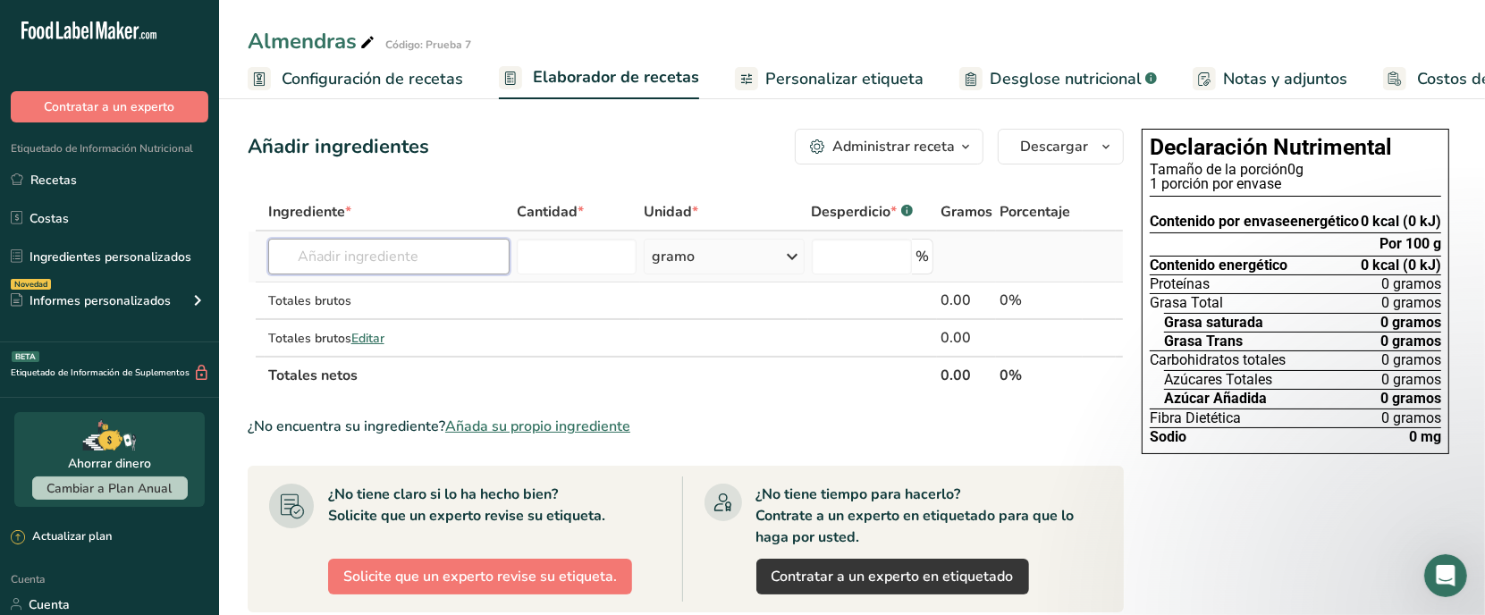
click at [365, 240] on input "text" at bounding box center [389, 257] width 242 height 36
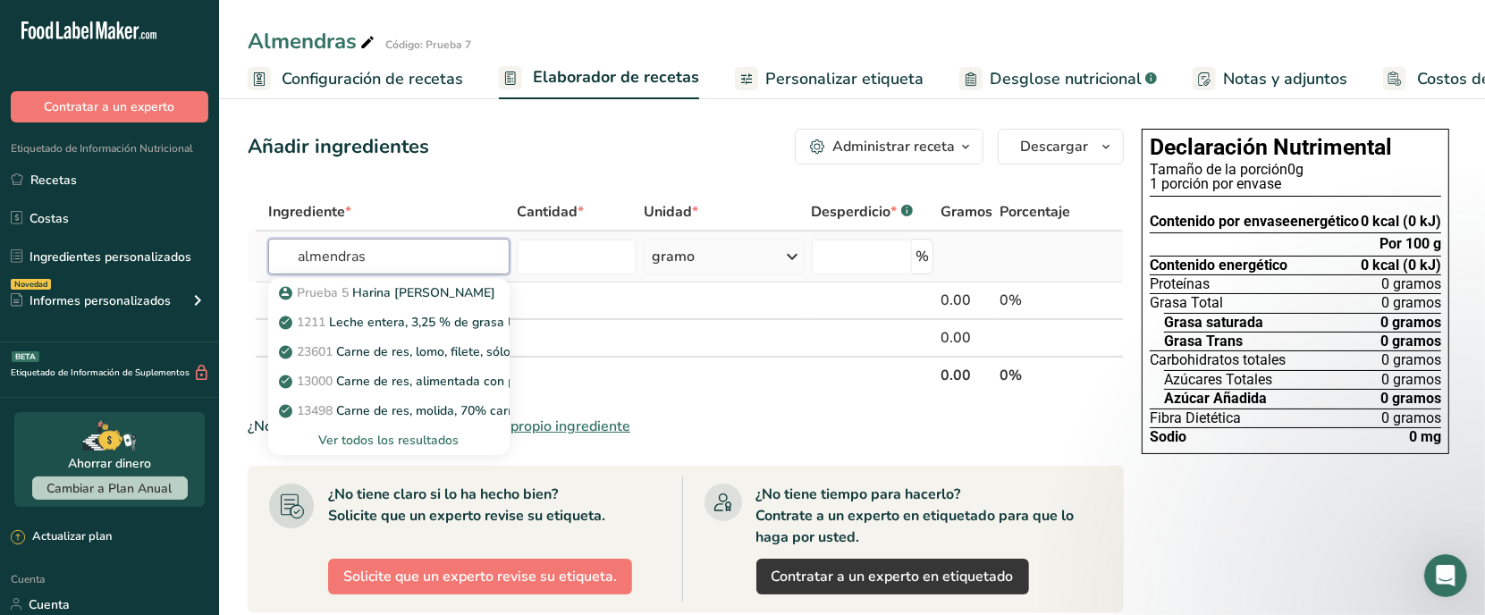
type input "almendras"
click at [331, 439] on font "Ver todos los resultados" at bounding box center [388, 440] width 140 height 17
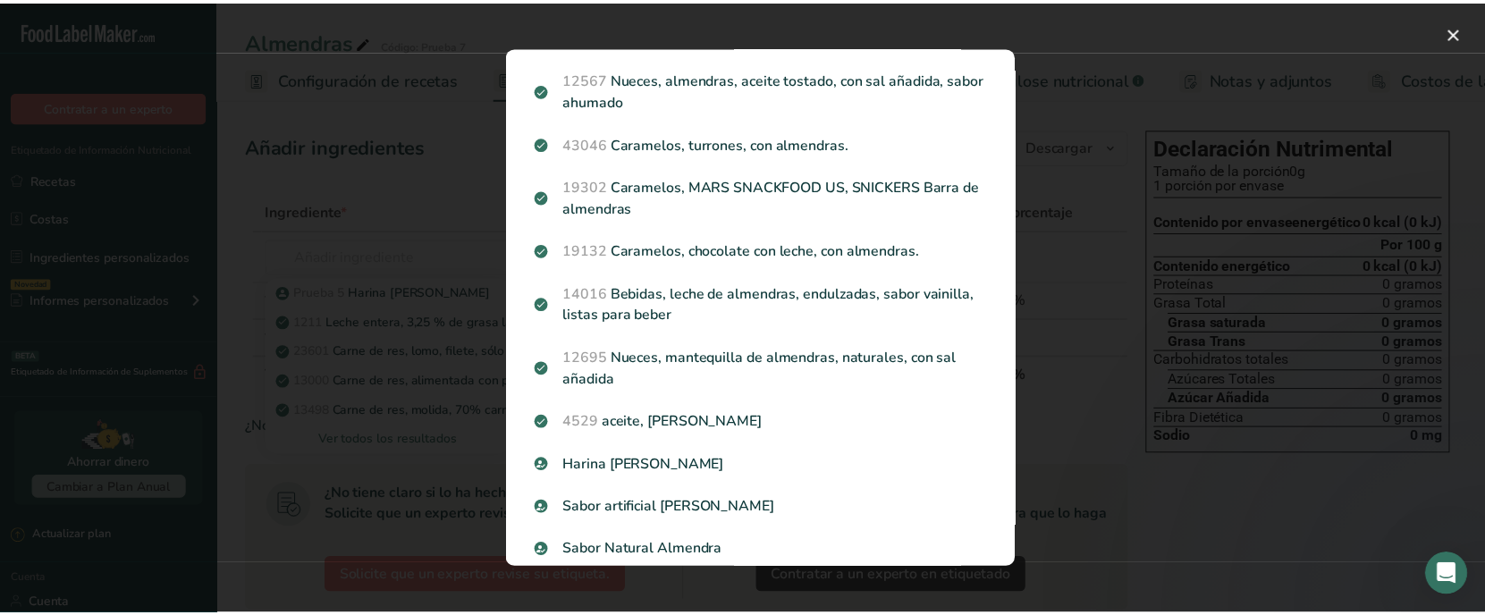
scroll to position [1769, 0]
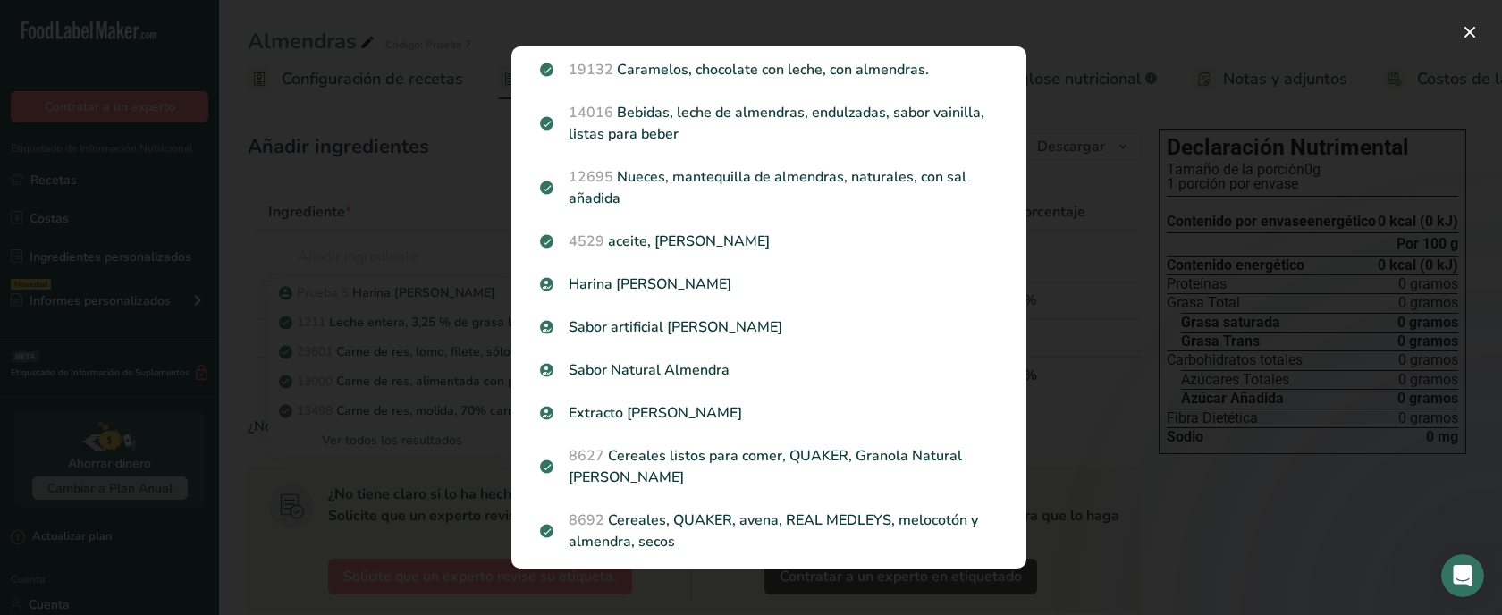
click at [1034, 197] on div "Resultados de búsqueda Prueba 5 SILK Bebida Vegetal sabor Almendras sin azúcar …" at bounding box center [769, 307] width 572 height 579
click at [136, 180] on div "Resultados de búsqueda modal" at bounding box center [751, 307] width 1502 height 615
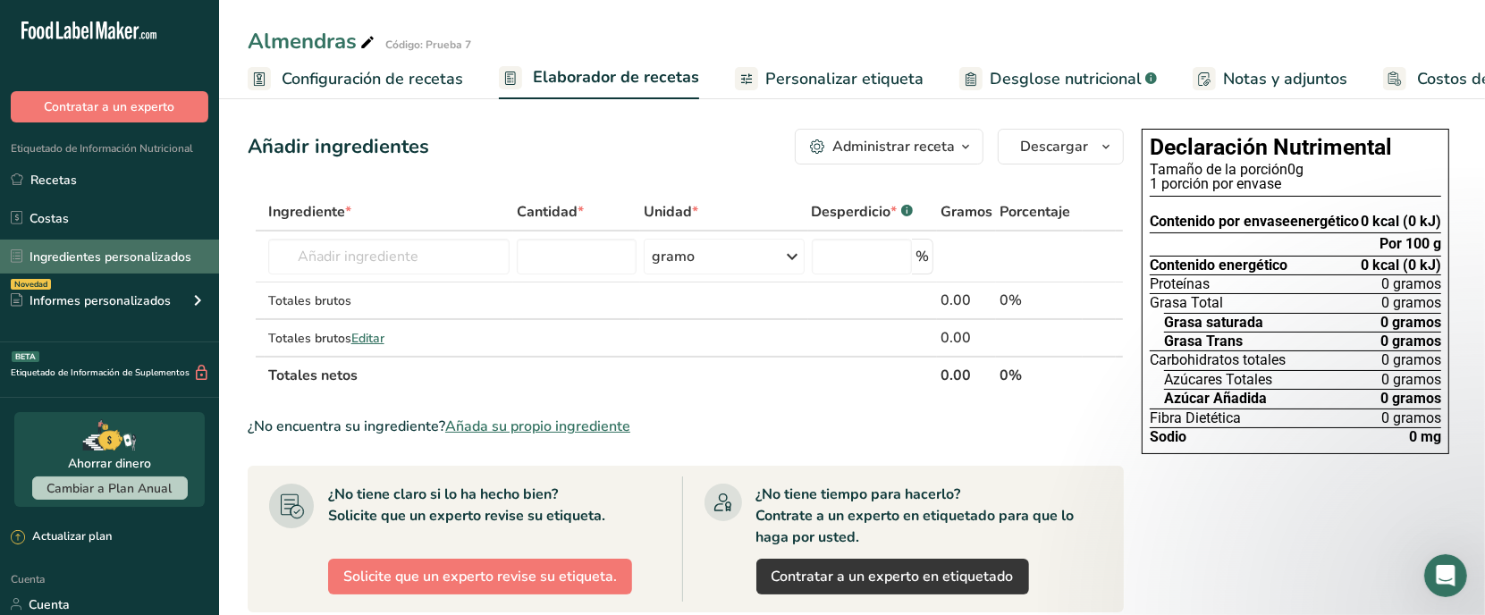
click at [125, 259] on font "Ingredientes personalizados" at bounding box center [111, 257] width 162 height 17
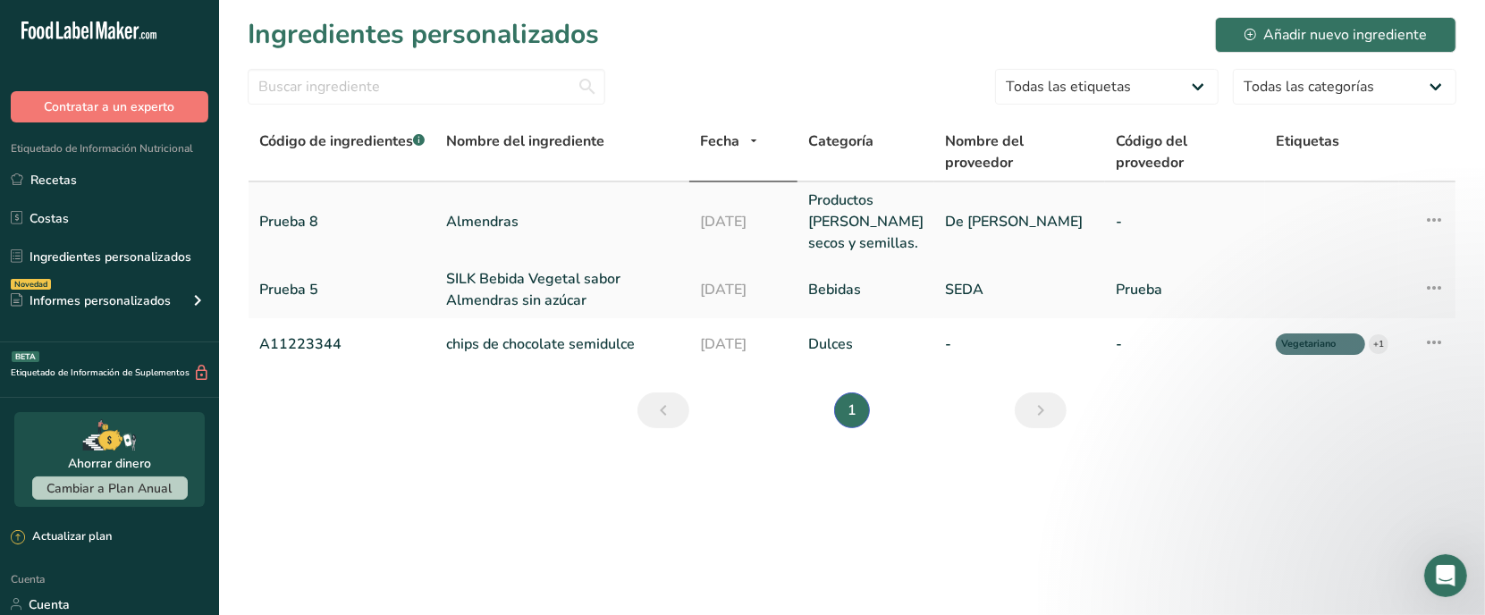
click at [595, 225] on link "Almendras" at bounding box center [562, 221] width 232 height 21
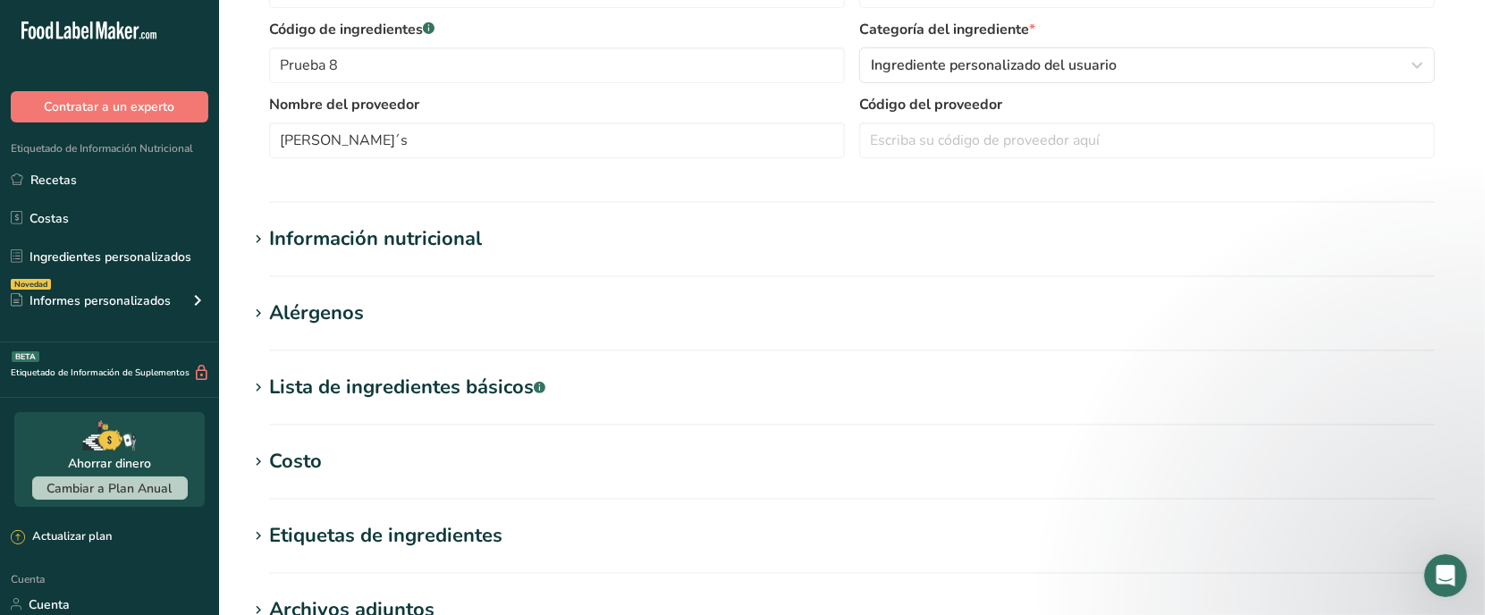
scroll to position [224, 0]
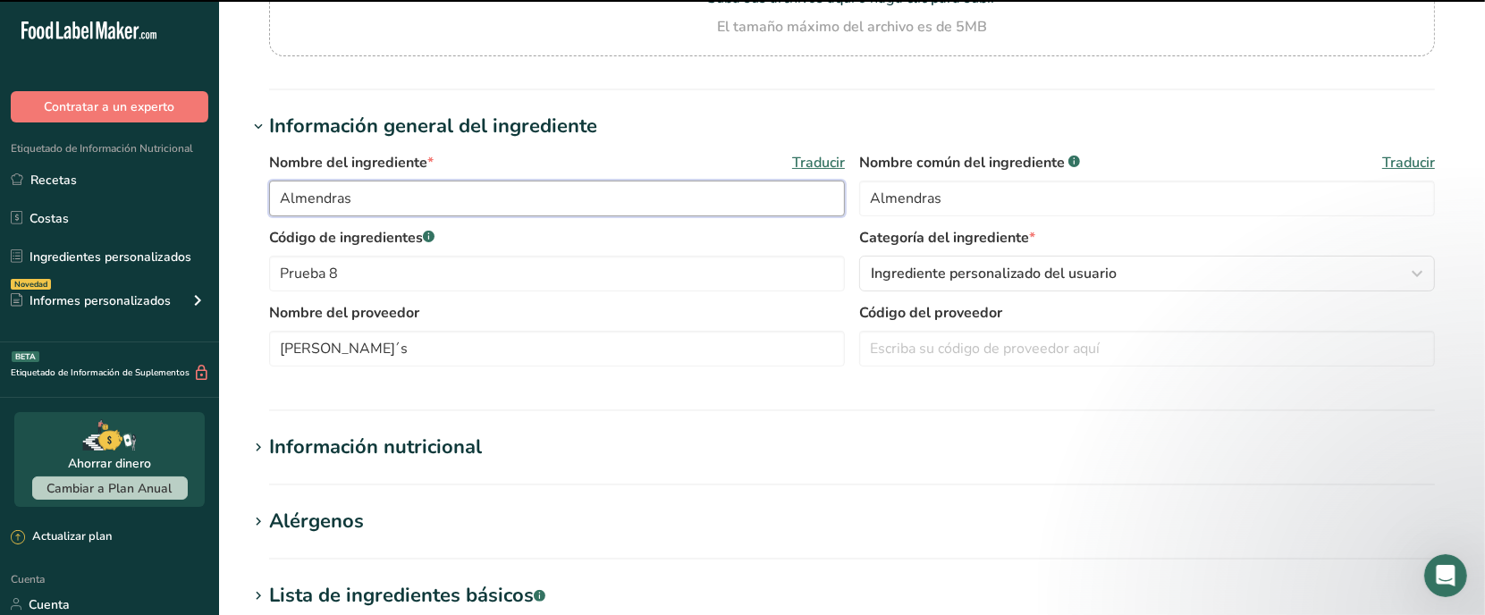
click at [449, 207] on input "Almendras" at bounding box center [557, 199] width 576 height 36
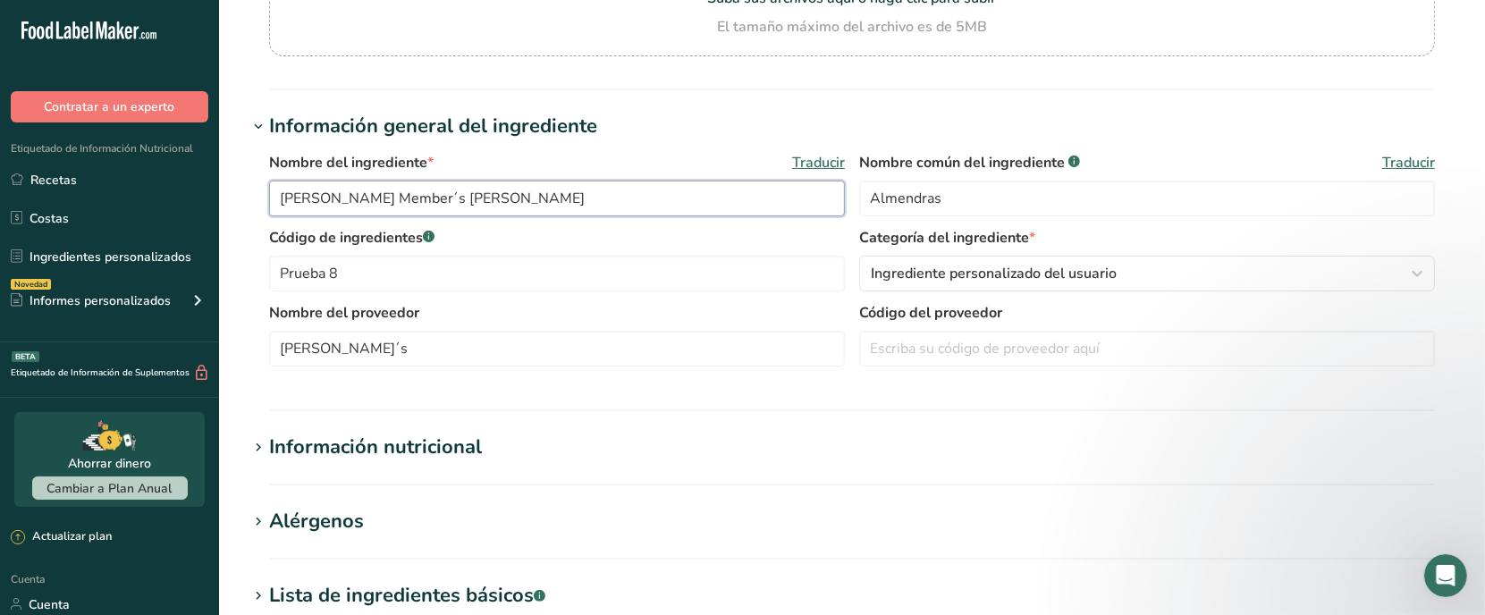
type input "[PERSON_NAME] Member´s [PERSON_NAME]"
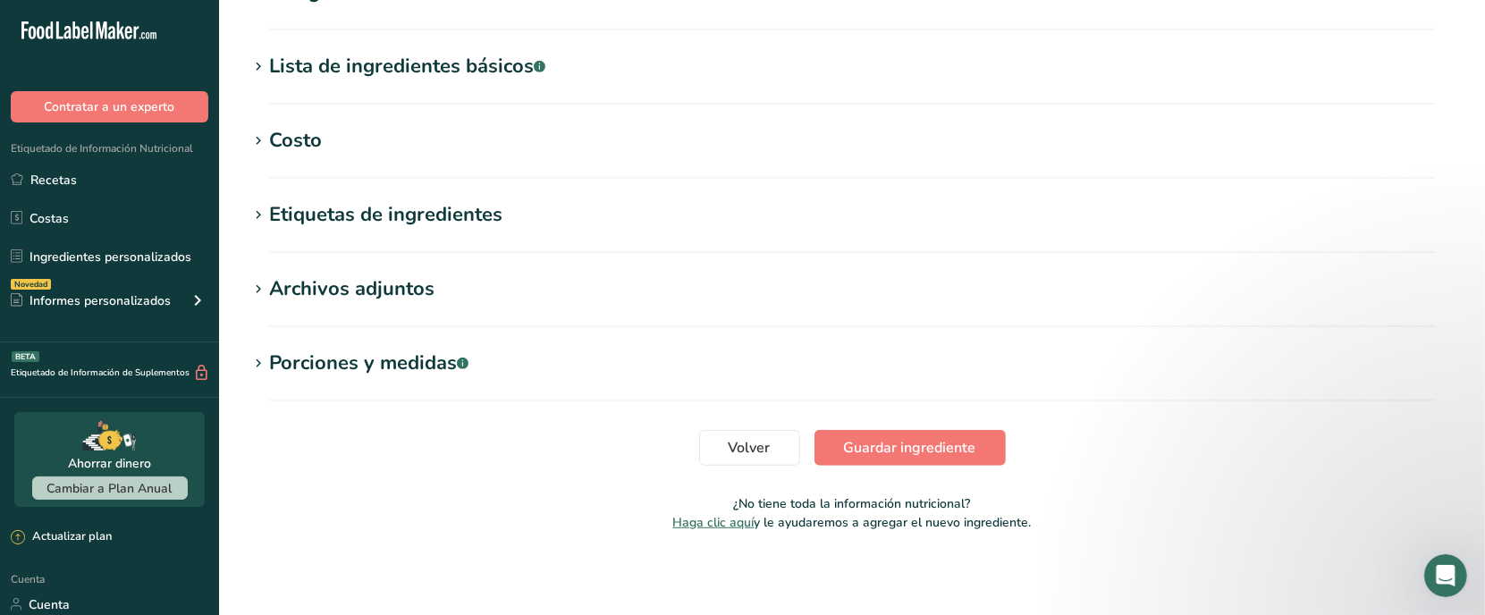
scroll to position [756, 0]
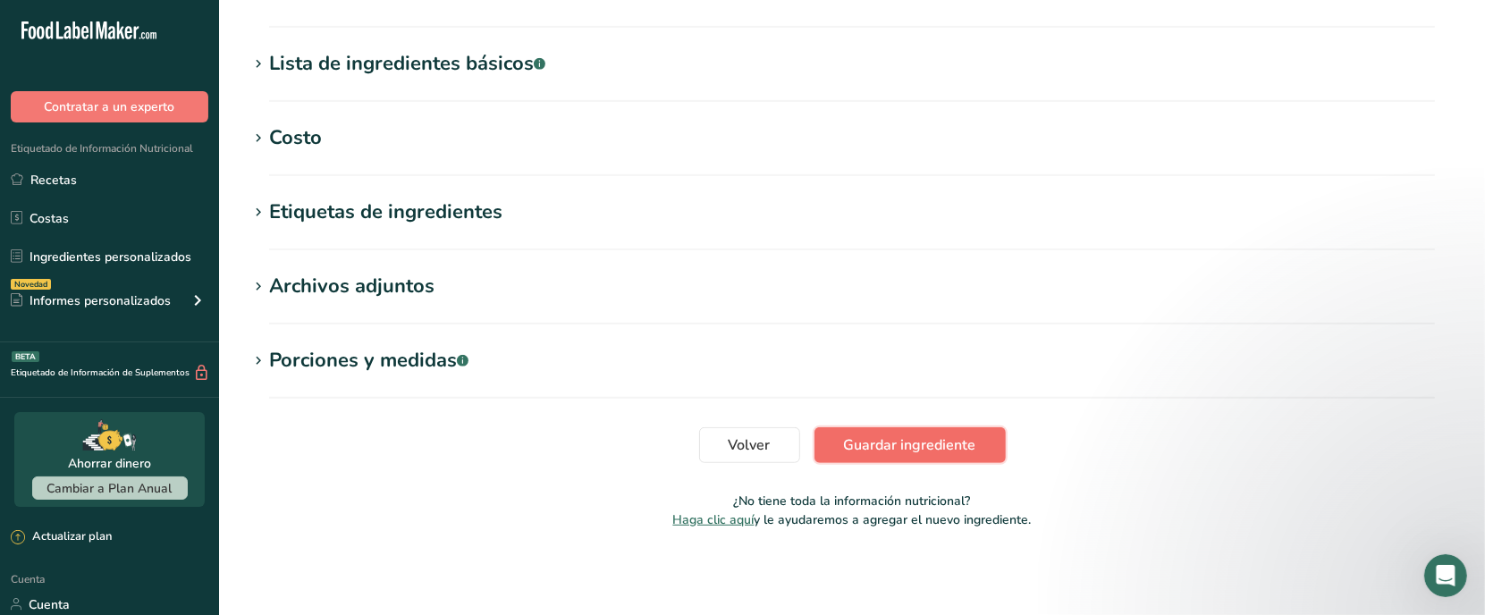
click at [904, 450] on font "Guardar ingrediente" at bounding box center [910, 445] width 132 height 20
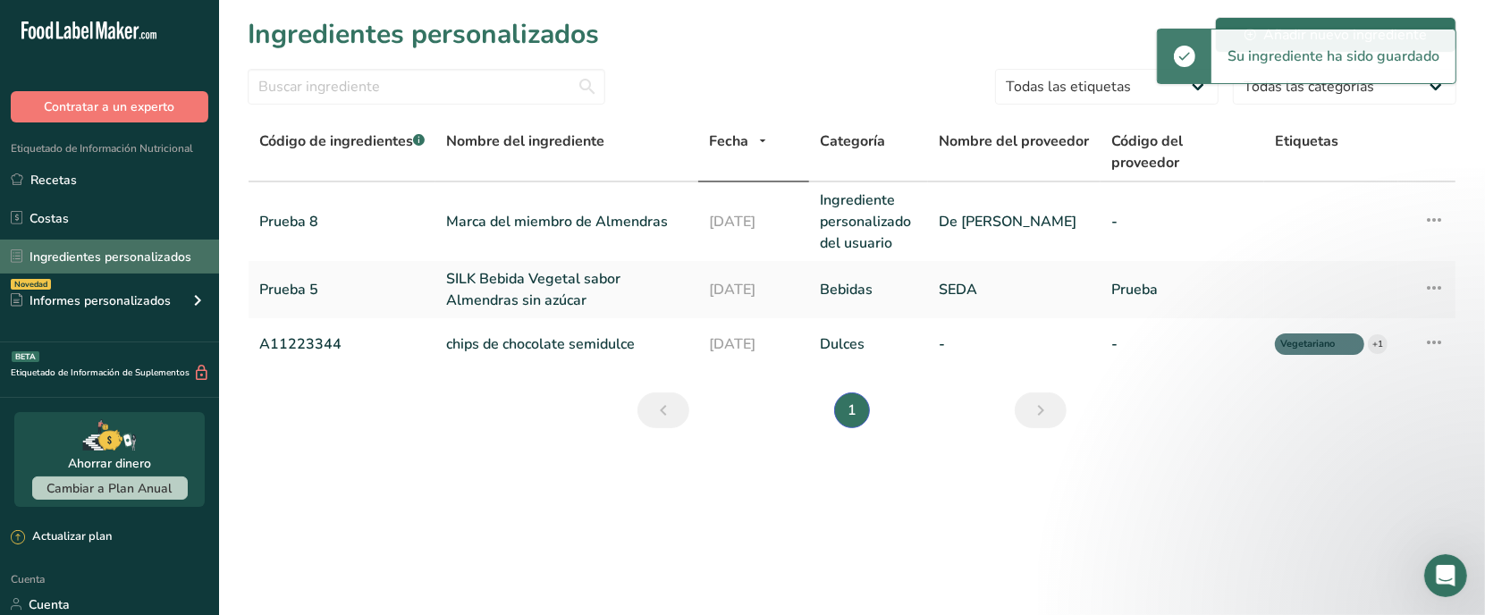
click at [69, 249] on font "Ingredientes personalizados" at bounding box center [111, 257] width 162 height 17
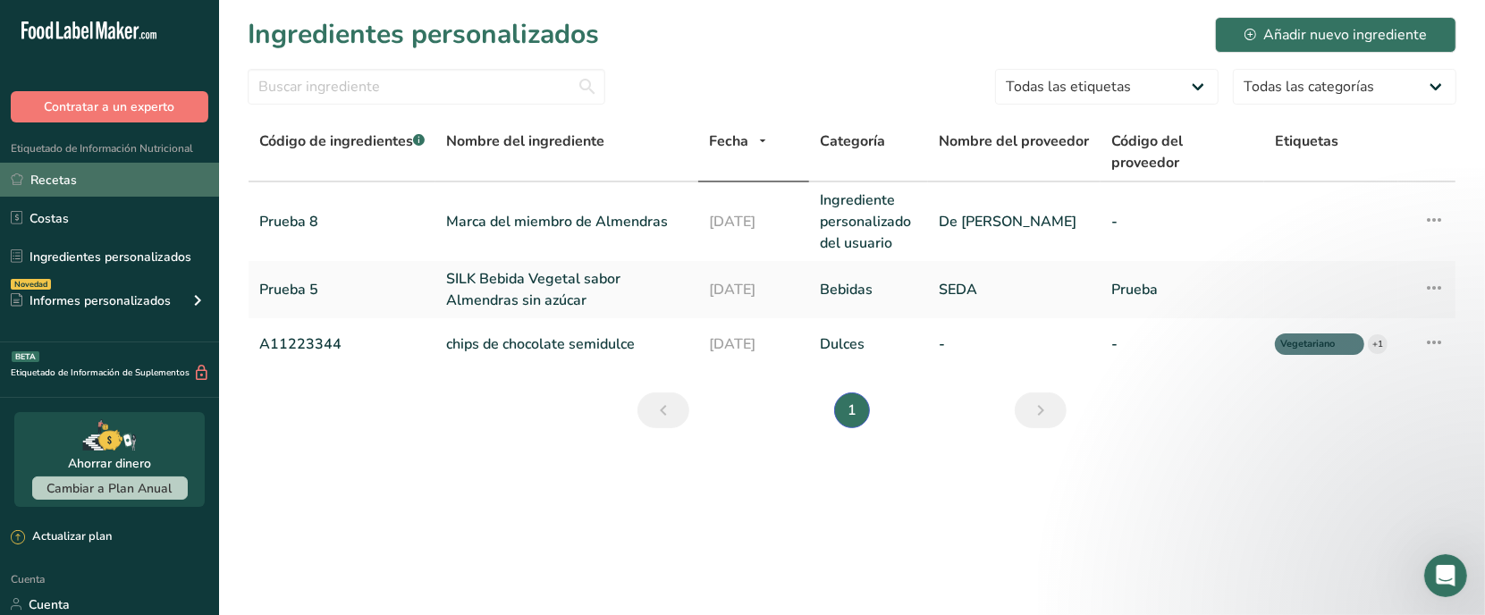
click at [90, 183] on link "Recetas" at bounding box center [109, 180] width 219 height 34
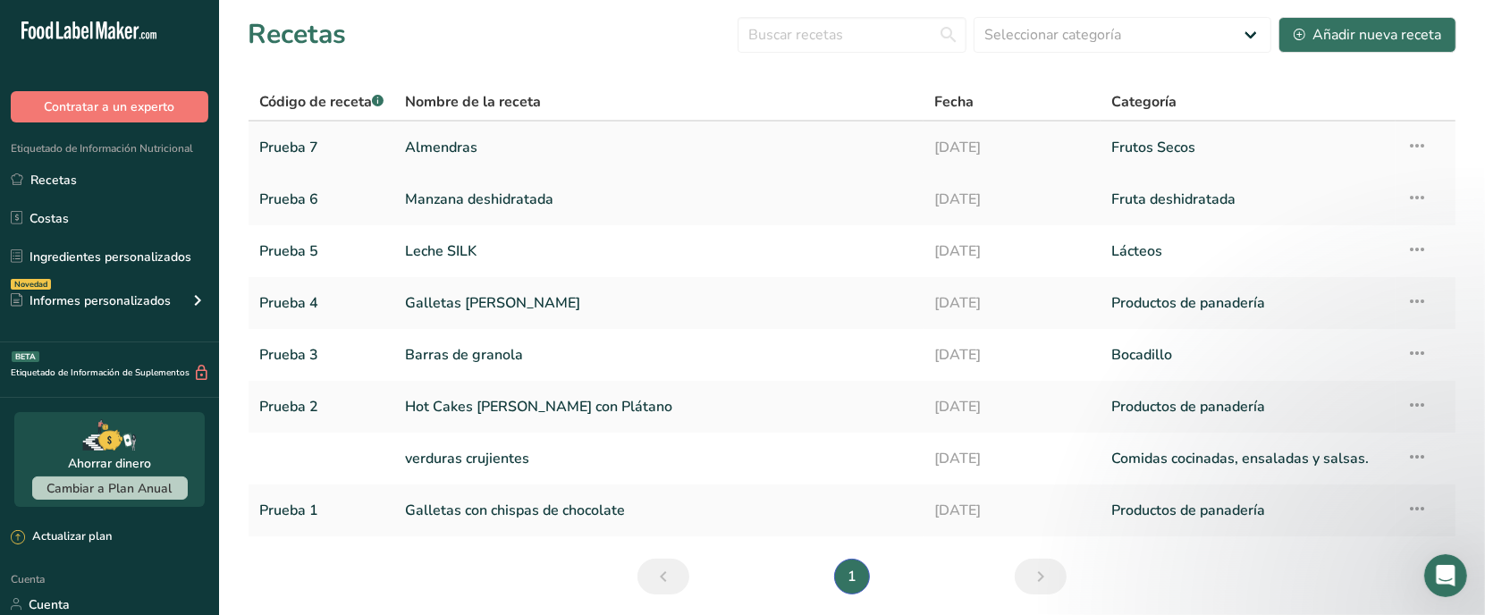
click at [458, 150] on font "Almendras" at bounding box center [441, 148] width 72 height 20
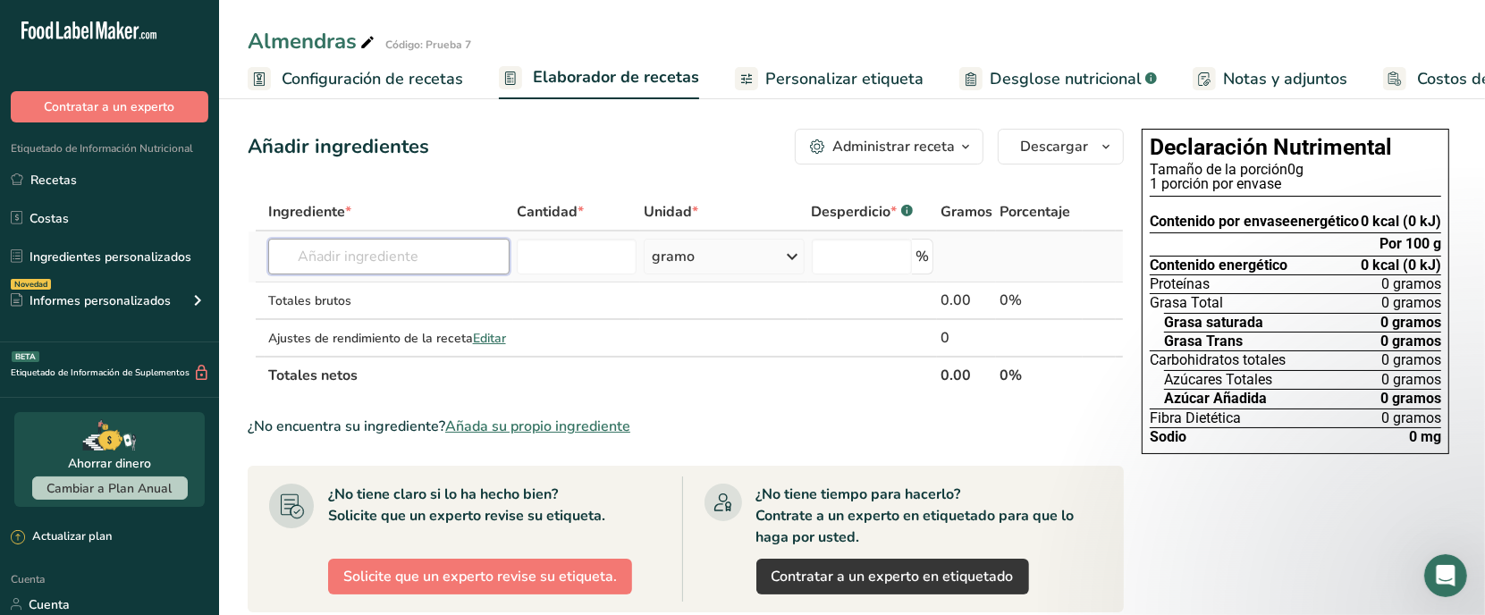
click at [447, 255] on input "text" at bounding box center [389, 257] width 242 height 36
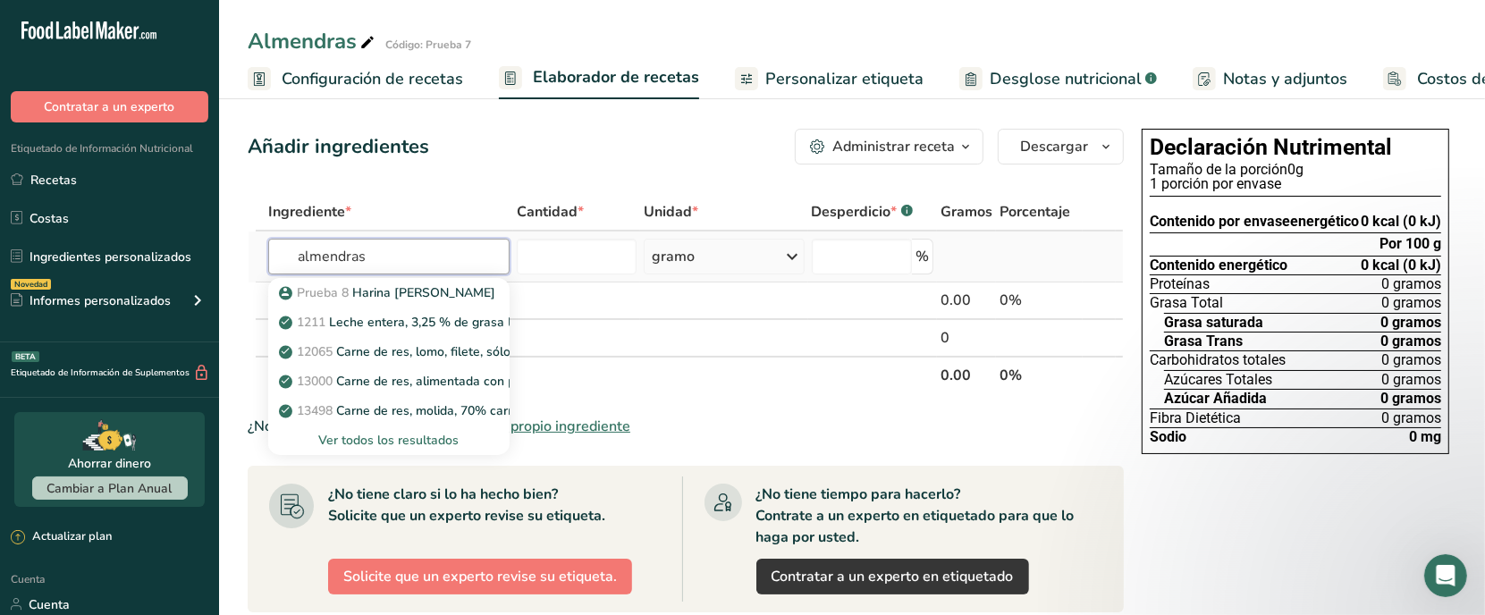
type input "almendras"
click at [439, 441] on font "Ver todos los resultados" at bounding box center [388, 440] width 140 height 17
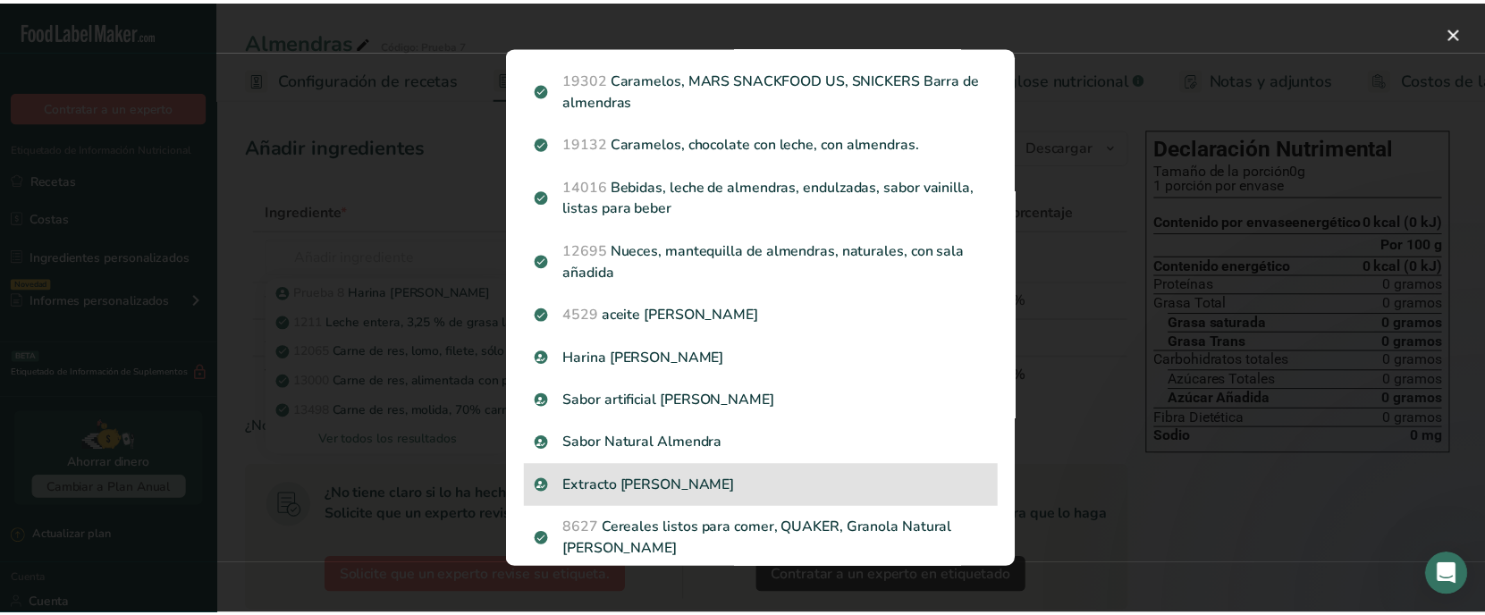
scroll to position [1210, 0]
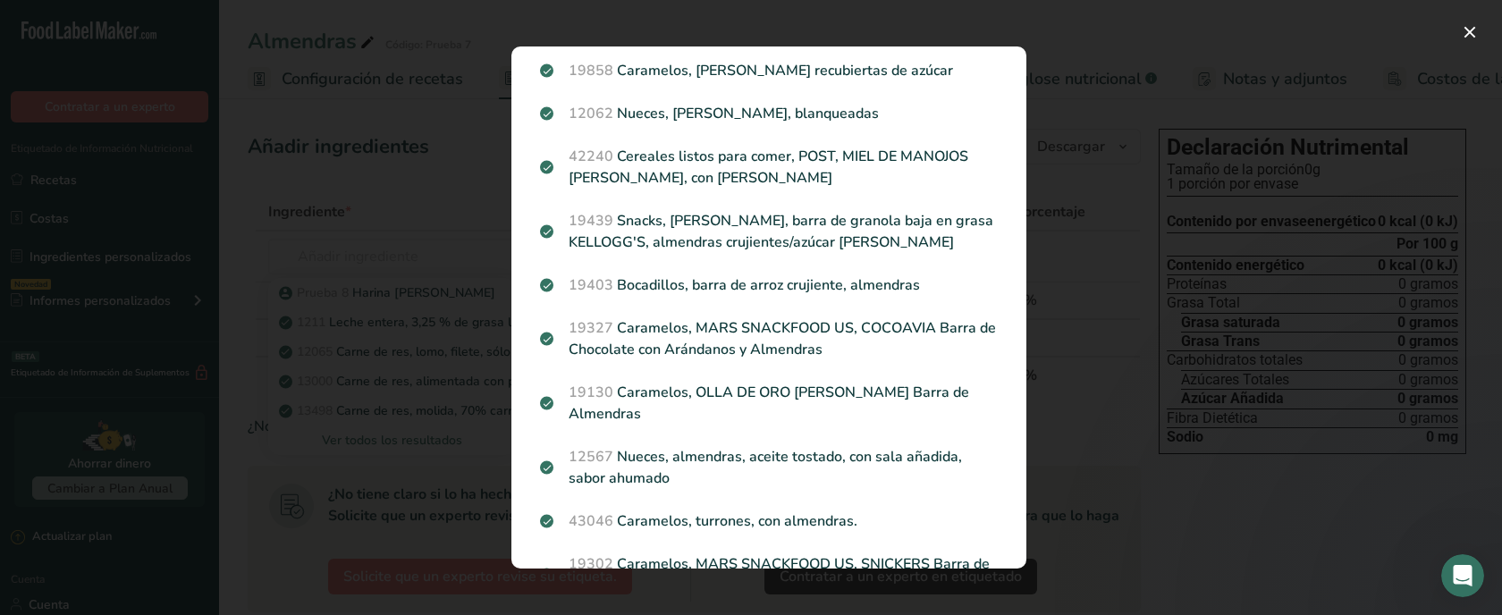
click at [1082, 219] on div "Resultados de búsqueda modal" at bounding box center [751, 307] width 1502 height 615
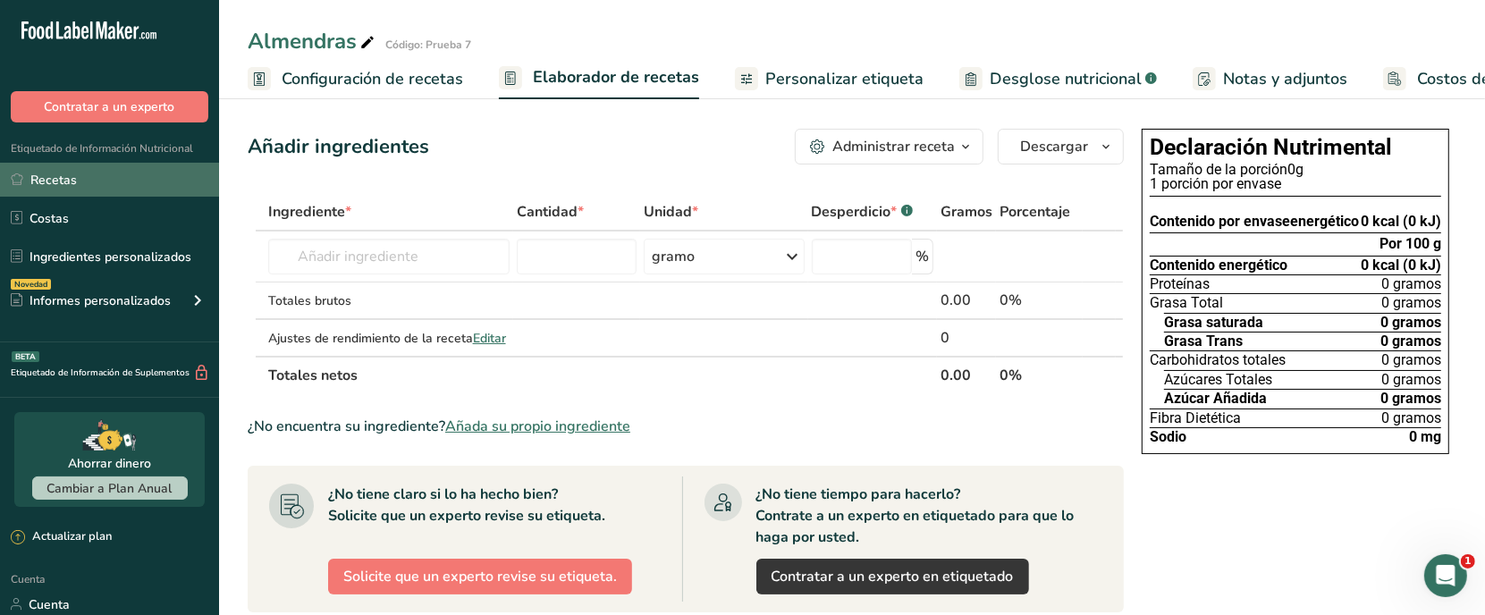
click at [158, 182] on link "Recetas" at bounding box center [109, 180] width 219 height 34
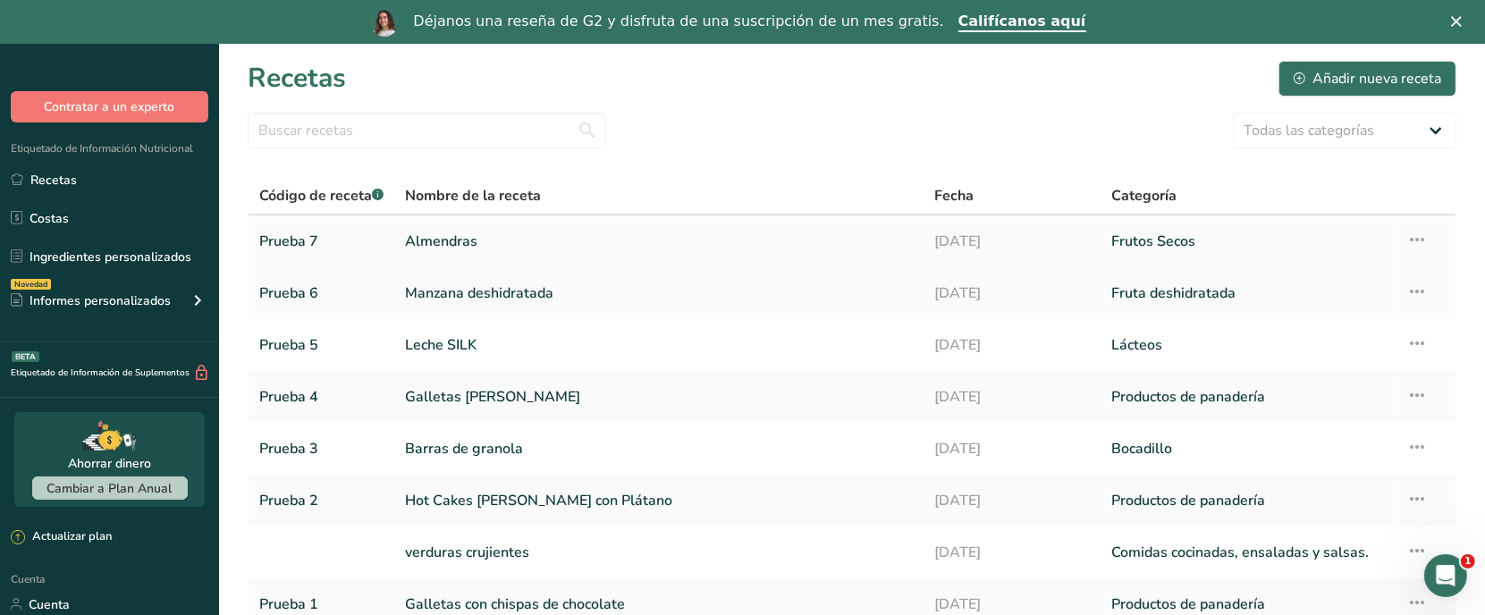
click at [1435, 235] on td "Configuración de recetas Eliminar receta Duplicar receta Receta de escalar Guar…" at bounding box center [1426, 241] width 60 height 52
click at [1424, 235] on icon at bounding box center [1417, 240] width 21 height 32
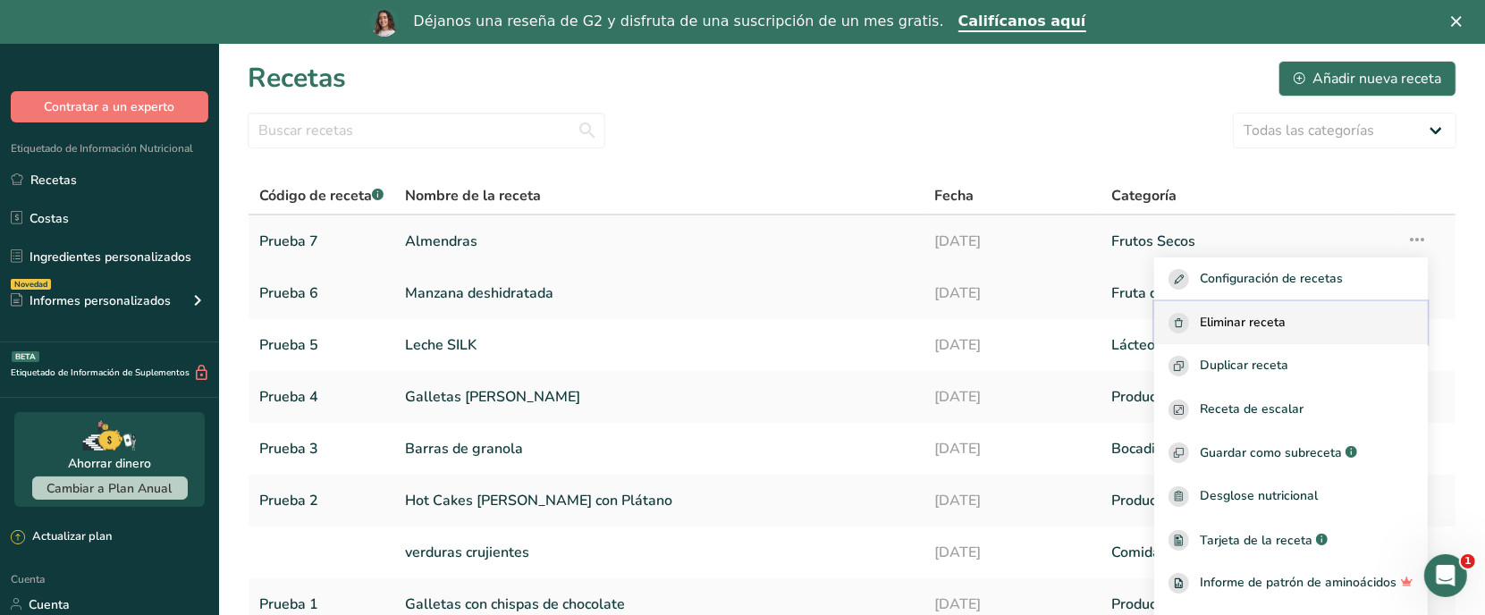
click at [1250, 332] on span "Eliminar receta" at bounding box center [1243, 323] width 86 height 21
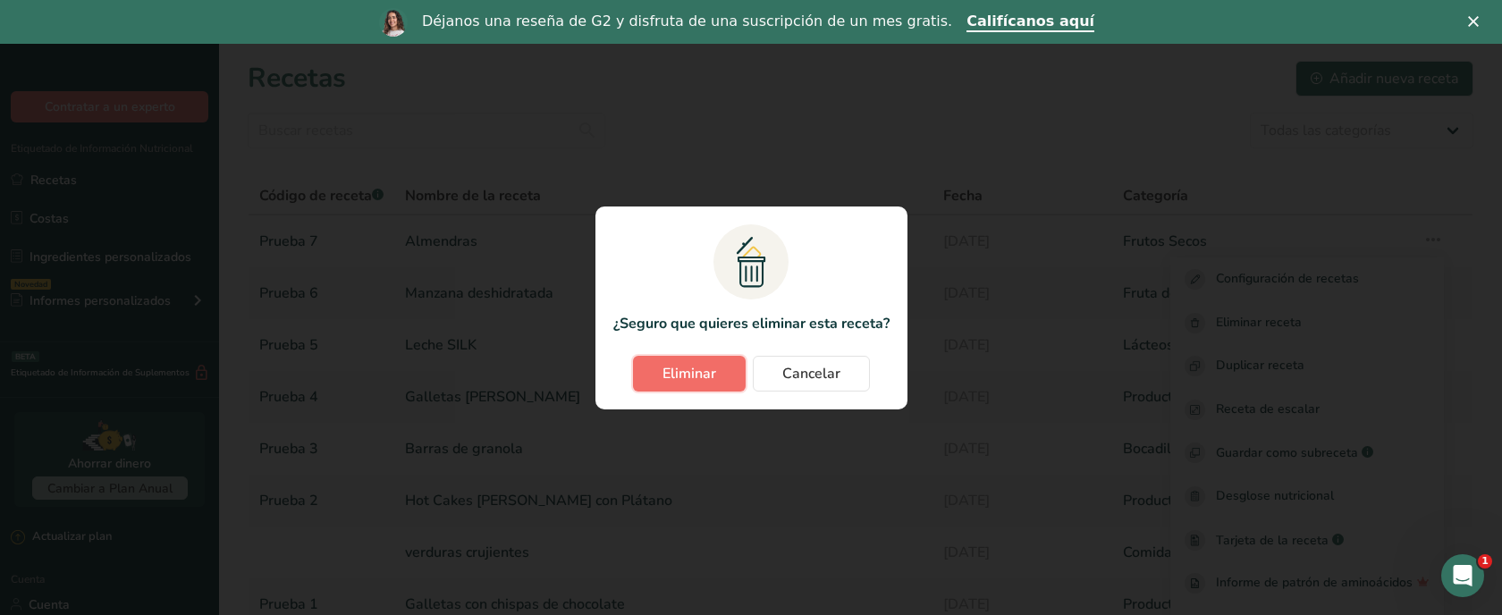
click at [680, 377] on font "Eliminar" at bounding box center [690, 374] width 54 height 20
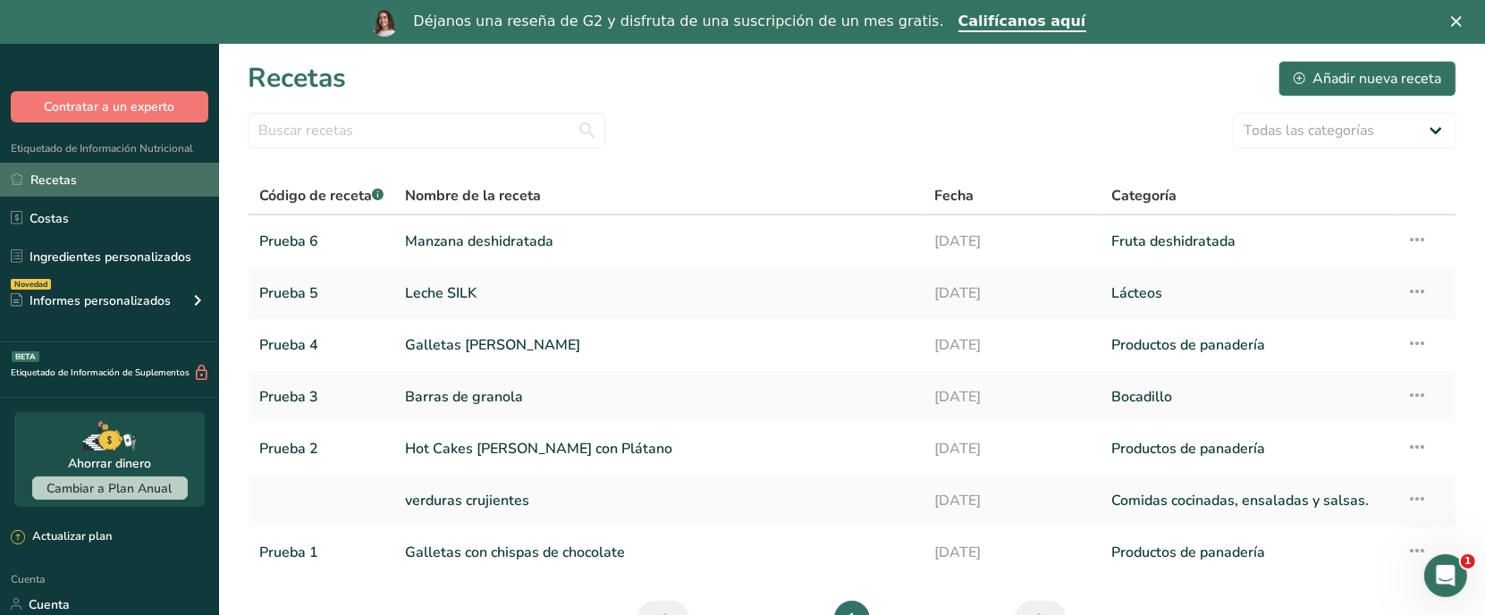
click at [37, 181] on font "Recetas" at bounding box center [53, 180] width 46 height 17
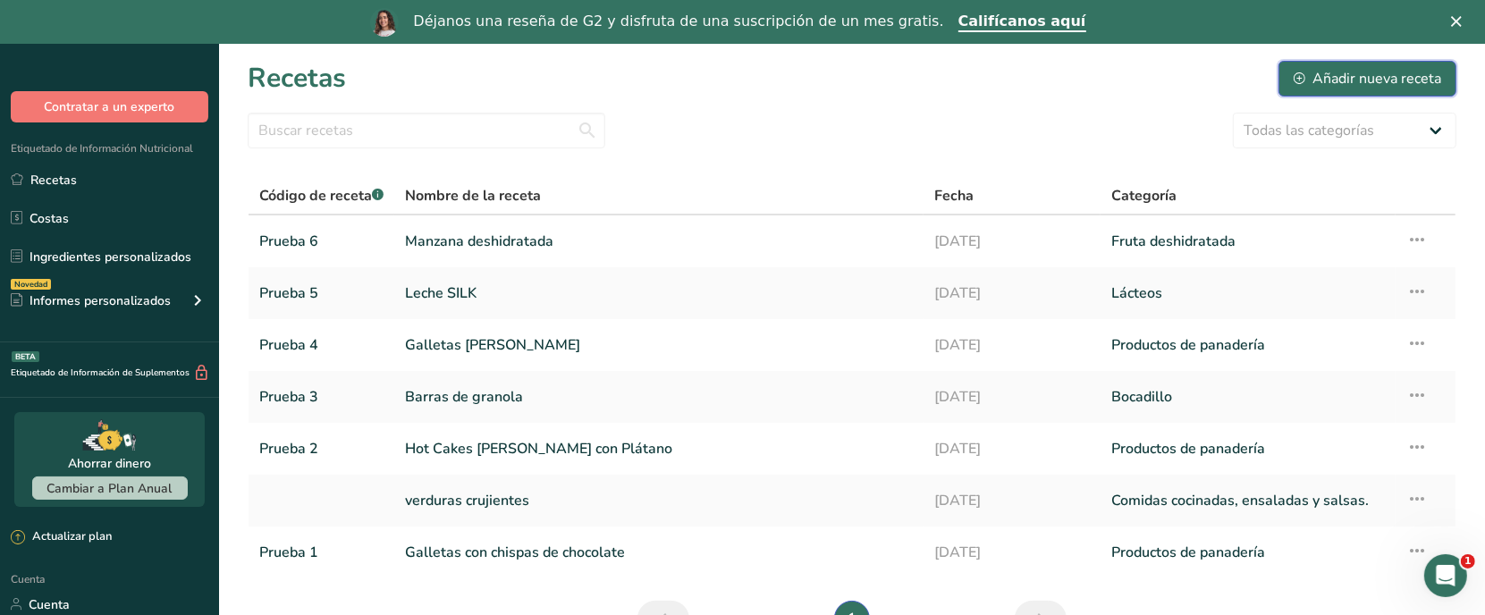
click at [1353, 88] on font "Añadir nueva receta" at bounding box center [1377, 78] width 129 height 21
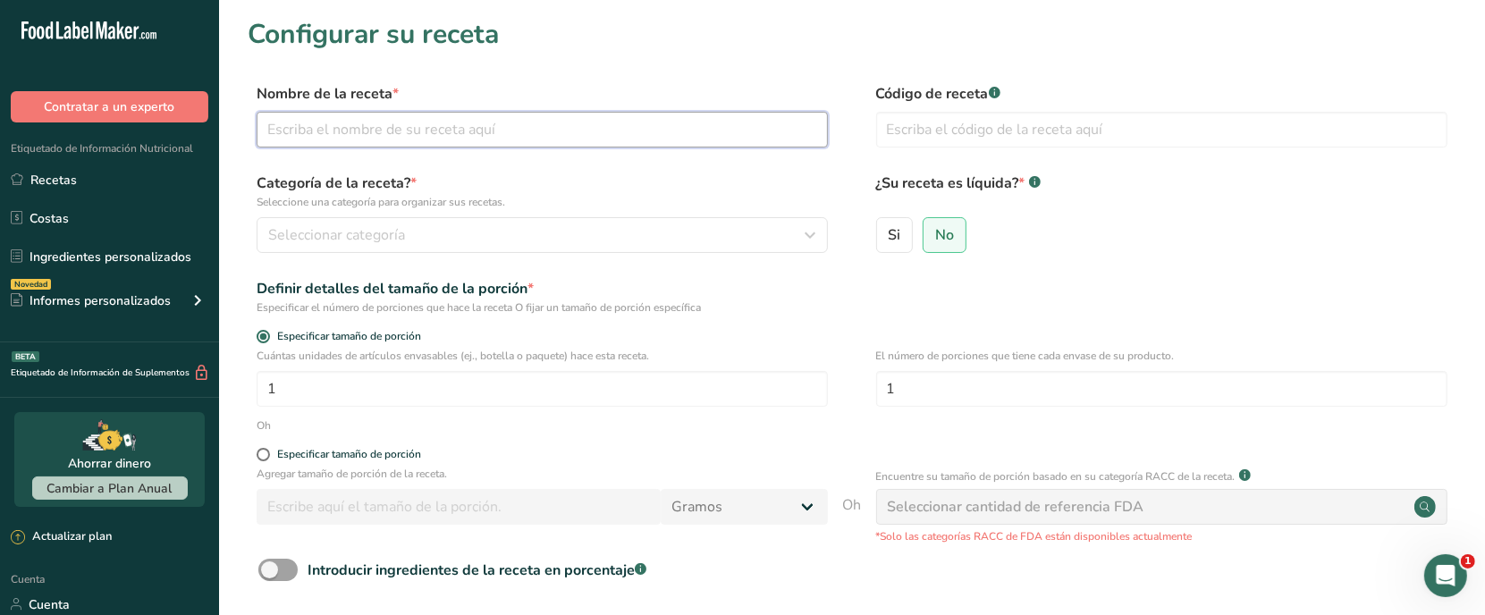
click at [333, 123] on input "text" at bounding box center [542, 130] width 571 height 36
type input "Almendras"
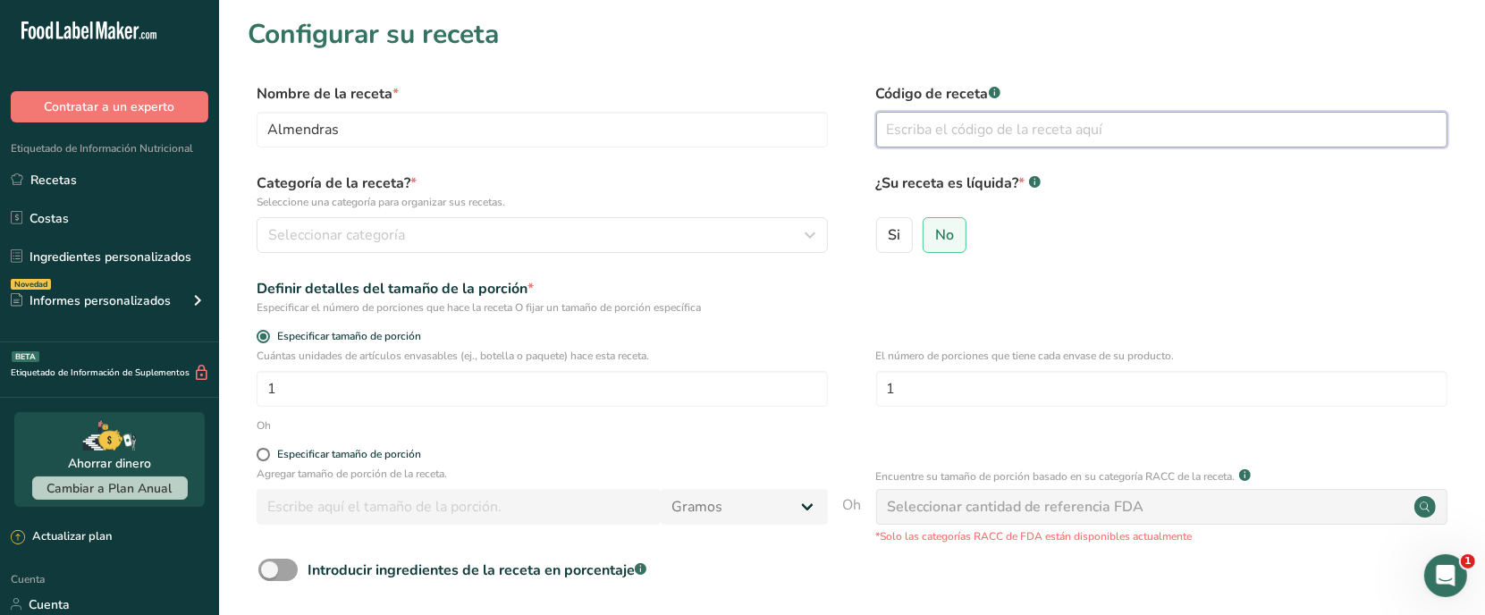
click at [993, 131] on input "text" at bounding box center [1161, 130] width 571 height 36
type input "Prueba 7"
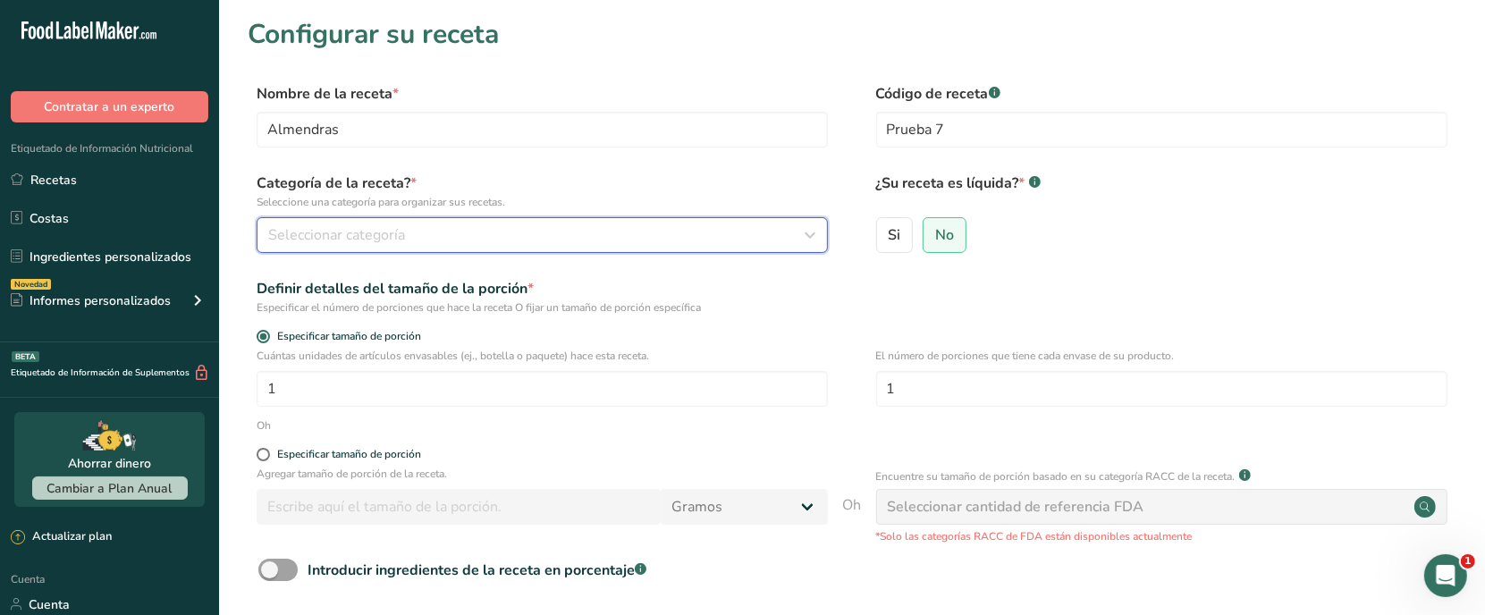
click at [778, 248] on button "Seleccionar categoría" at bounding box center [542, 235] width 571 height 36
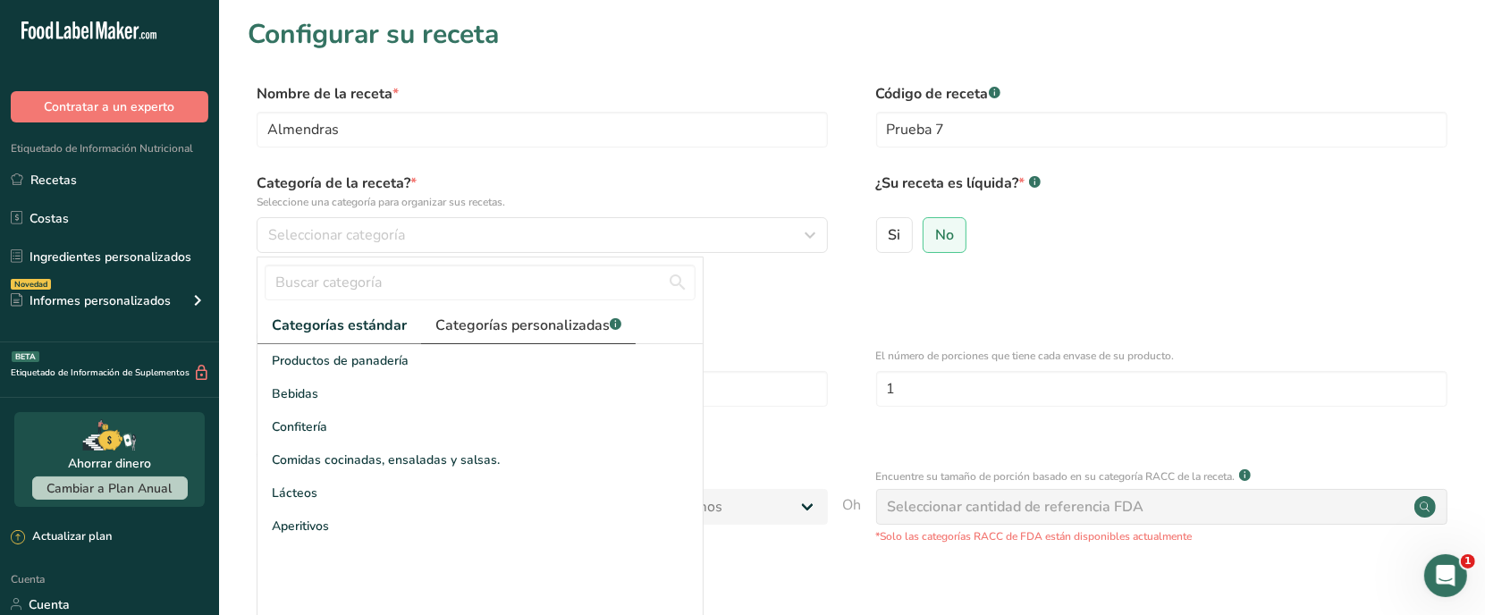
click at [559, 323] on font "Categorías personalizadas" at bounding box center [522, 326] width 174 height 20
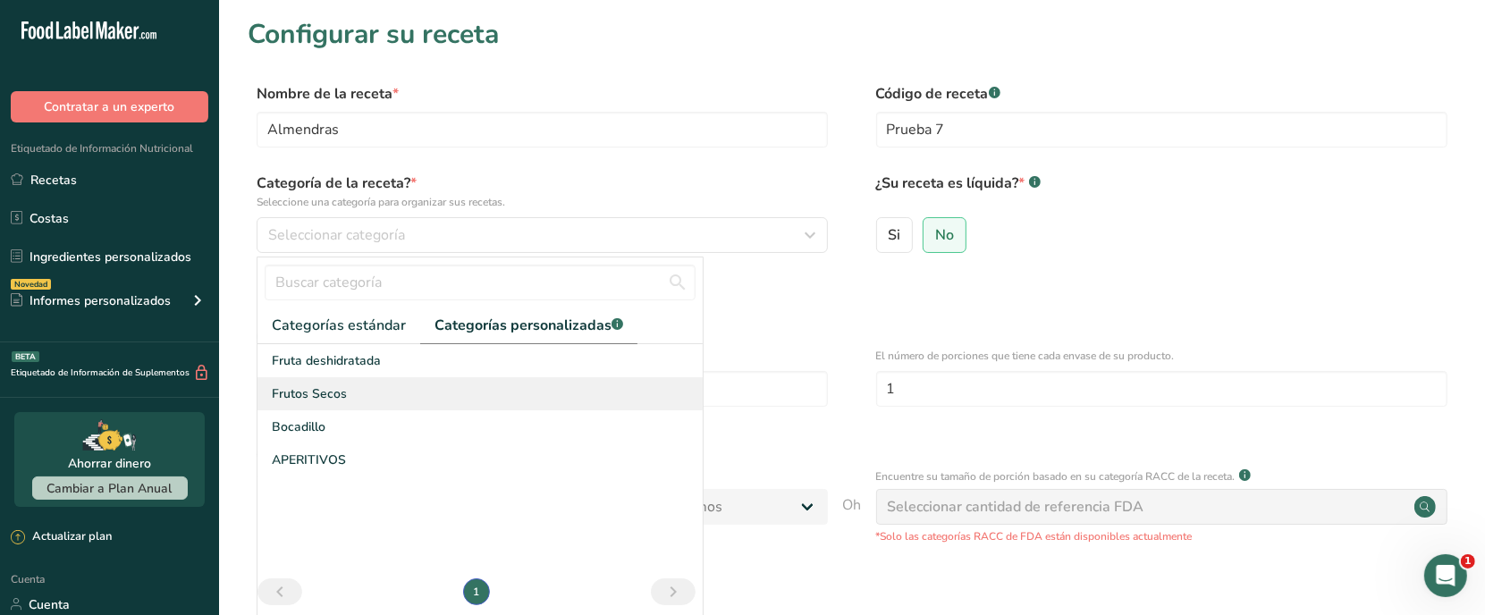
click at [328, 391] on font "Frutos Secos" at bounding box center [309, 393] width 75 height 17
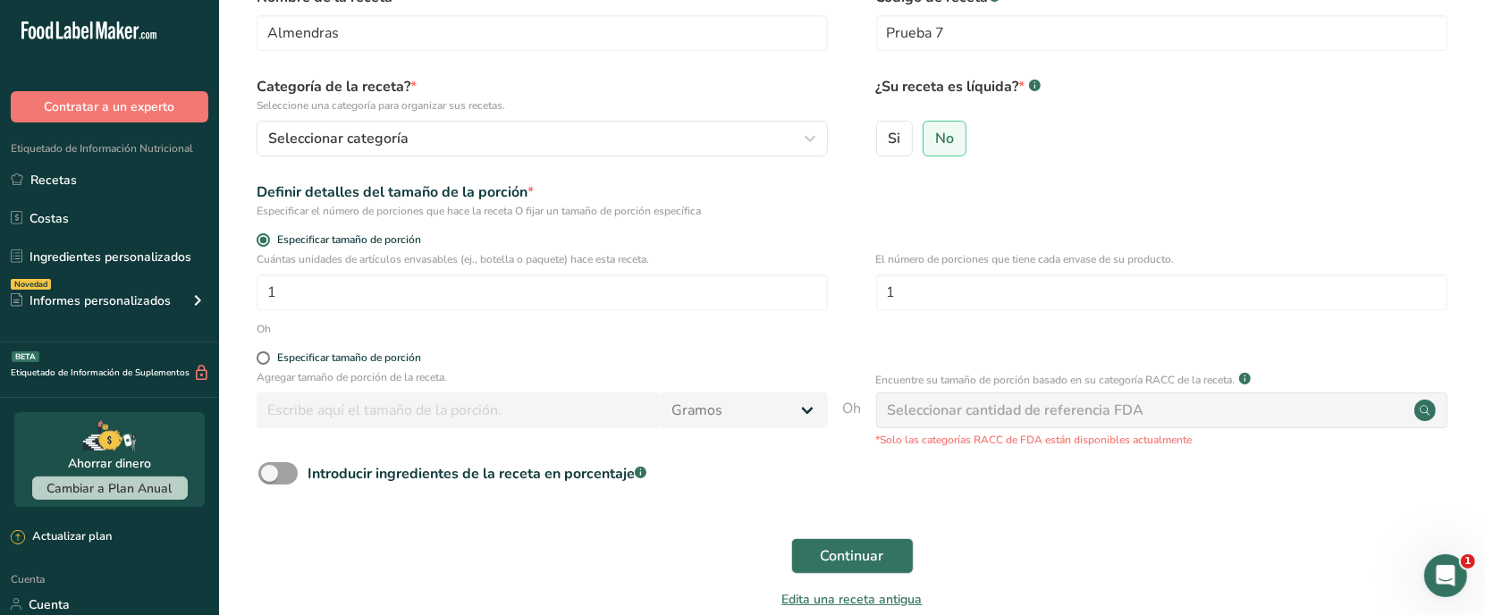
scroll to position [189, 0]
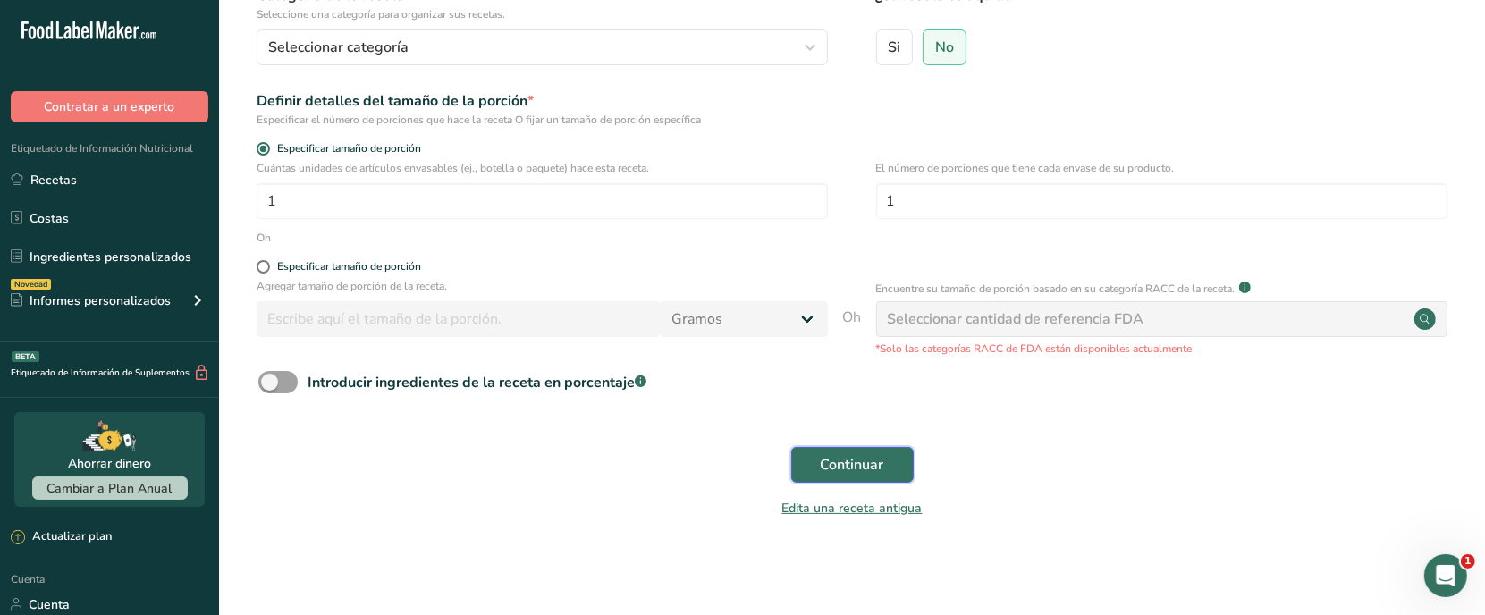
click at [821, 466] on font "Continuar" at bounding box center [852, 465] width 63 height 20
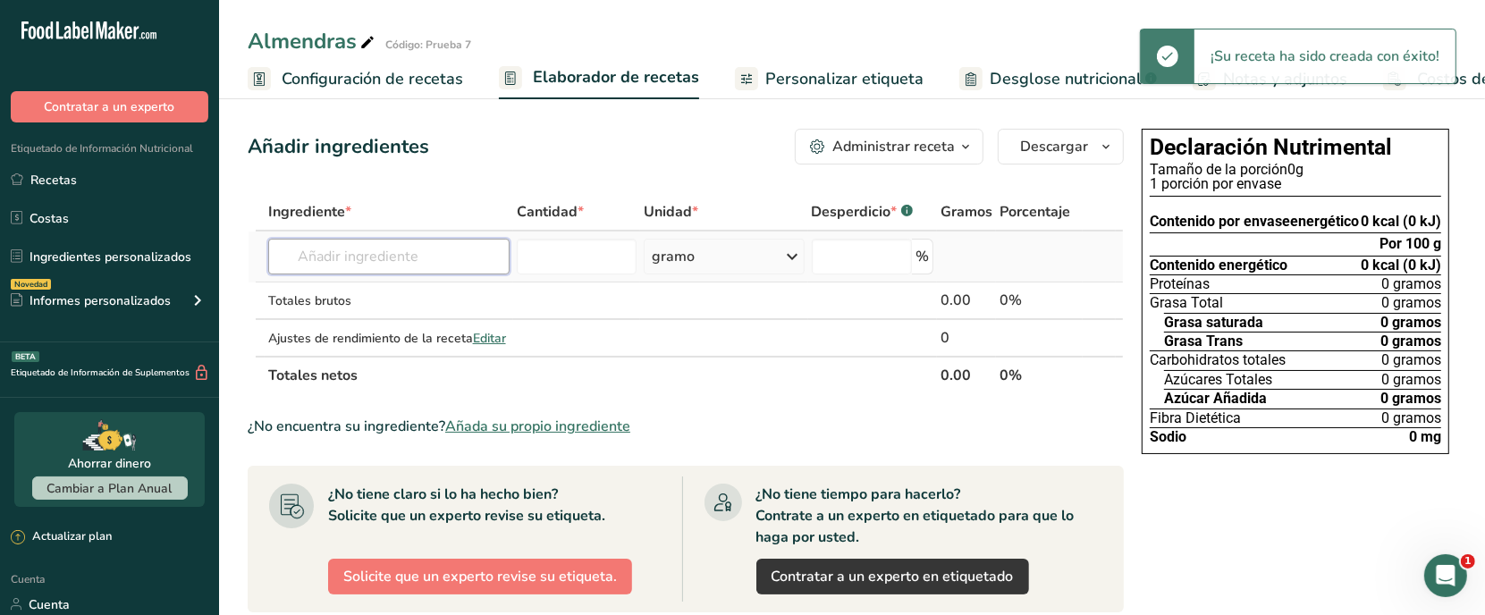
click at [347, 262] on input "text" at bounding box center [389, 257] width 242 height 36
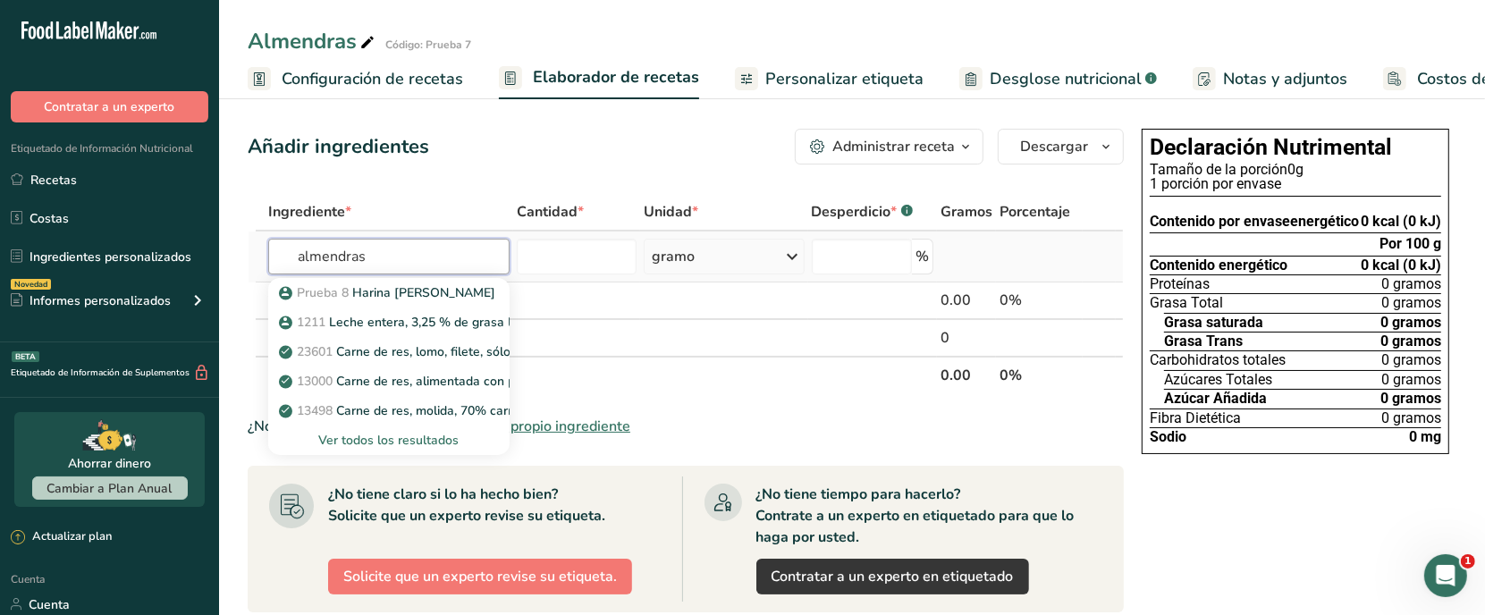
type input "almendras"
click at [400, 441] on font "Ver todos los resultados" at bounding box center [388, 440] width 140 height 17
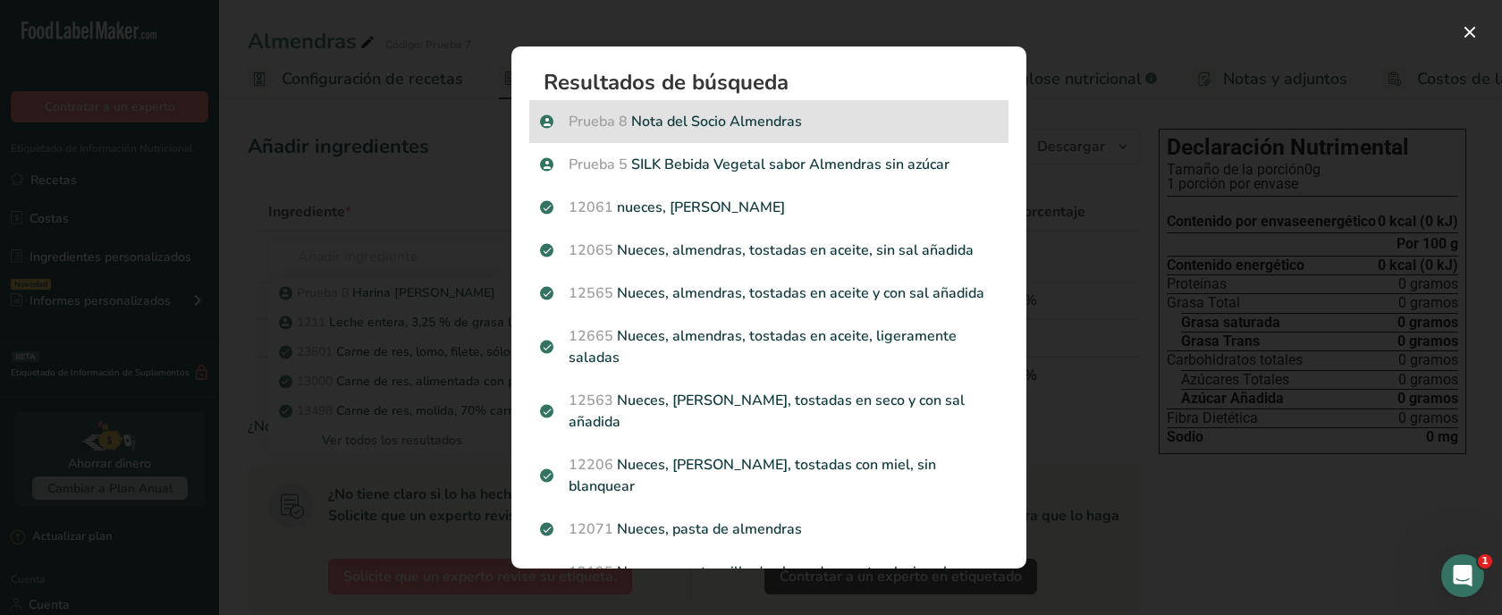
click at [653, 118] on font "Nota del Socio Almendras" at bounding box center [716, 122] width 171 height 20
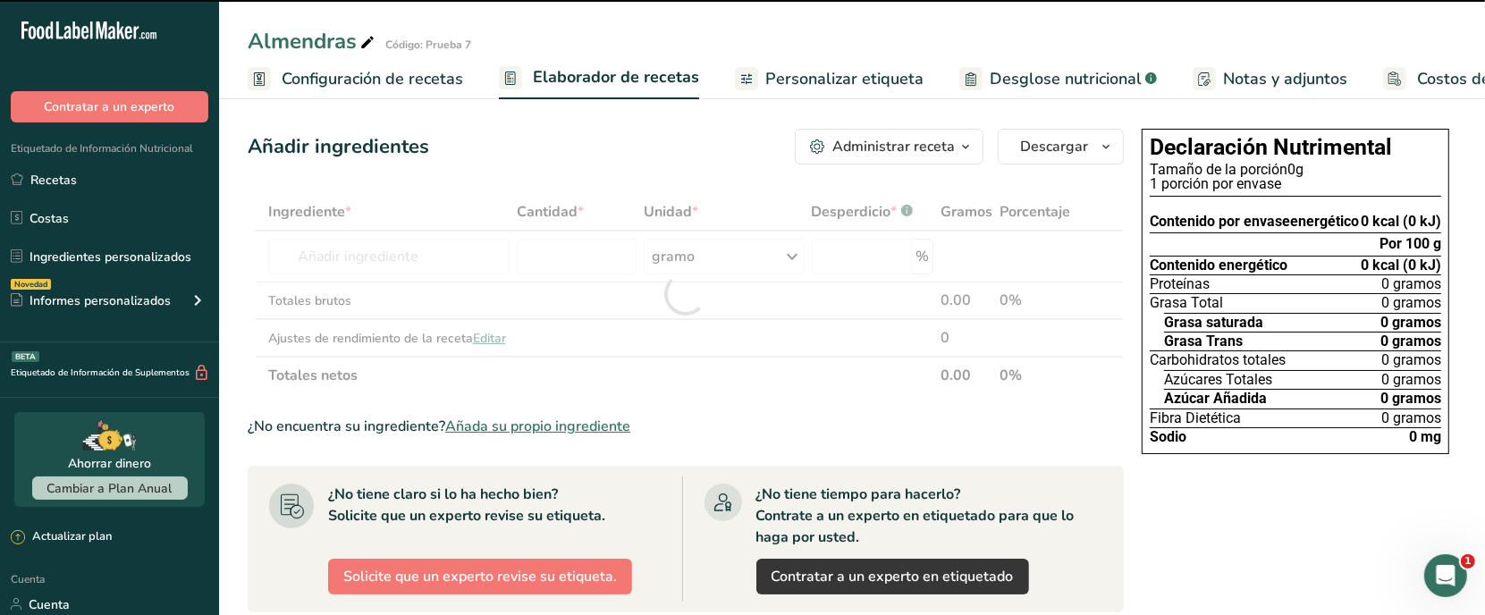
type input "0"
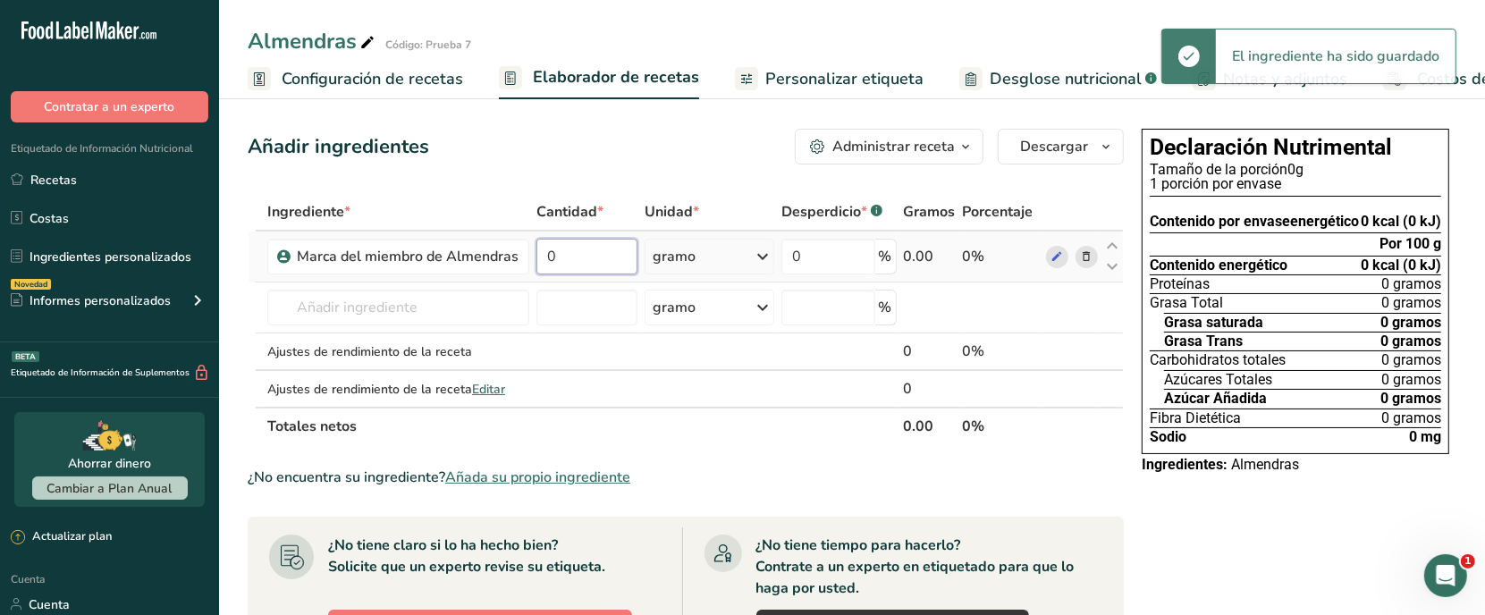
click at [586, 257] on input "0" at bounding box center [586, 257] width 101 height 36
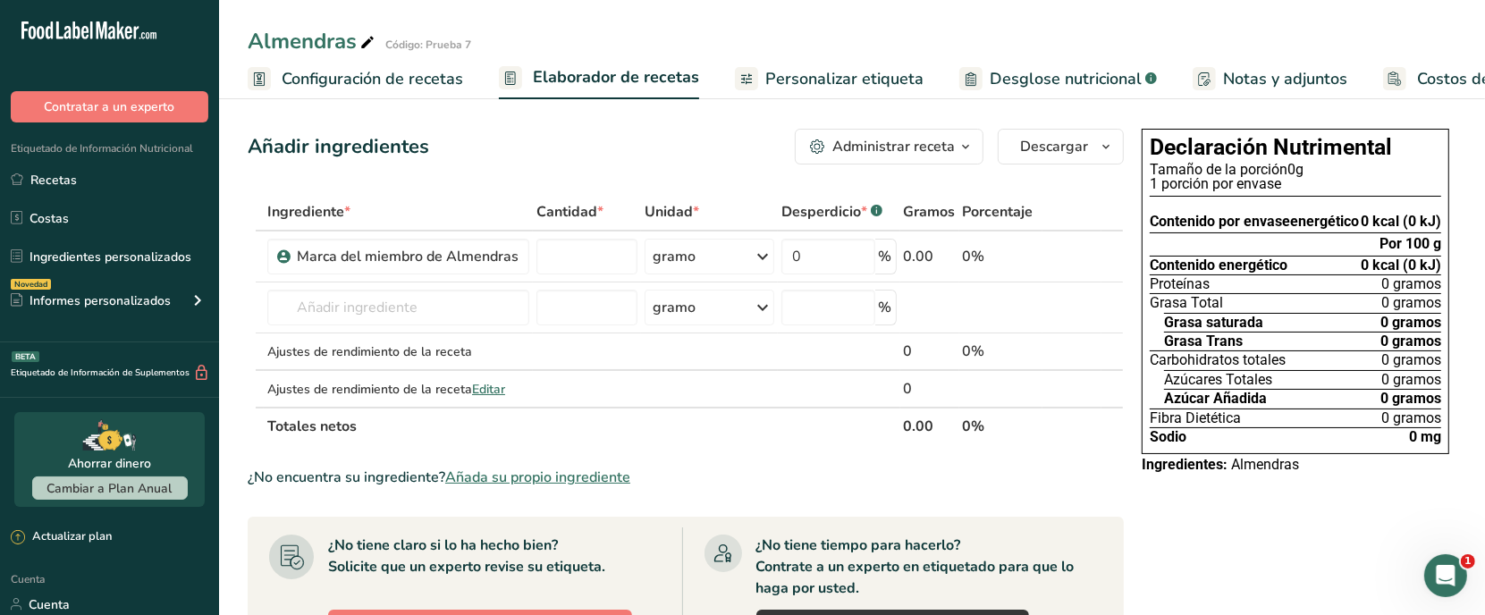
type input "0"
type input "30"
click at [849, 72] on font "Personalizar etiqueta" at bounding box center [844, 78] width 158 height 21
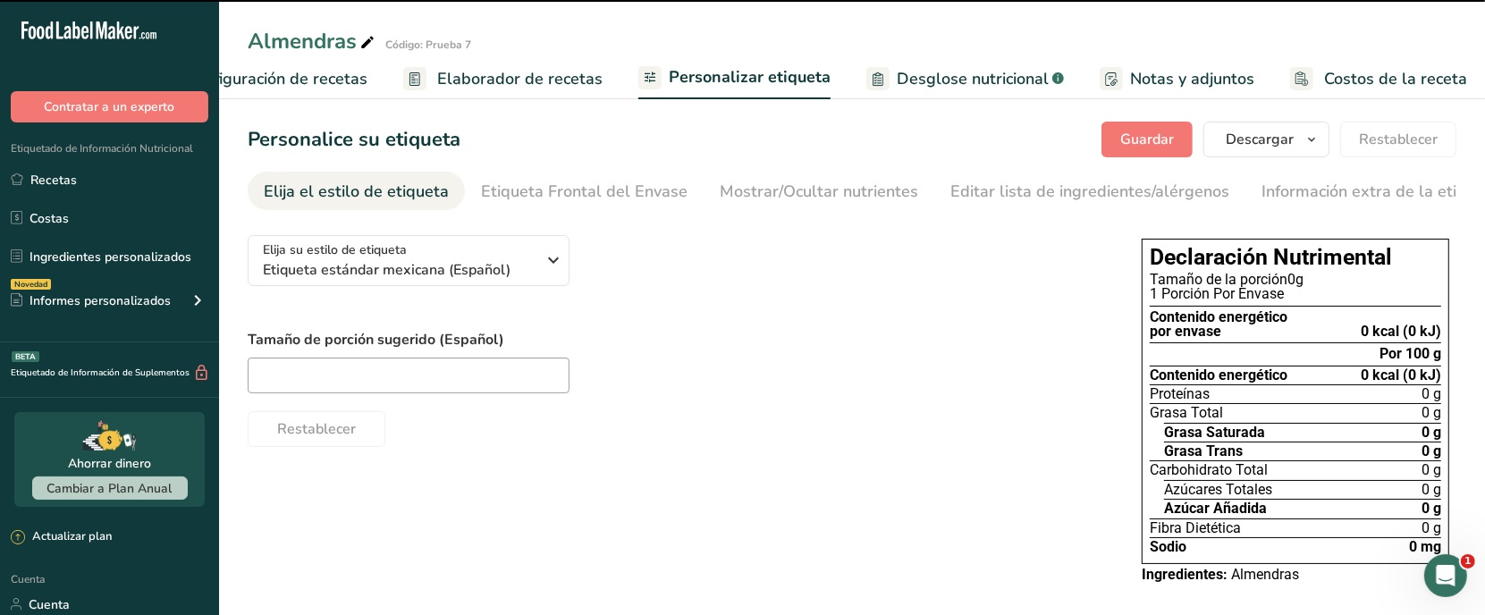
scroll to position [0, 97]
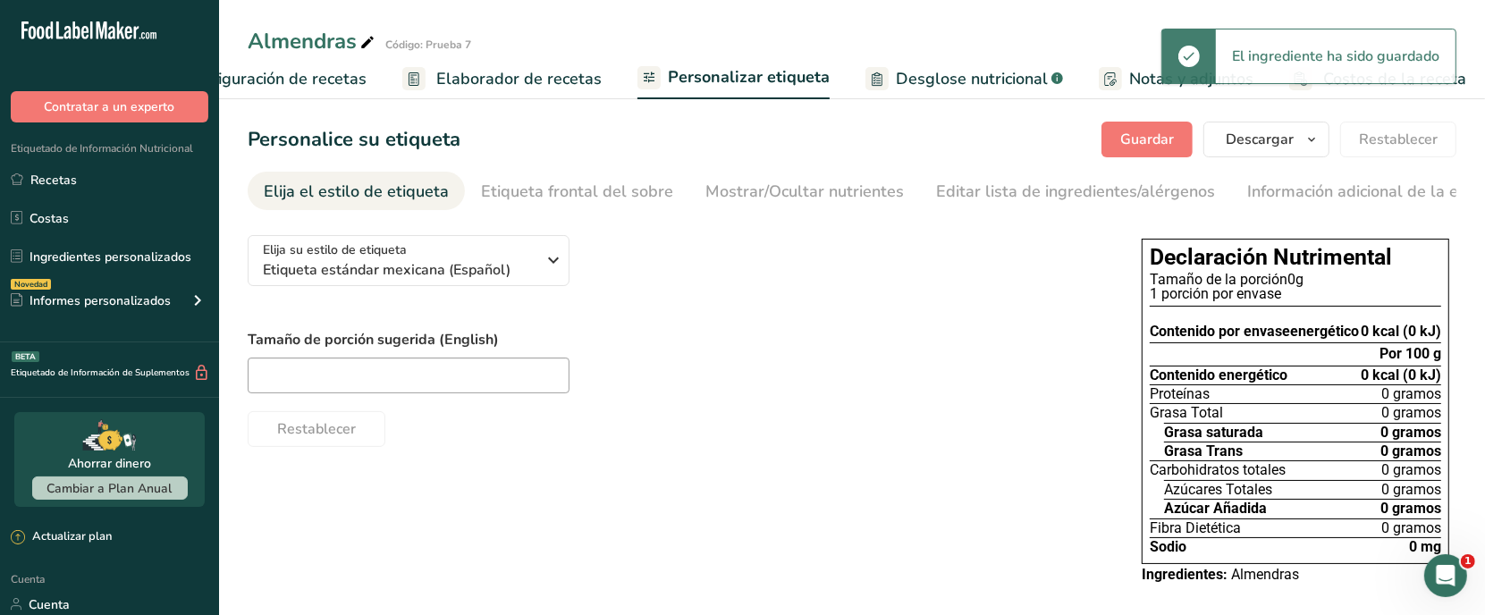
click at [331, 73] on font "Configuración de recetas" at bounding box center [276, 78] width 182 height 21
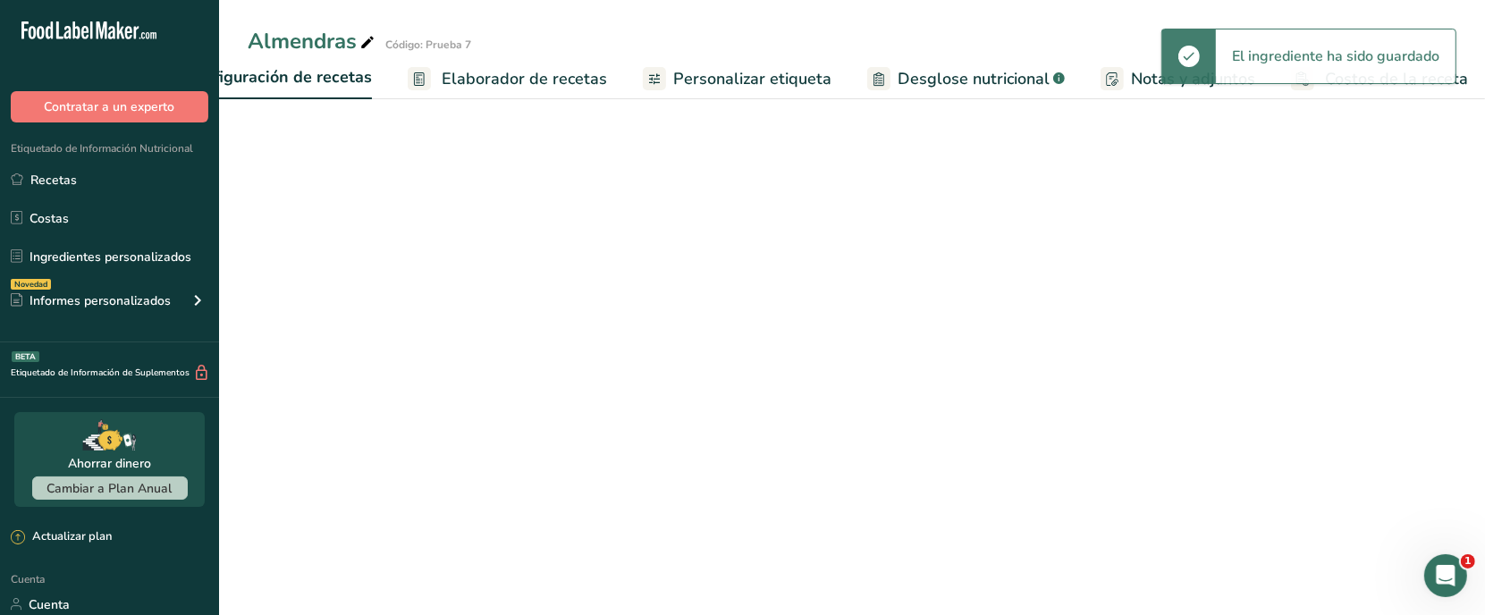
scroll to position [0, 6]
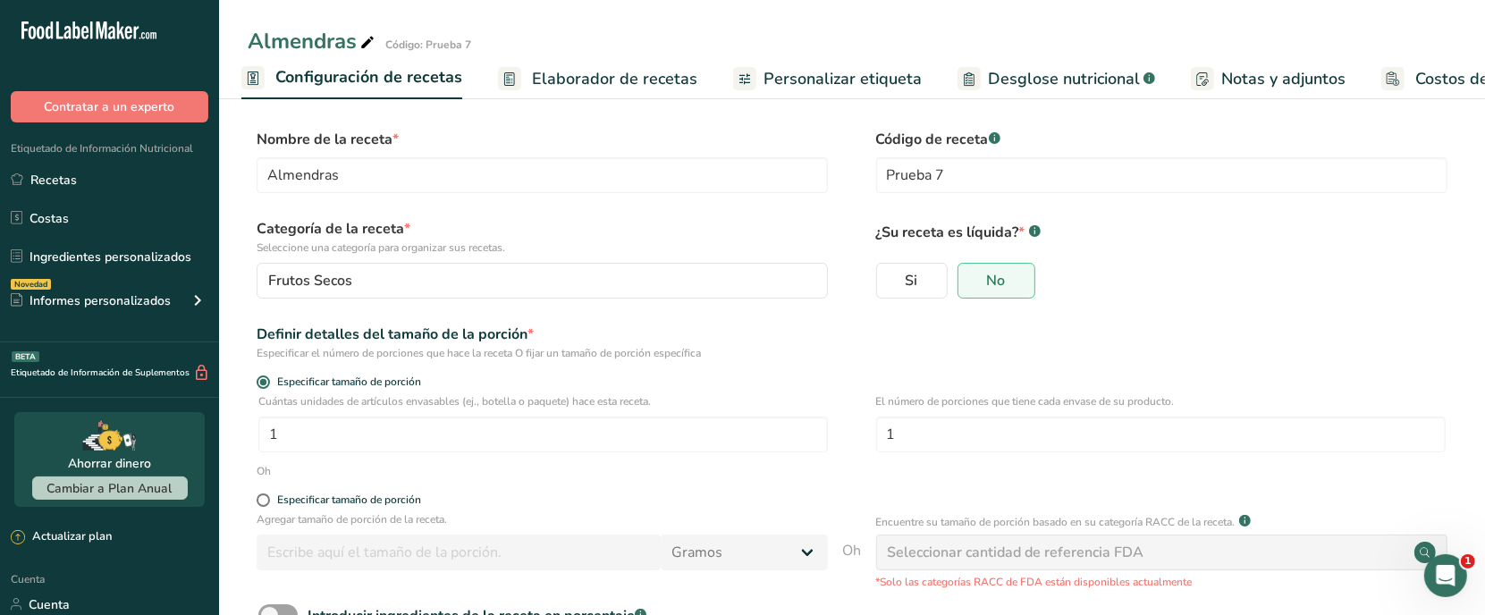
click at [498, 76] on rect at bounding box center [509, 78] width 23 height 23
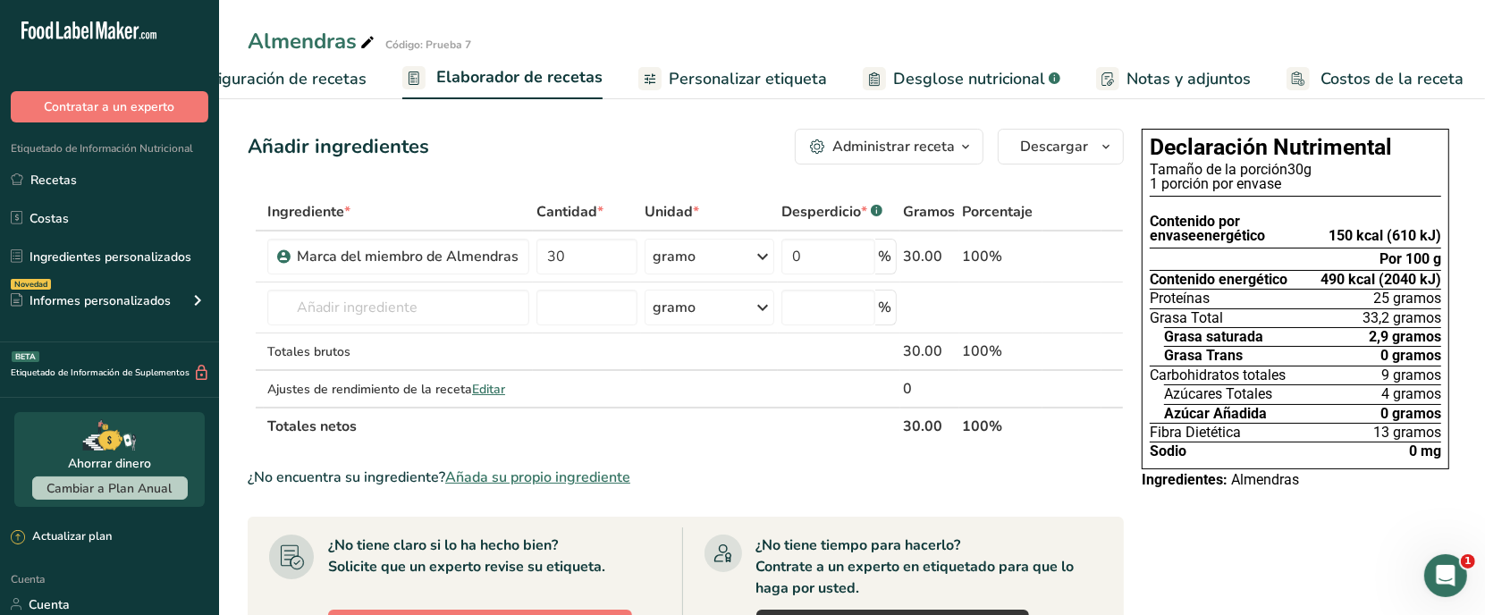
click at [271, 88] on font "Configuración de recetas" at bounding box center [276, 78] width 182 height 21
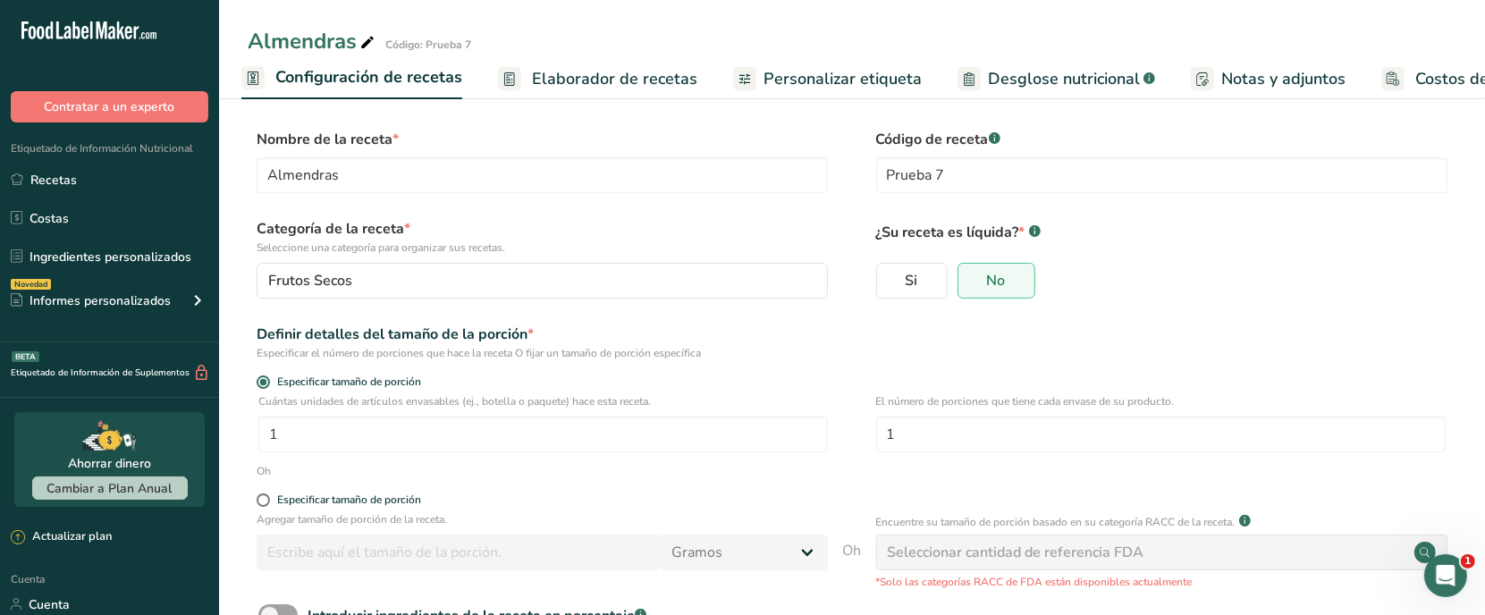
click at [838, 59] on link "Personalizar etiqueta" at bounding box center [827, 79] width 189 height 40
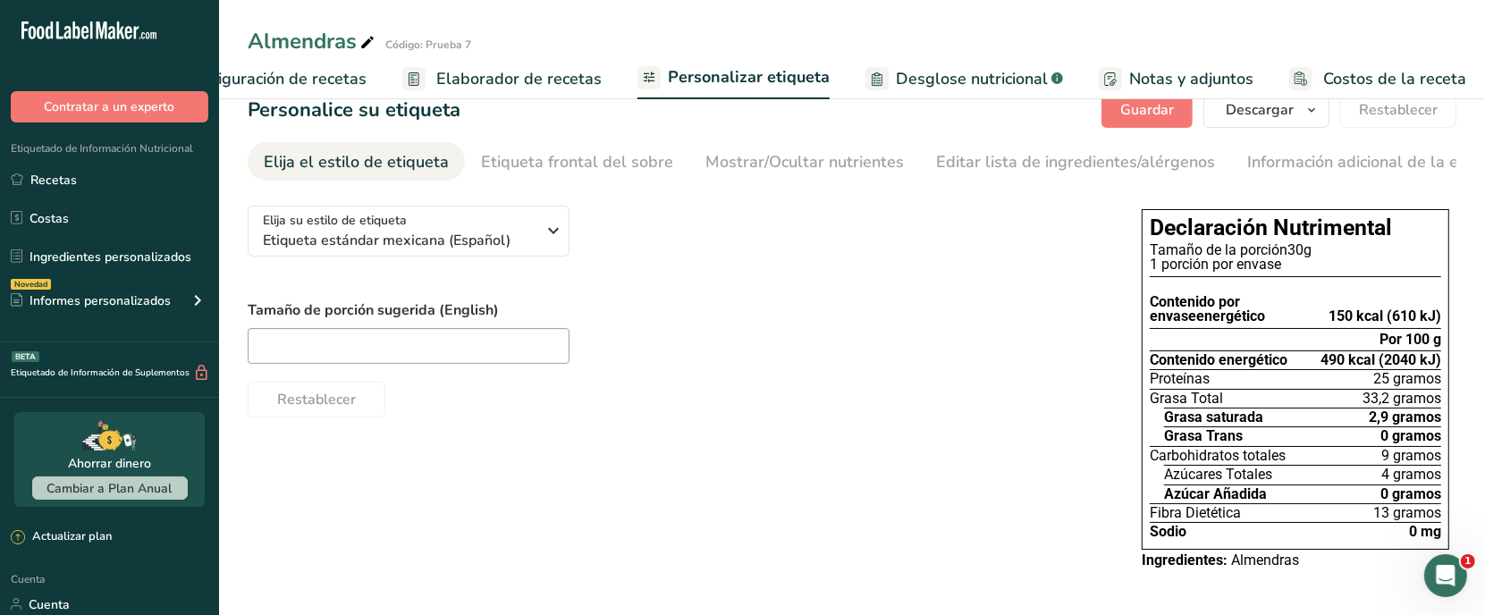
scroll to position [38, 0]
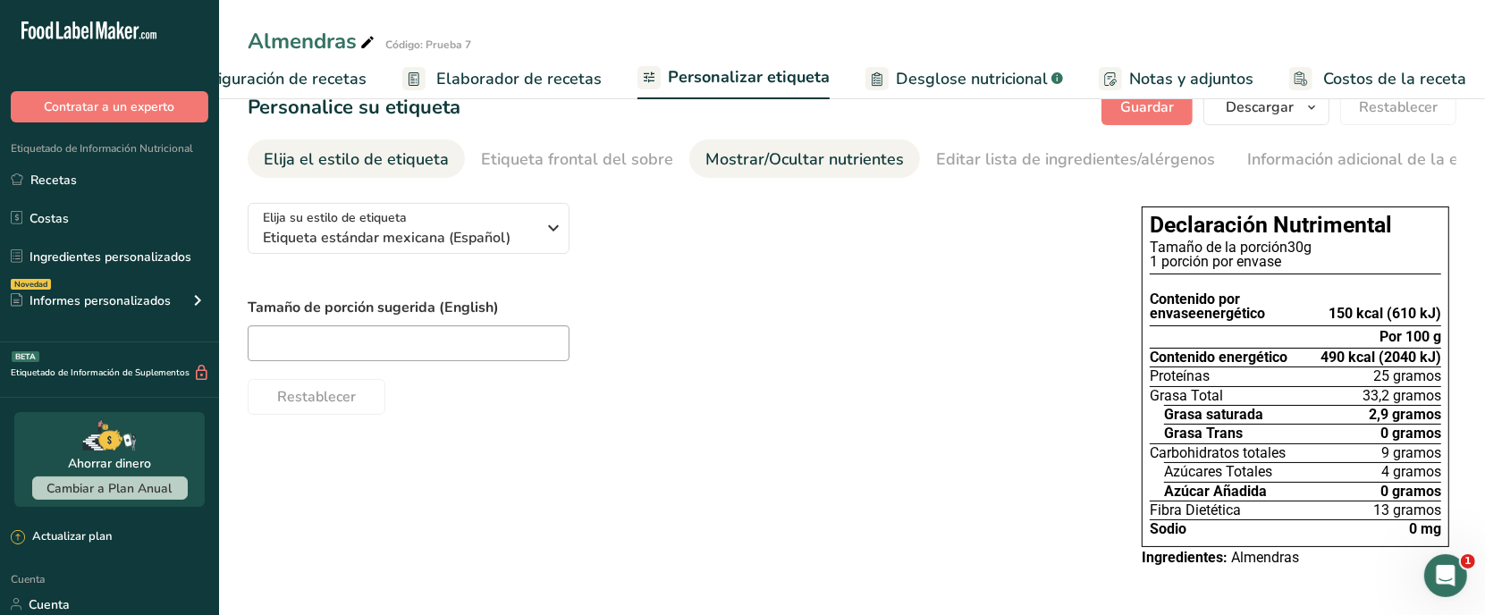
click at [751, 164] on div "Mostrar/Ocultar nutrientes" at bounding box center [804, 160] width 199 height 24
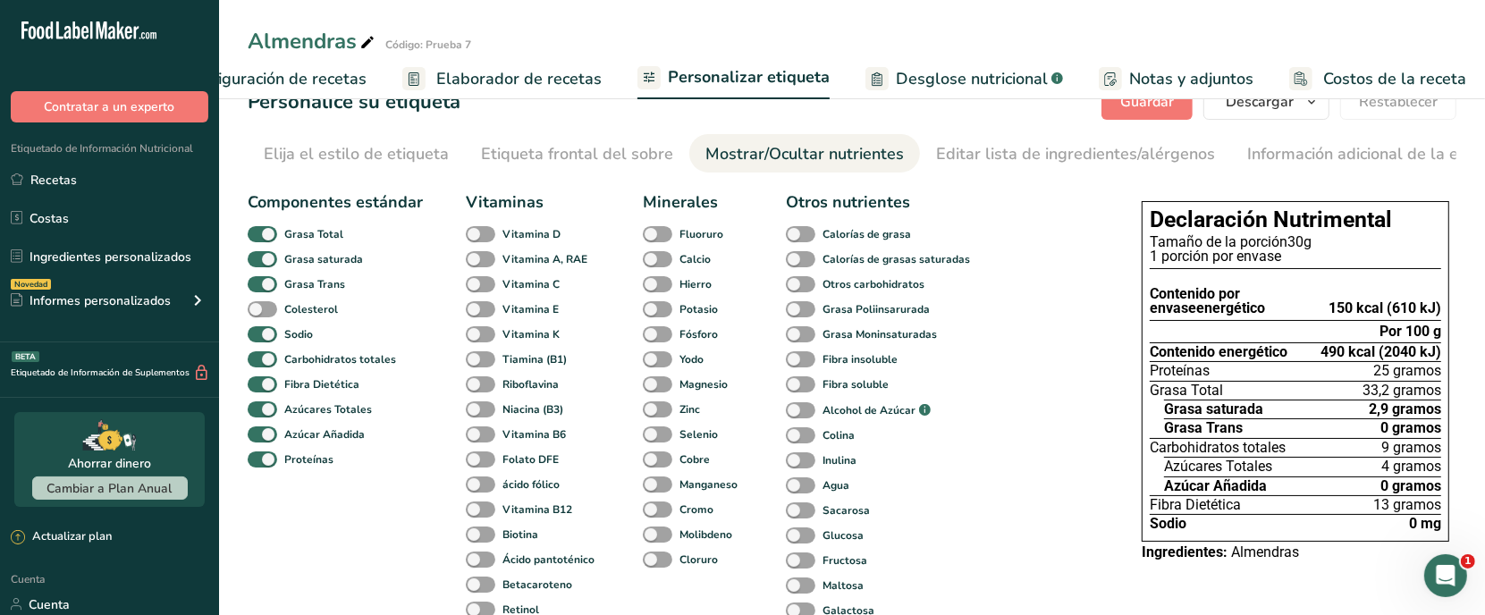
scroll to position [0, 46]
click at [319, 311] on font "Colesterol" at bounding box center [311, 309] width 54 height 14
click at [259, 311] on input "Colesterol" at bounding box center [254, 309] width 12 height 12
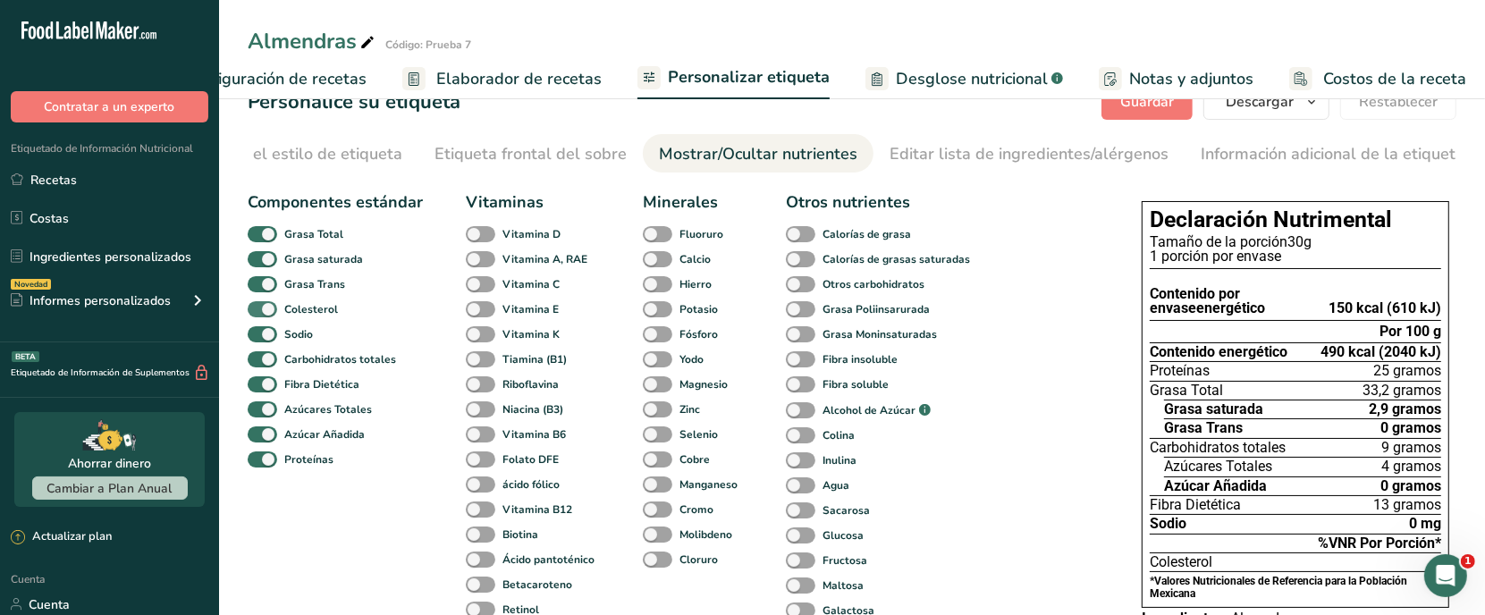
click at [319, 311] on font "Colesterol" at bounding box center [311, 309] width 54 height 14
click at [259, 311] on input "Colesterol" at bounding box center [254, 309] width 12 height 12
checkbox input "false"
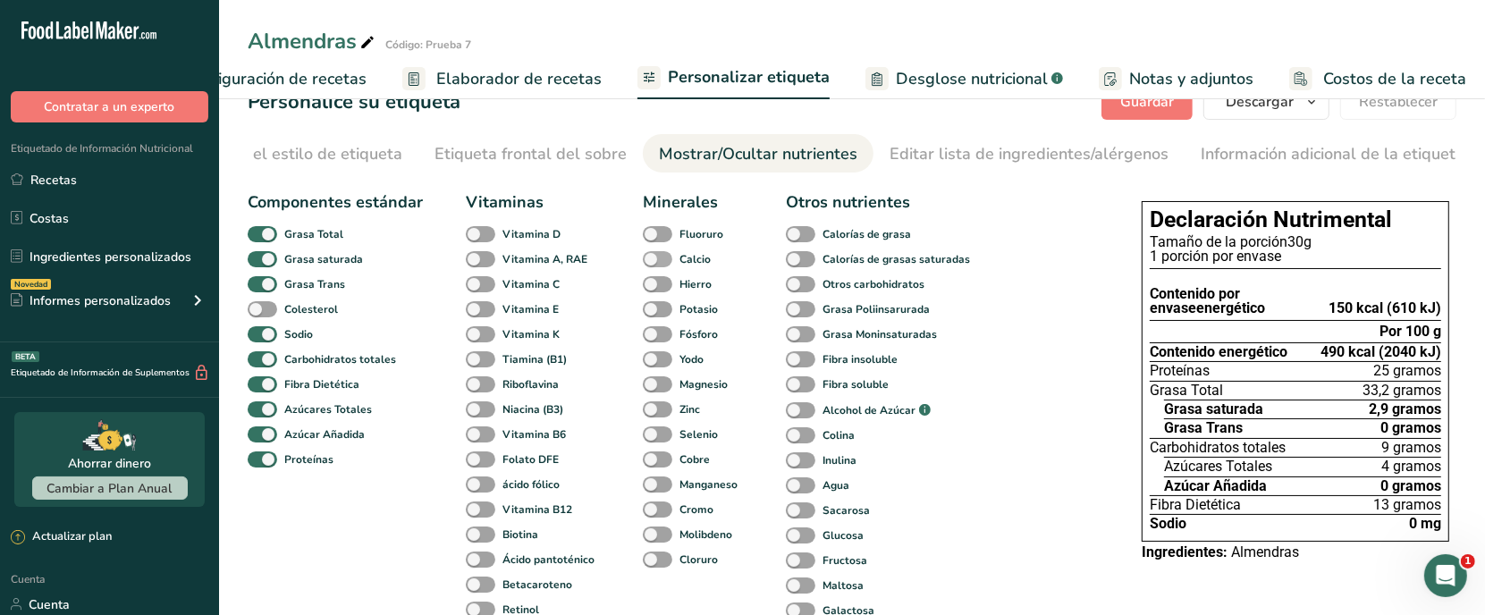
click at [681, 266] on font "Calcio" at bounding box center [695, 259] width 31 height 14
click at [655, 265] on input "Calcio" at bounding box center [649, 259] width 12 height 12
checkbox input "true"
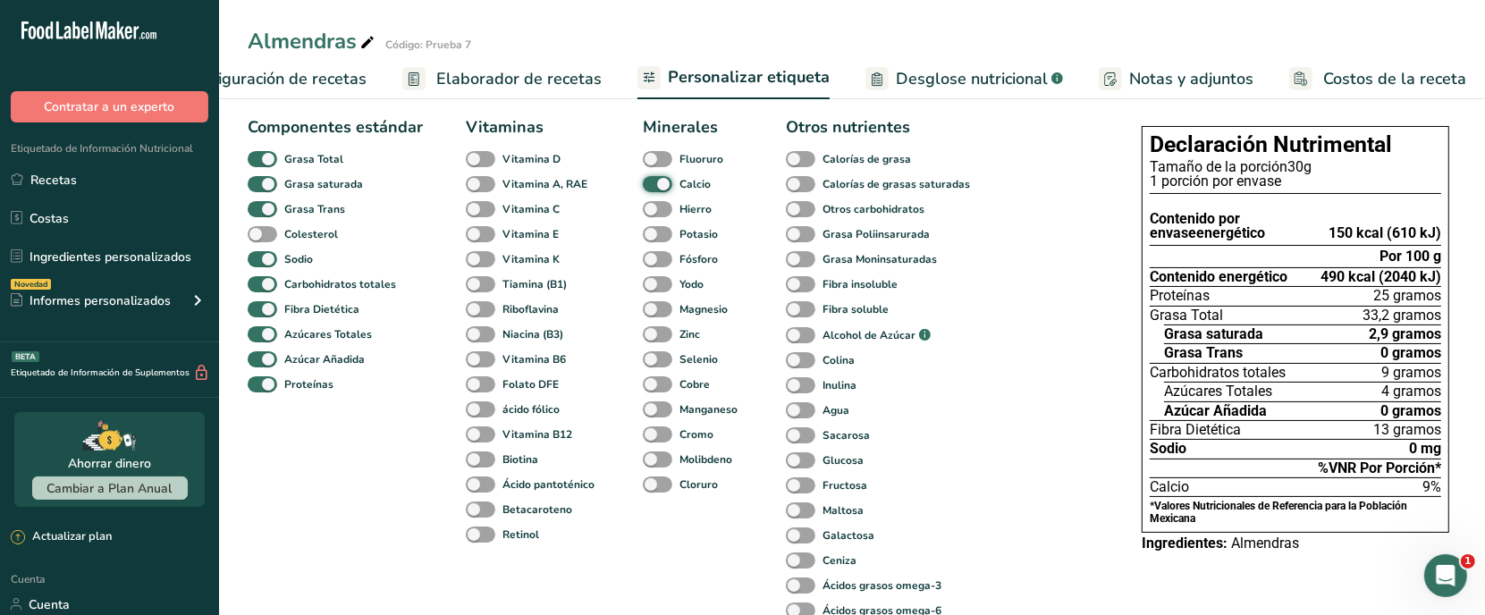
scroll to position [149, 0]
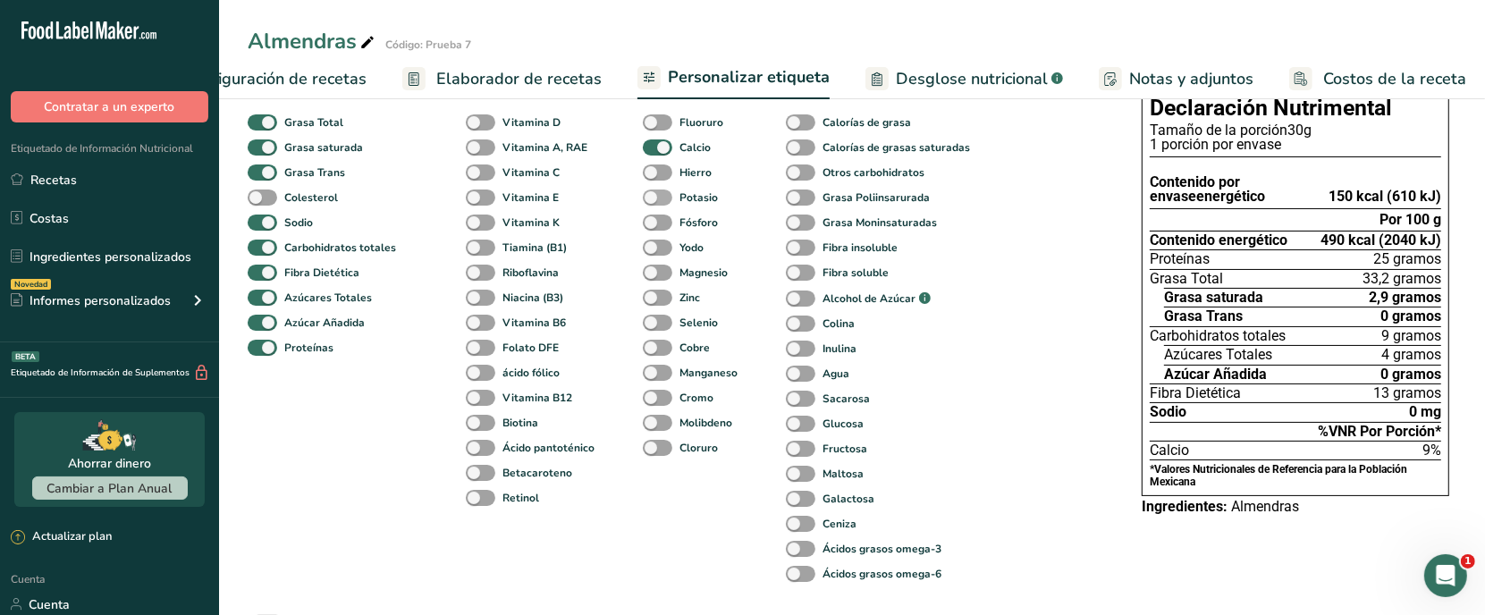
click at [668, 194] on label "Potasio" at bounding box center [680, 198] width 75 height 17
click at [655, 194] on input "Potasio" at bounding box center [649, 197] width 12 height 12
checkbox input "true"
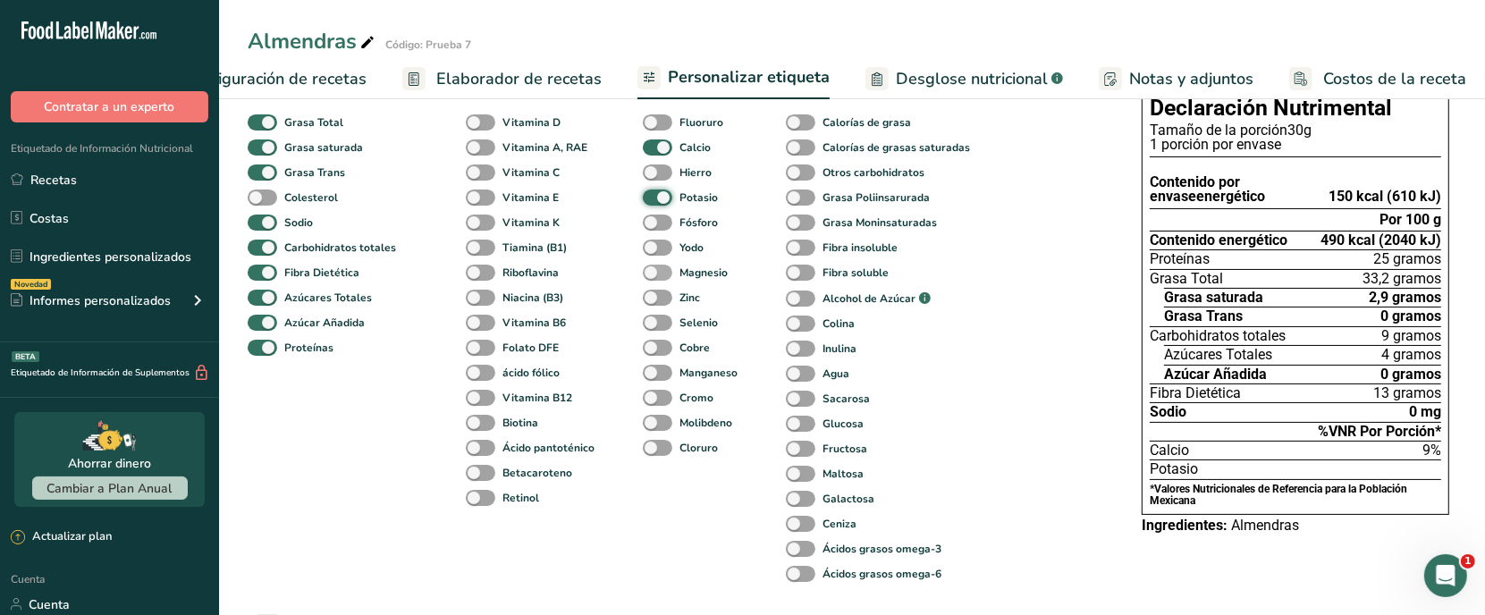
scroll to position [38, 0]
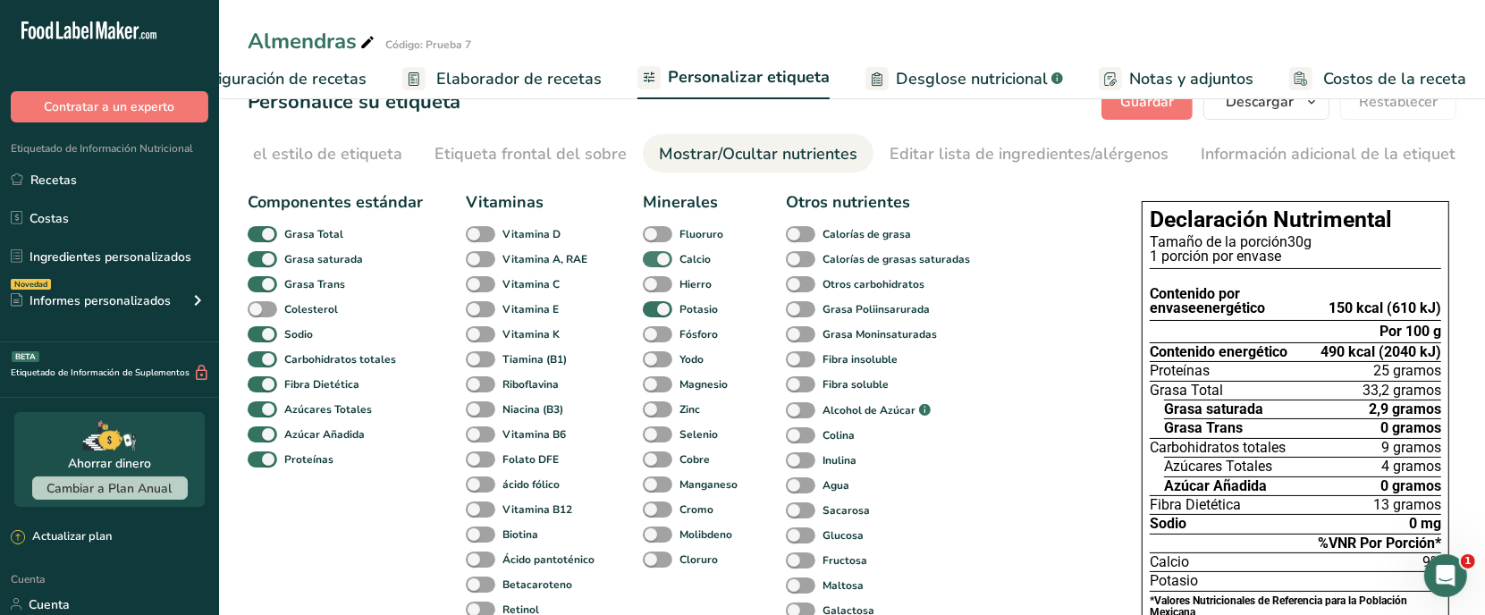
click at [664, 261] on span at bounding box center [658, 259] width 30 height 17
click at [655, 261] on input "Calcio" at bounding box center [649, 259] width 12 height 12
checkbox input "false"
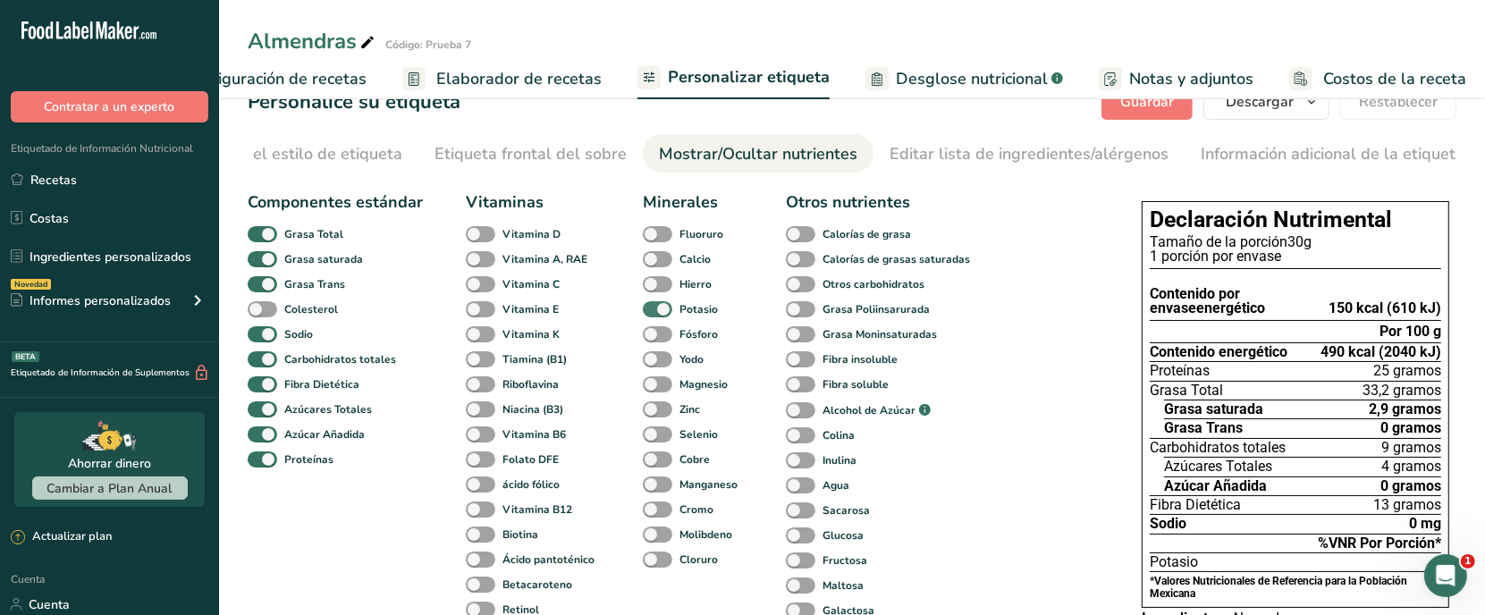
click at [662, 313] on span at bounding box center [658, 309] width 30 height 17
click at [655, 313] on input "Potasio" at bounding box center [649, 309] width 12 height 12
checkbox input "false"
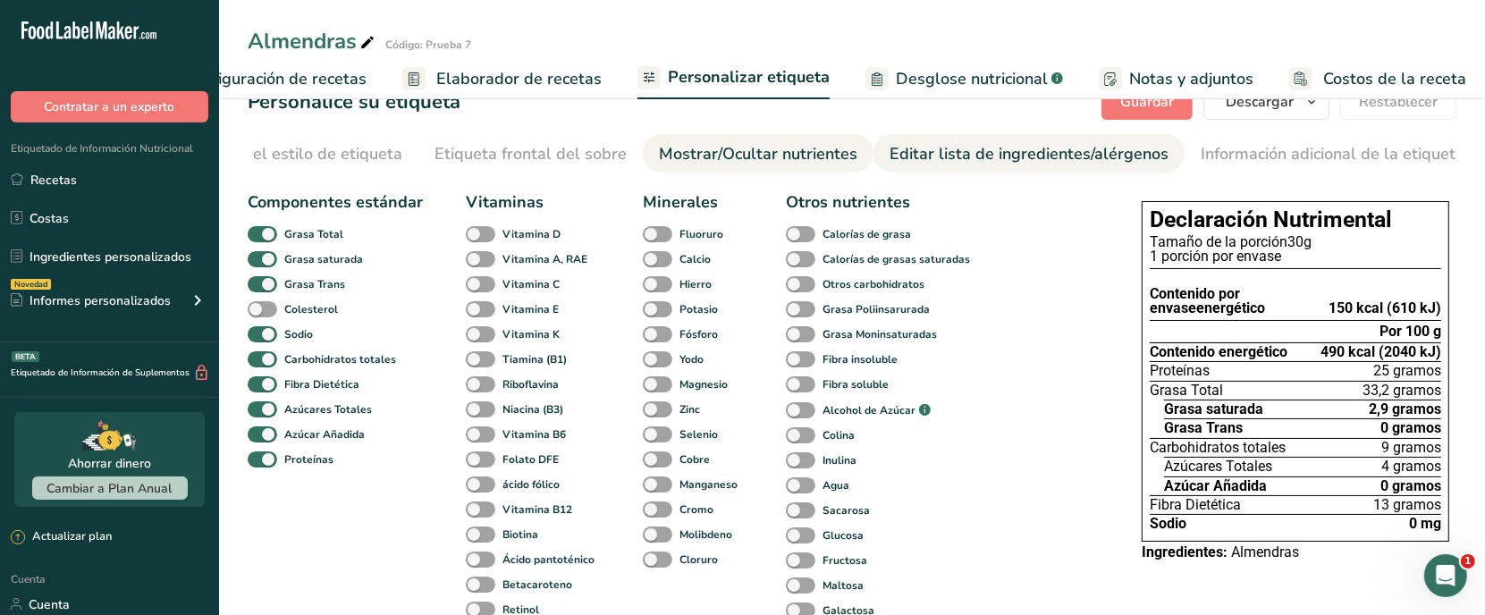
click at [890, 166] on link "Editar lista de ingredientes/alérgenos" at bounding box center [1029, 154] width 279 height 40
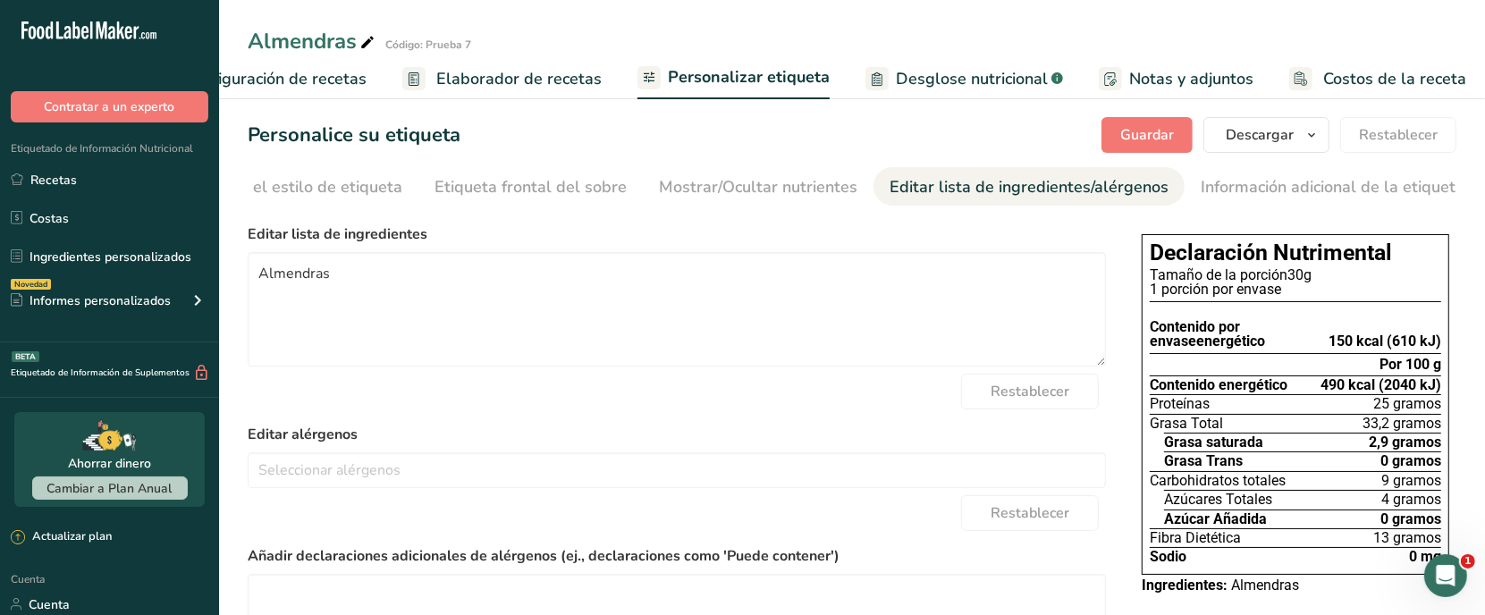
scroll to position [0, 0]
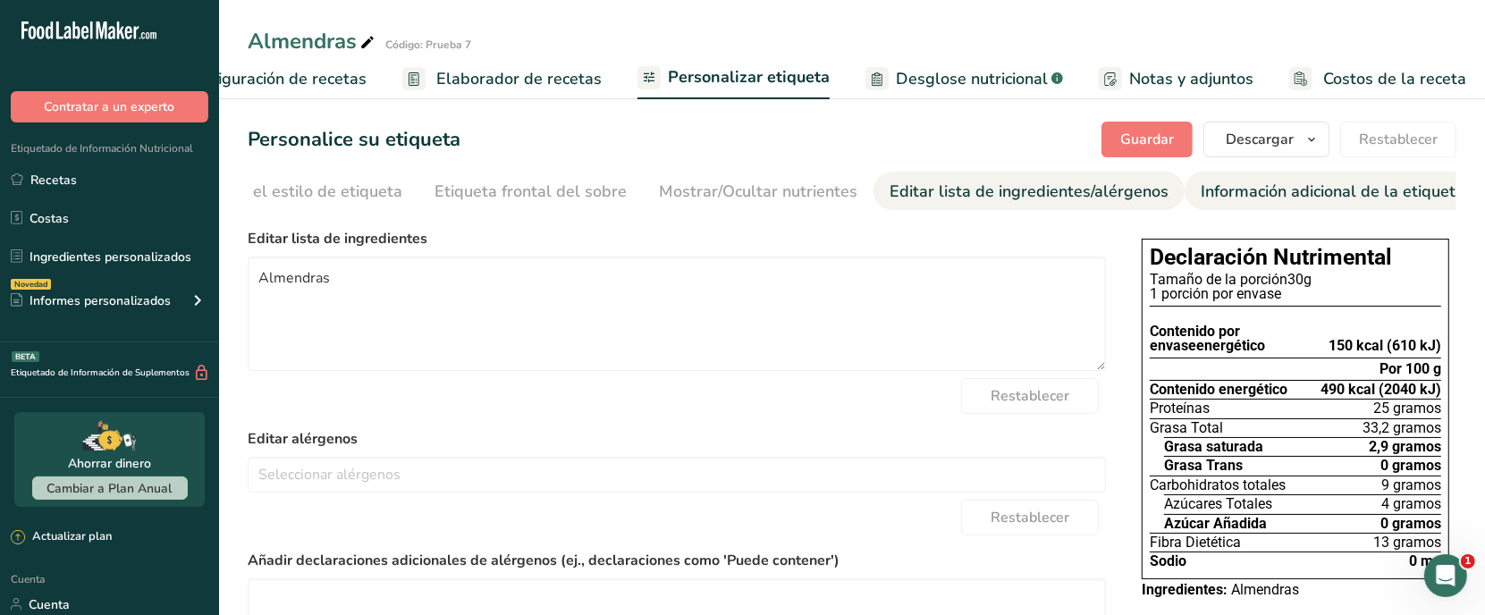
click at [1185, 199] on li "Información adicional de la etiqueta" at bounding box center [1333, 191] width 296 height 38
click at [1221, 199] on font "Información adicional de la etiqueta" at bounding box center [1333, 191] width 264 height 21
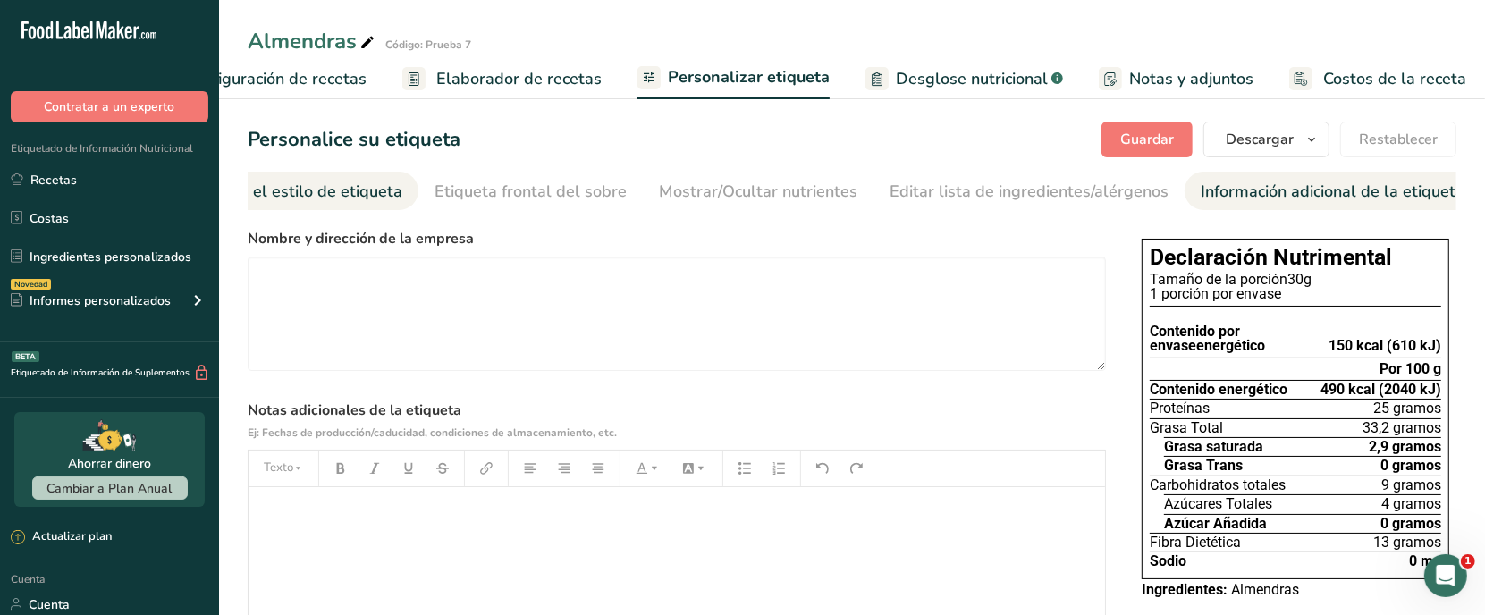
click at [342, 188] on font "Elija el estilo de etiqueta" at bounding box center [309, 191] width 185 height 21
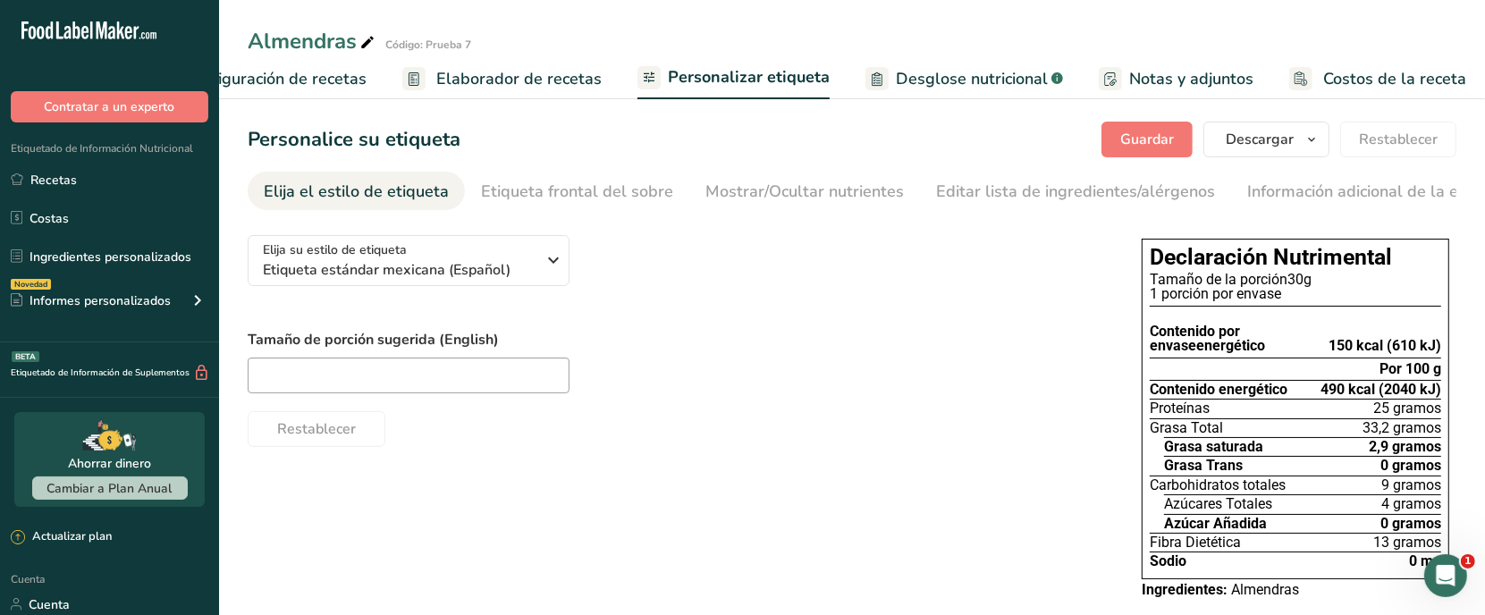
click at [990, 90] on link "Desglose nutricional .a-a{fill:#347362;}.b-a{fill:#fff;}" at bounding box center [965, 79] width 198 height 40
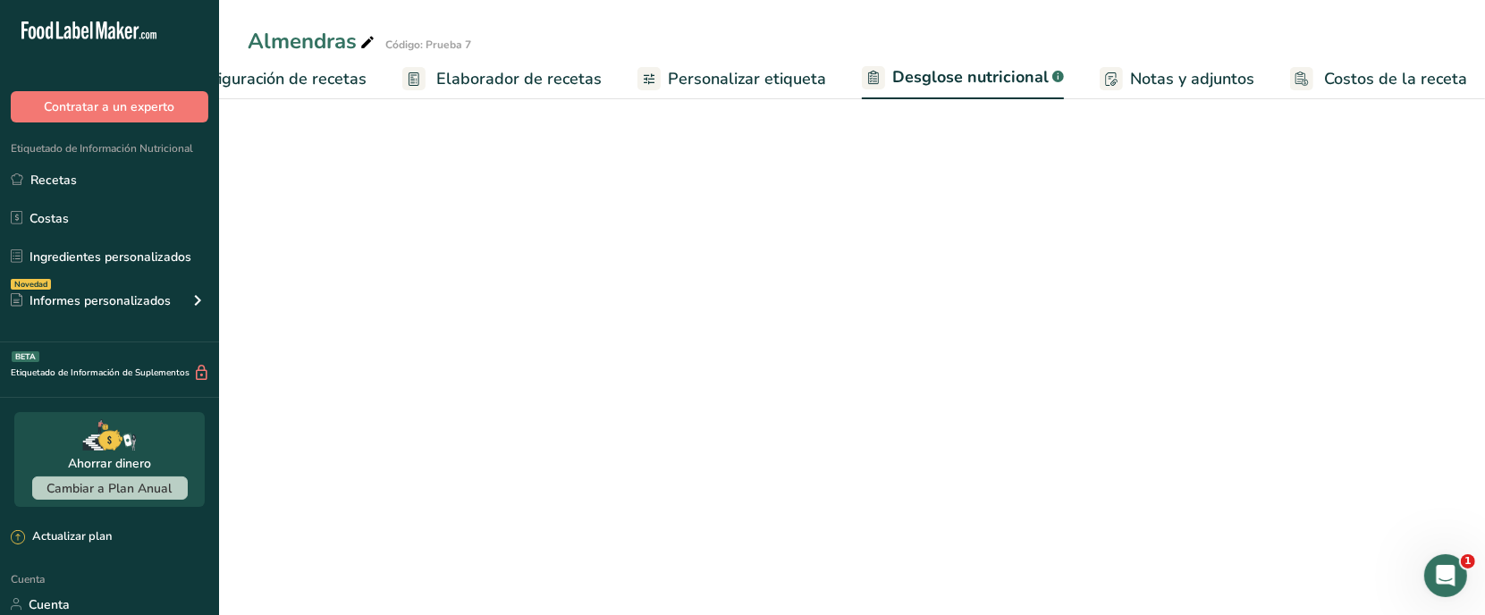
select select "Calories"
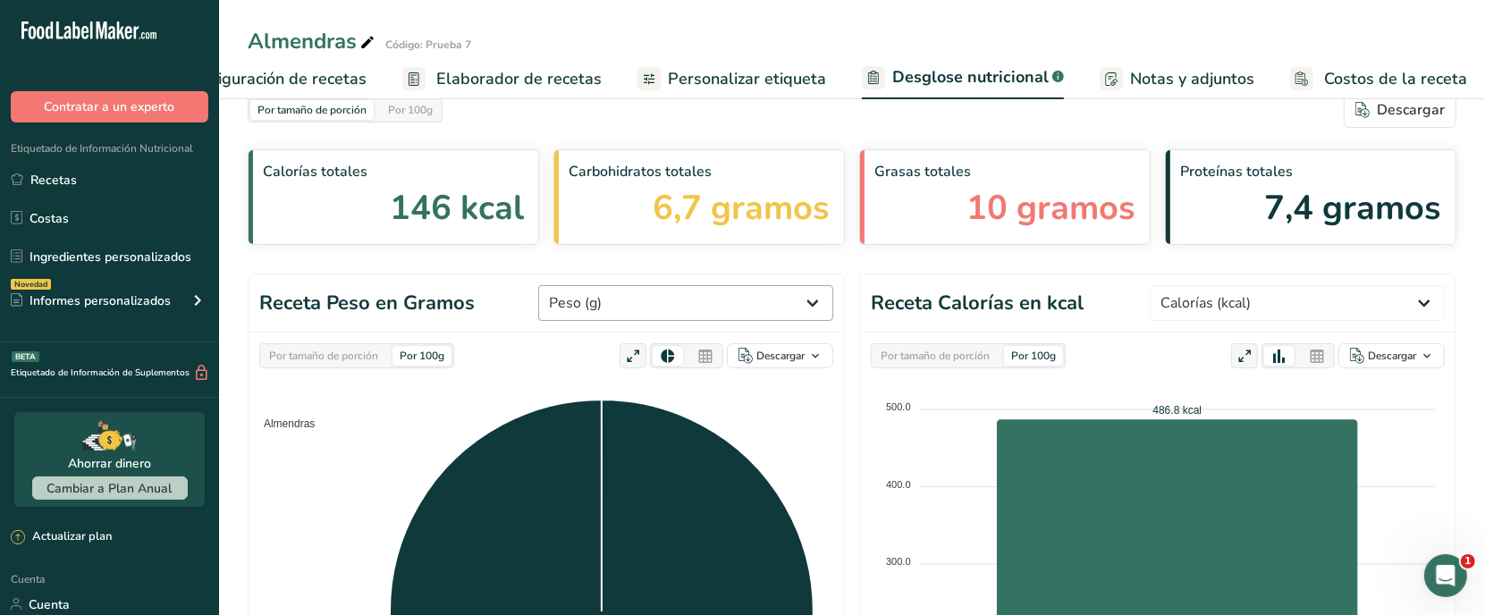
scroll to position [21, 0]
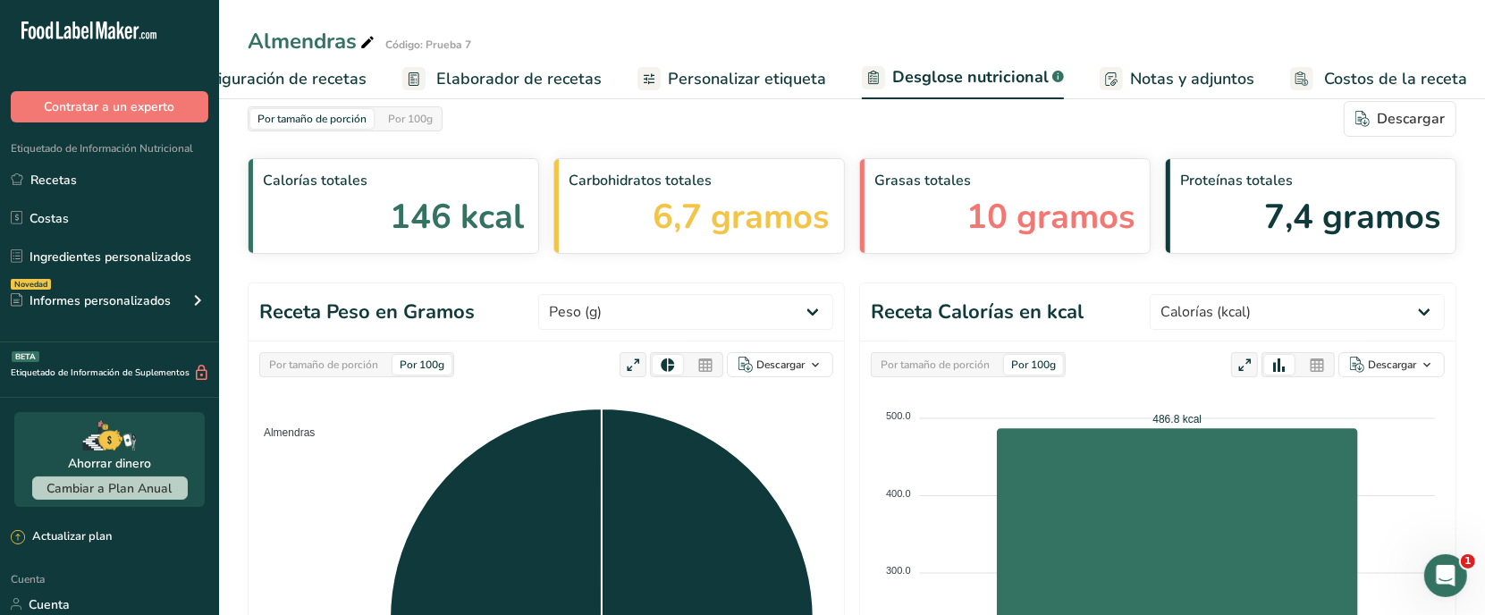
click at [1111, 79] on link "Notas y adjuntos" at bounding box center [1177, 79] width 155 height 40
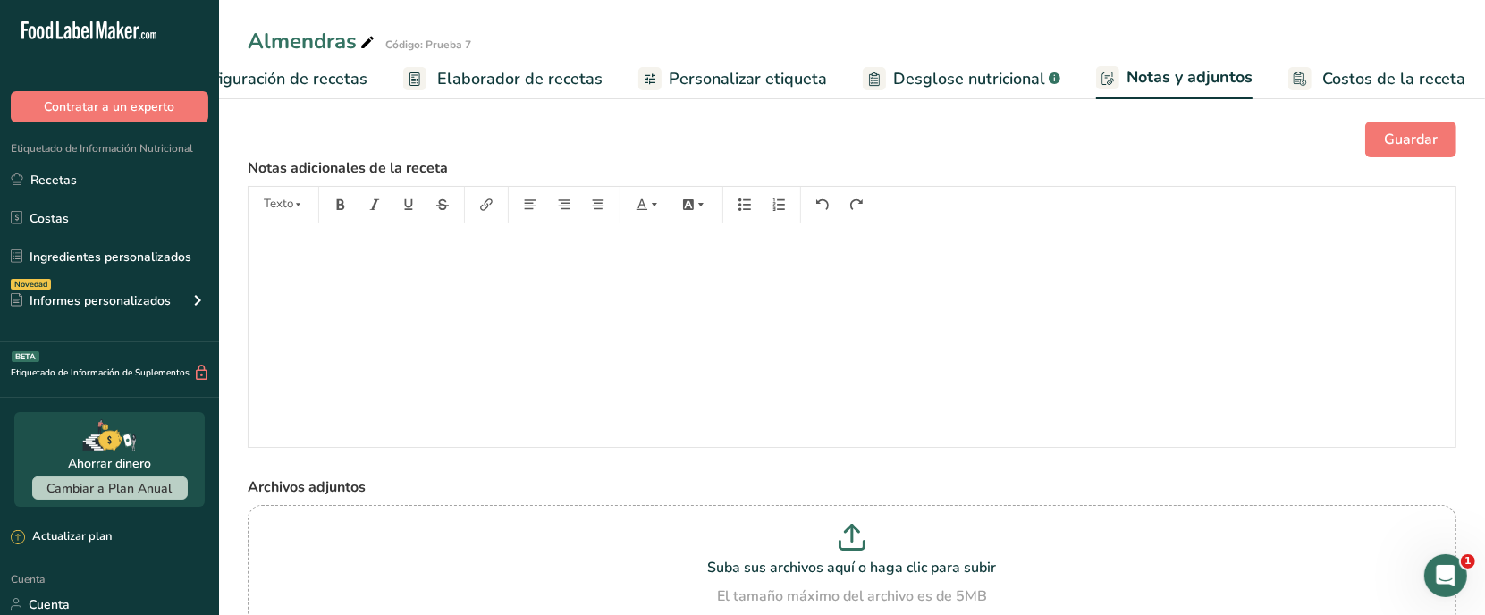
click at [1337, 76] on font "Costos de la receta" at bounding box center [1393, 78] width 143 height 21
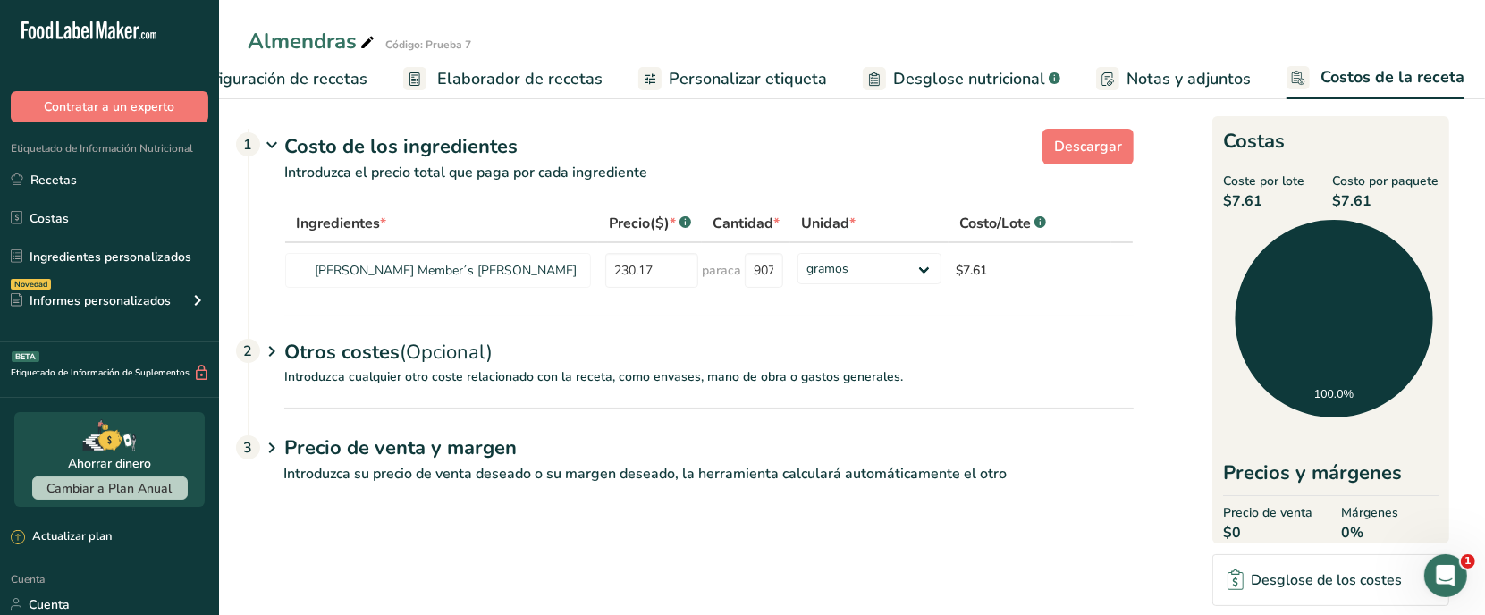
click at [327, 366] on font "Otros costes" at bounding box center [341, 352] width 115 height 27
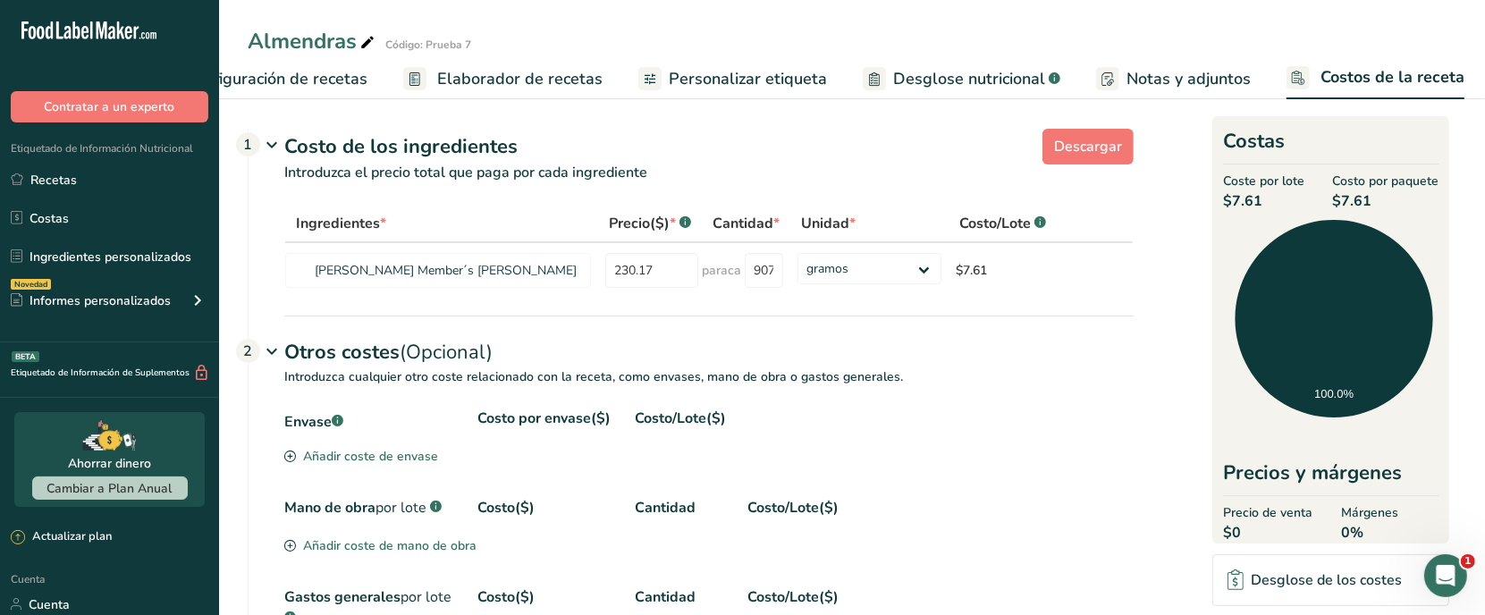
click at [291, 83] on font "Configuración de recetas" at bounding box center [277, 78] width 182 height 21
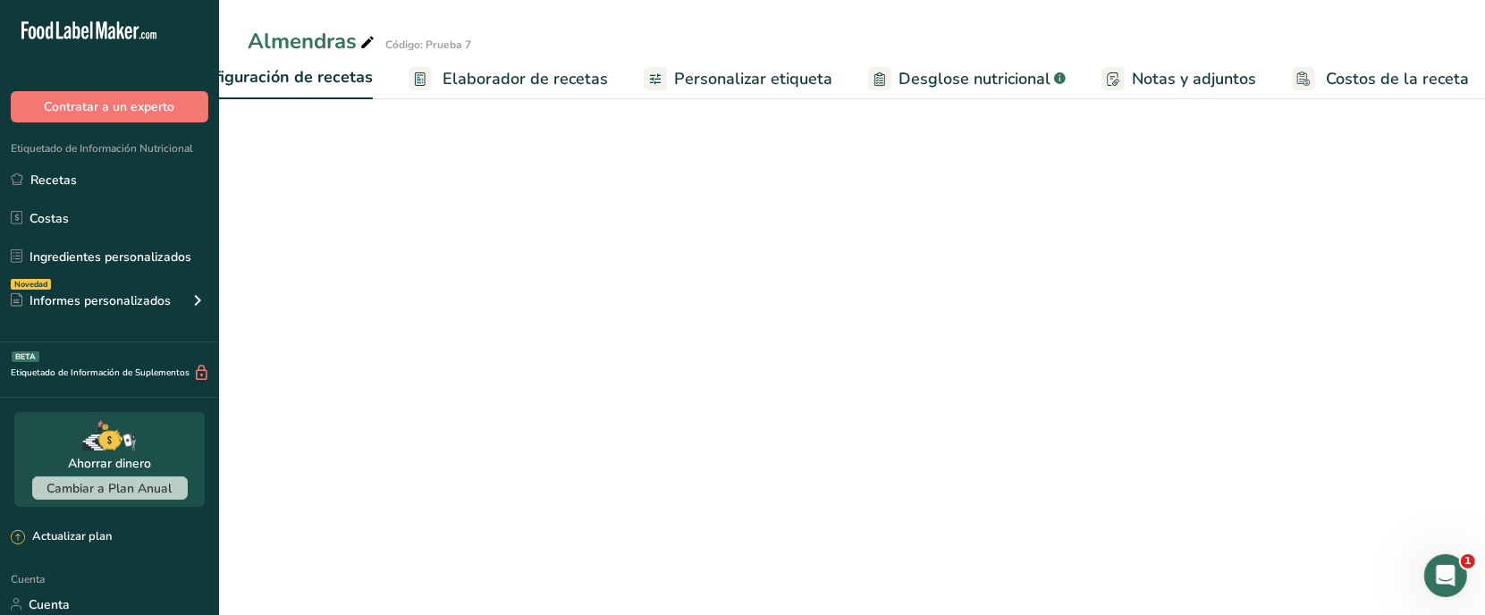
scroll to position [0, 6]
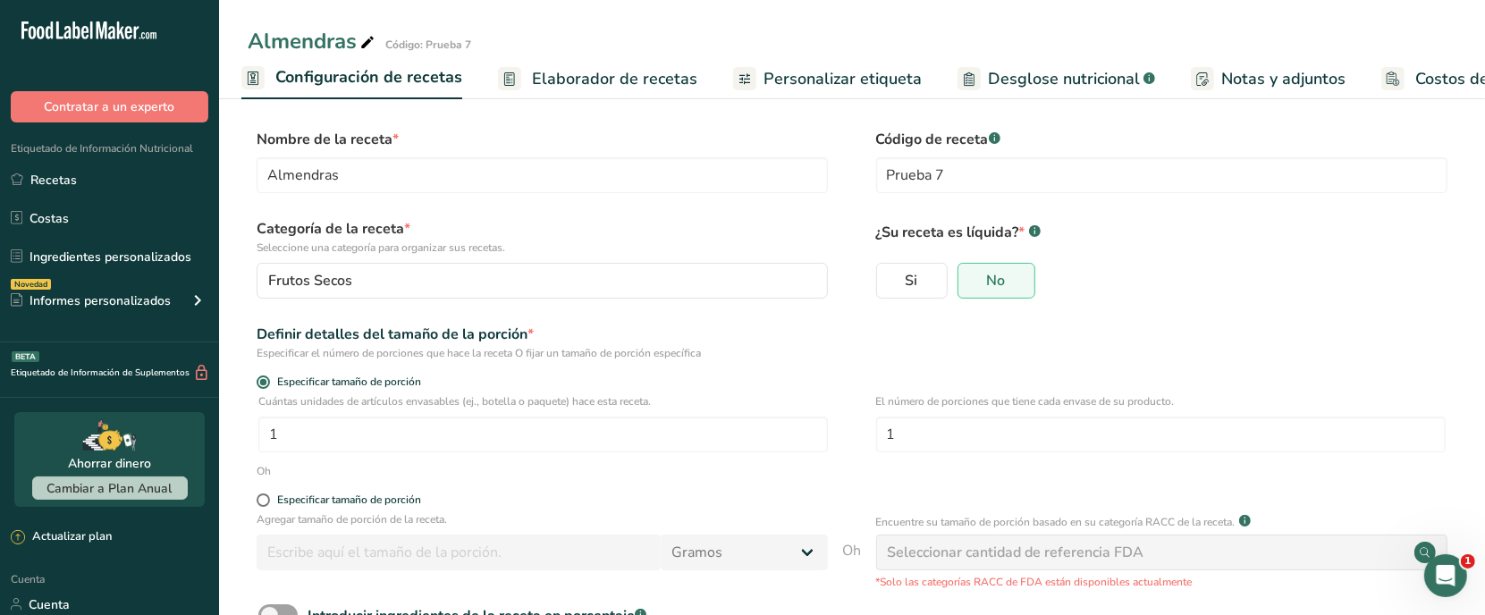
click at [533, 79] on font "Elaborador de recetas" at bounding box center [614, 78] width 165 height 21
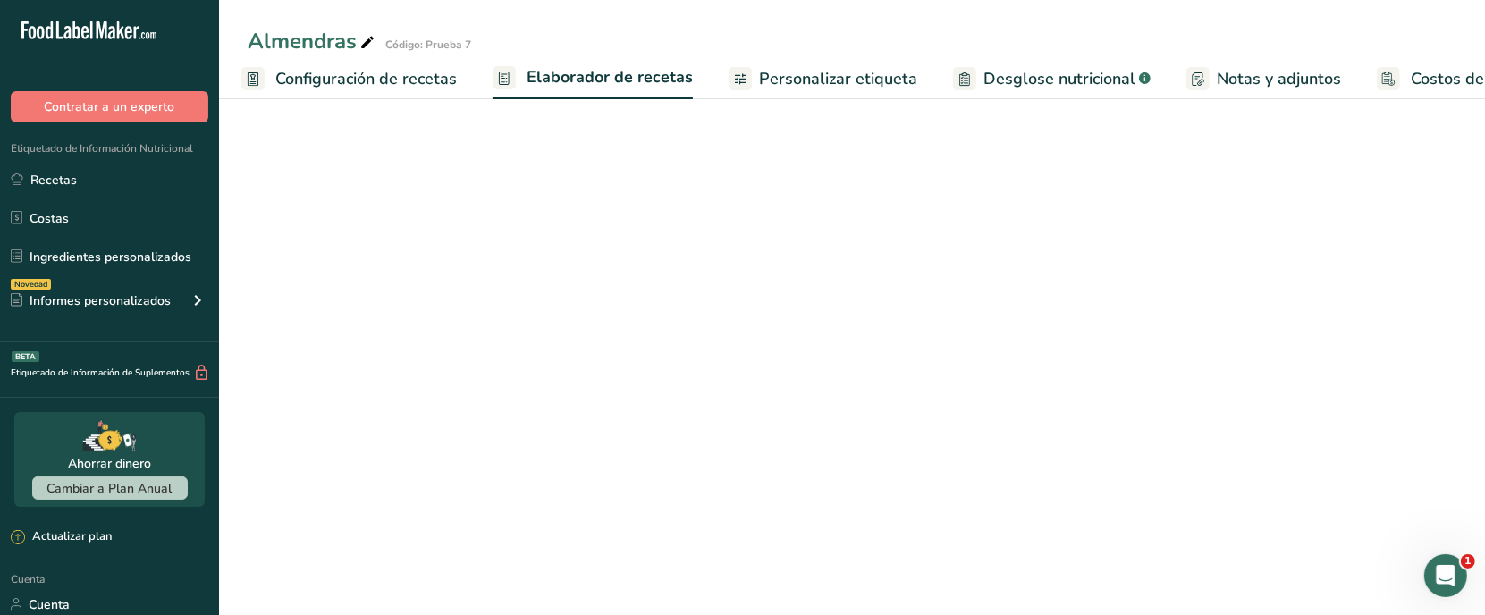
scroll to position [0, 97]
